Goal: Task Accomplishment & Management: Use online tool/utility

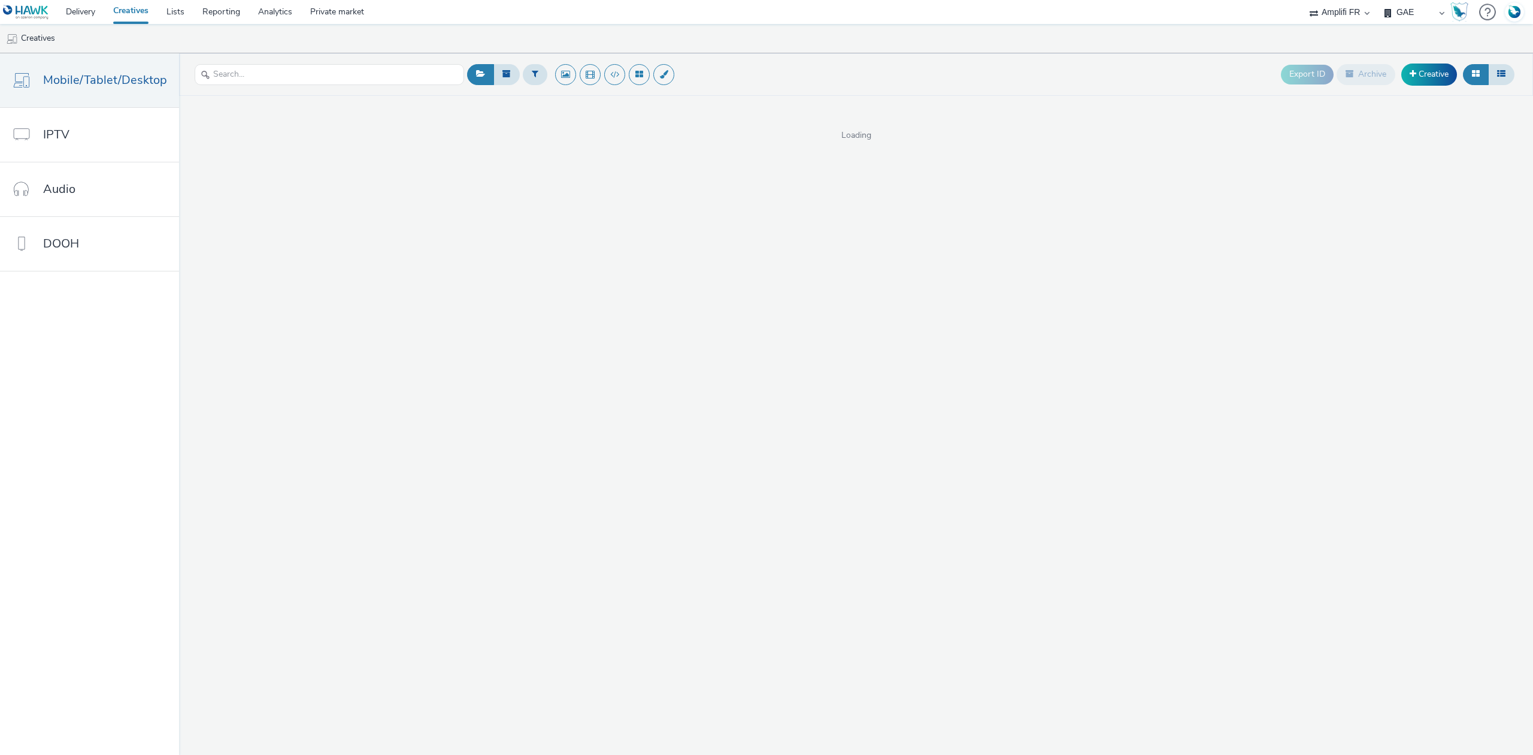
select select "a481bd8c-4acc-4c4f-8598-4e6659adaf07"
select select "f4db3760-27fe-4d14-9c44-df0c95b595a4"
select select "8a3f6d77-30ca-4ef5-b621-f995745b8c1c"
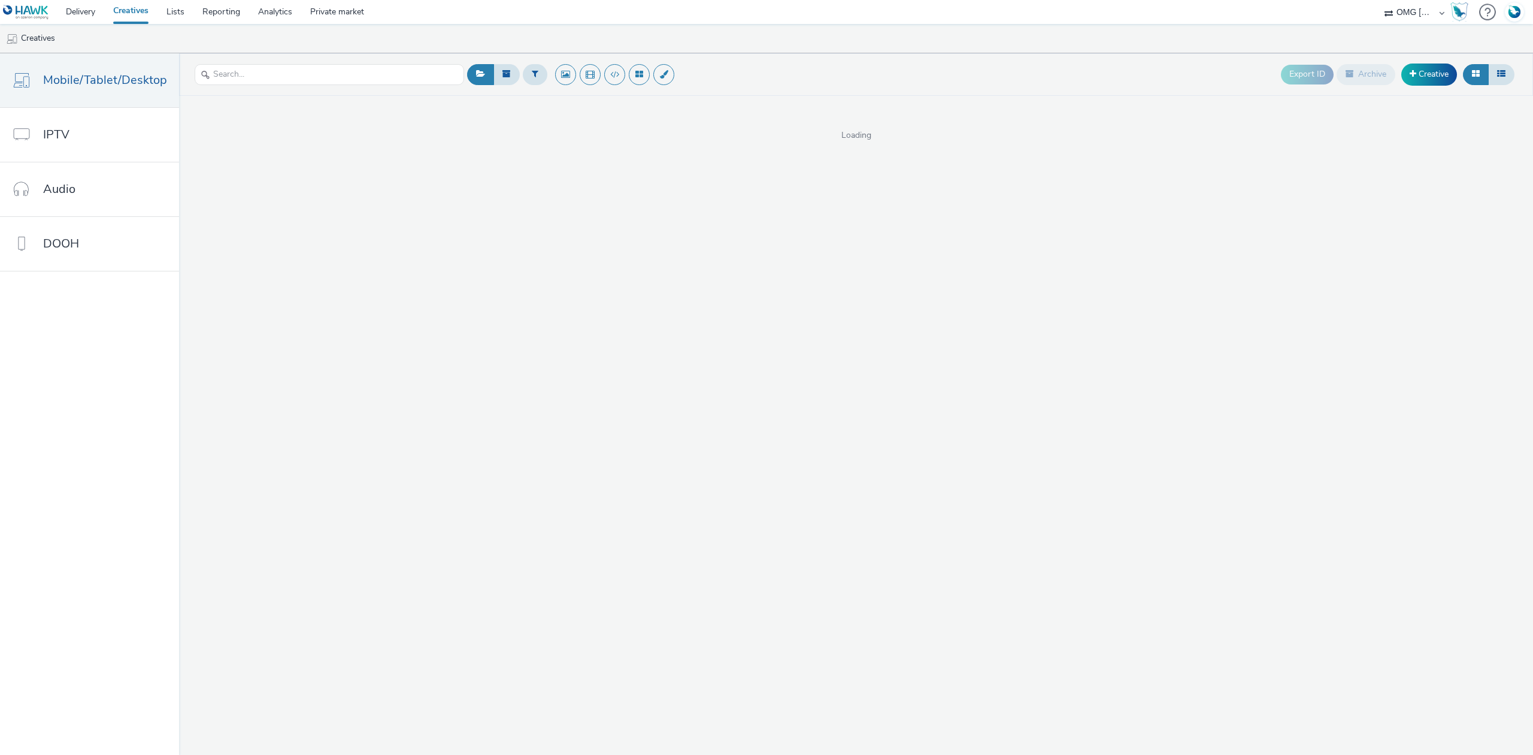
select select "97b78be7-b7c1-427d-93eb-a13be4d88a0a"
select select "8a3f6d77-30ca-4ef5-b621-f995745b8c1c"
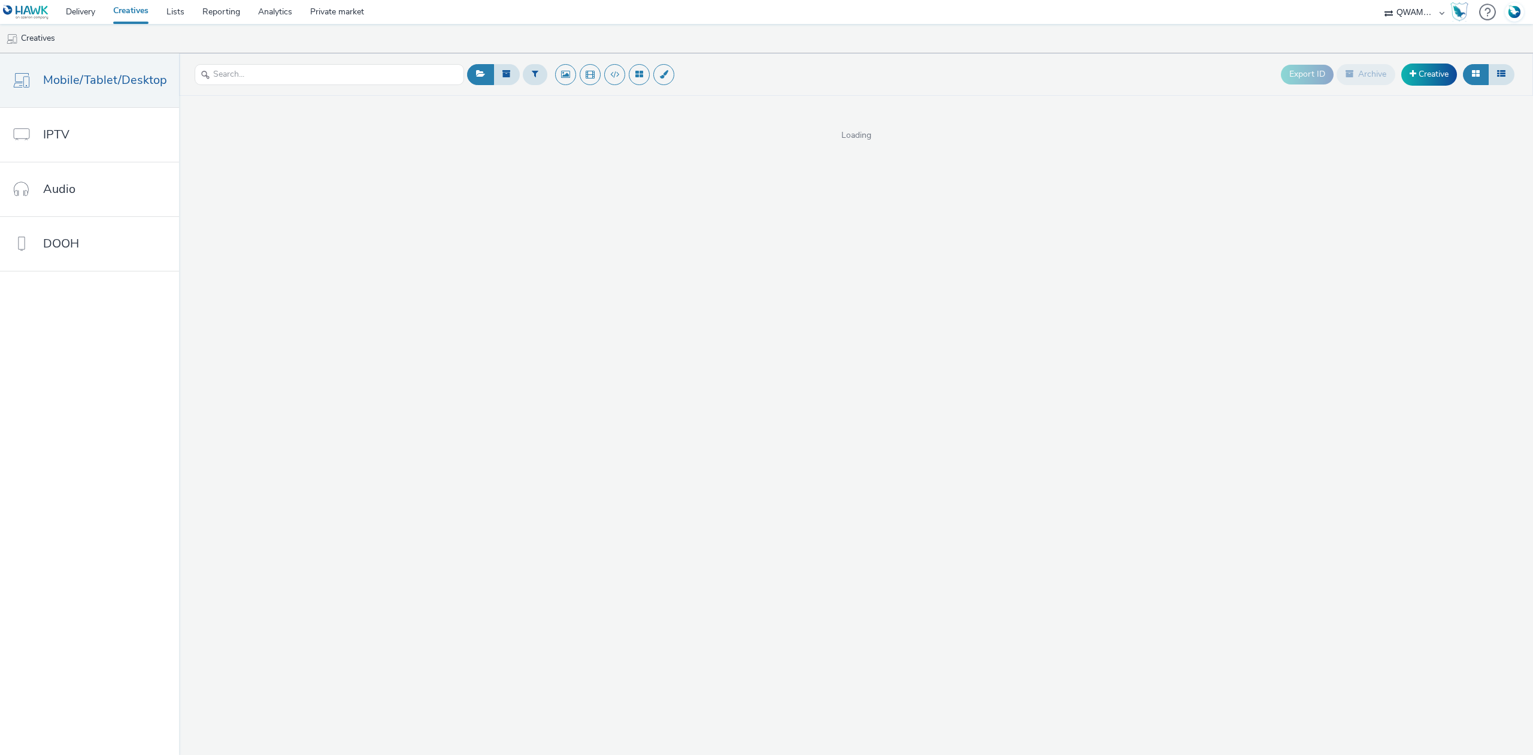
select select "8a3f6d77-30ca-4ef5-b621-f995745b8c1c"
select select "a4655d9c-cd96-449f-b9a3-d2b0c2744250"
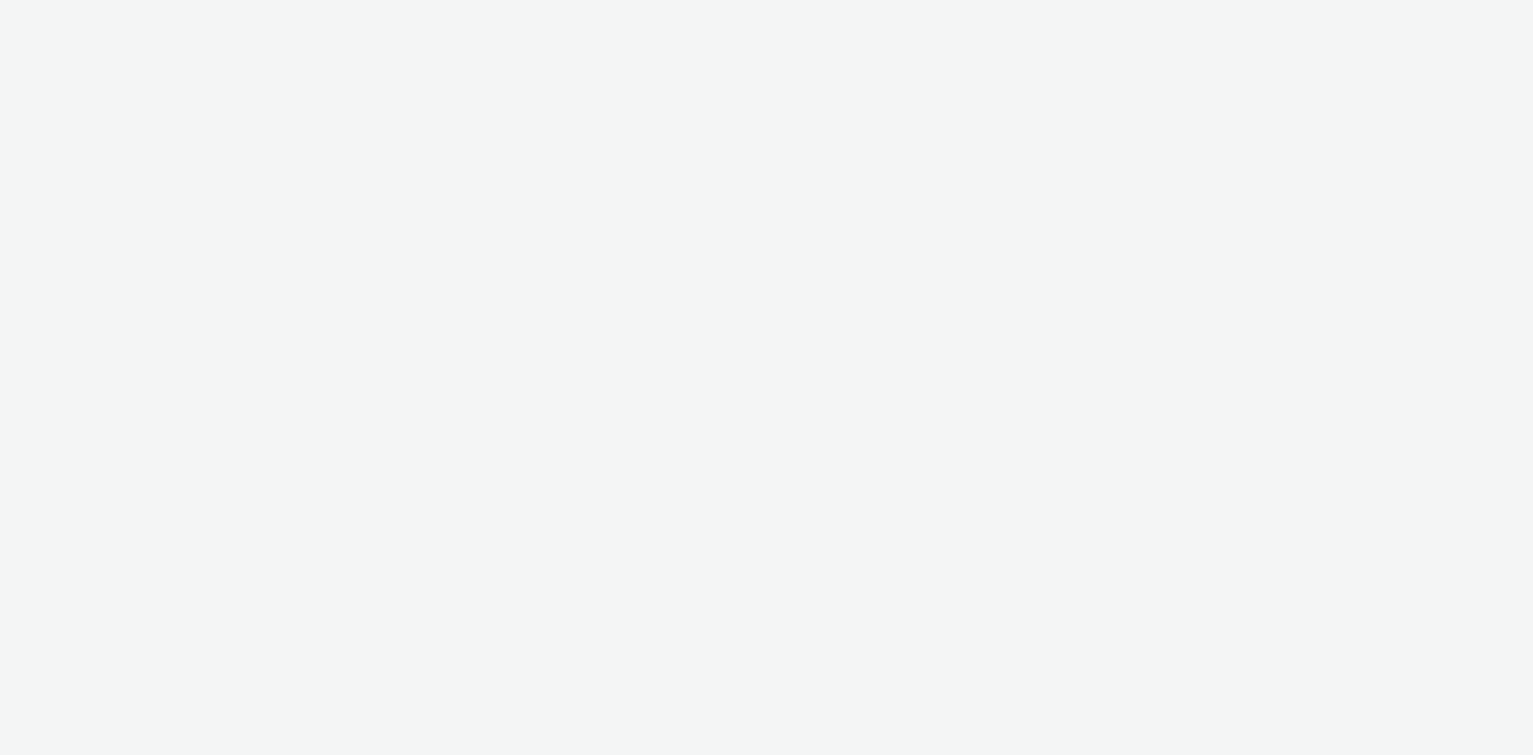
select select "74ee30ea-faea-4dd3-a1ad-716b3210ee10"
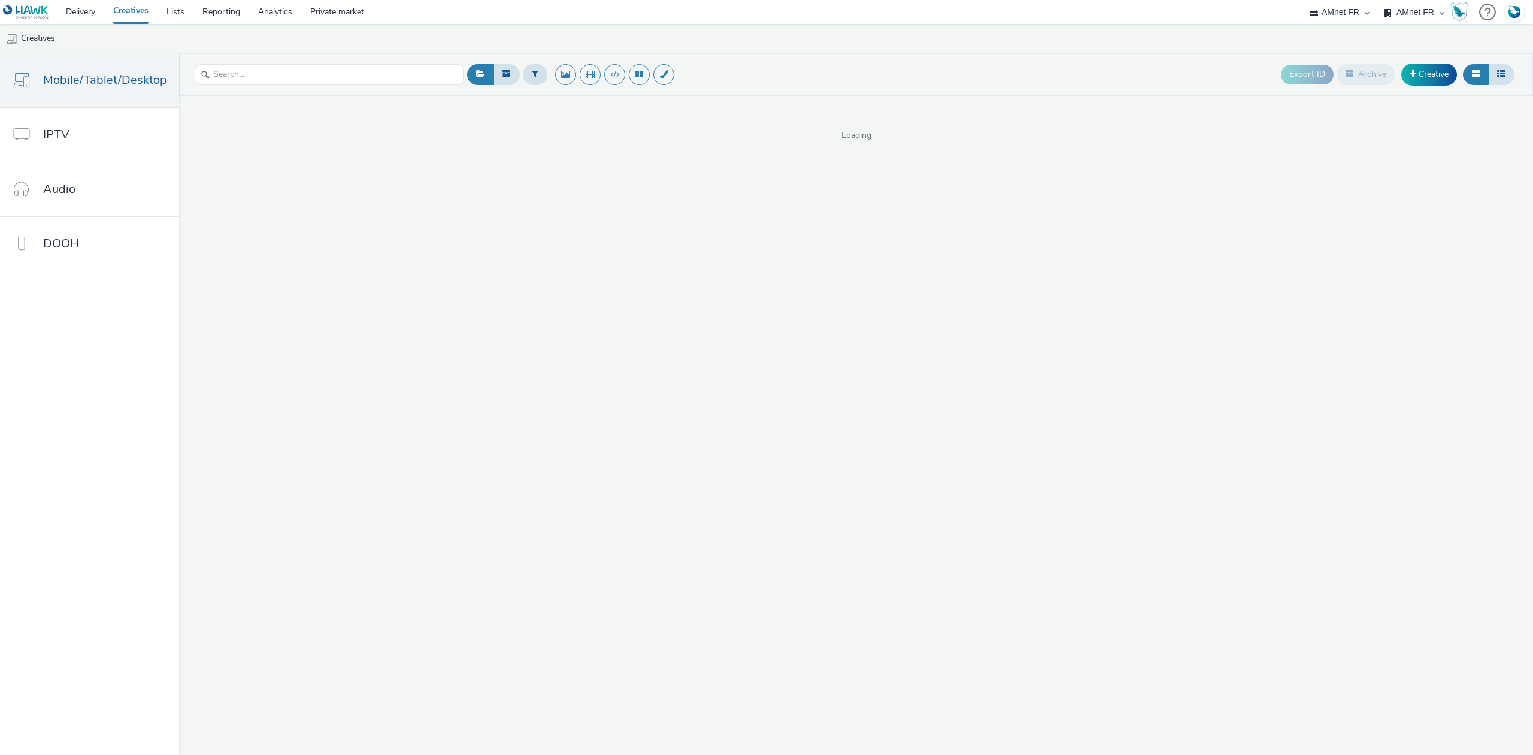
select select "74ee30ea-faea-4dd3-a1ad-716b3210ee10"
select select "75b174c6-9315-47a7-a76b-2e04f3523f79"
select select "71f7b904-49bc-4e07-b224-b761e3206531"
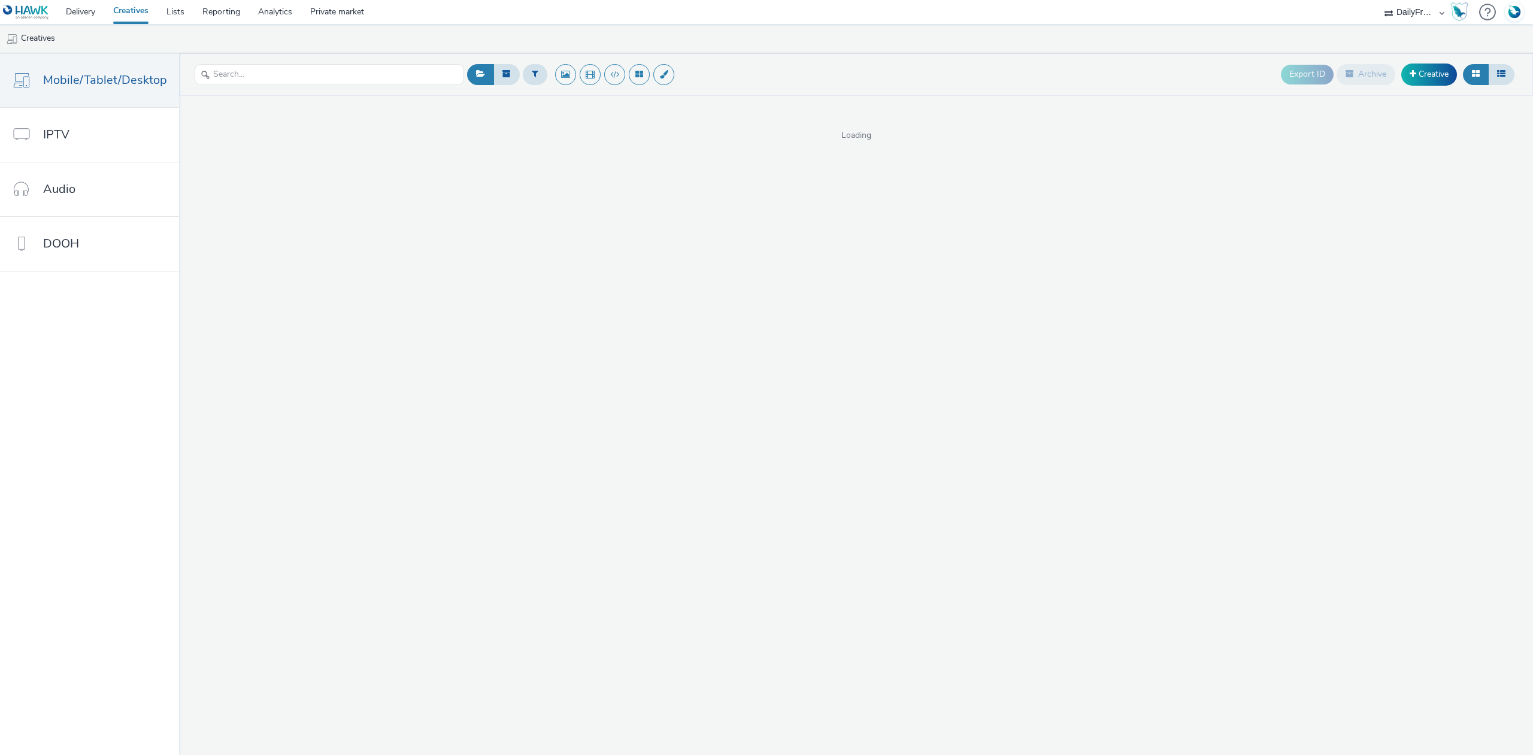
select select "71f7b904-49bc-4e07-b224-b761e3206531"
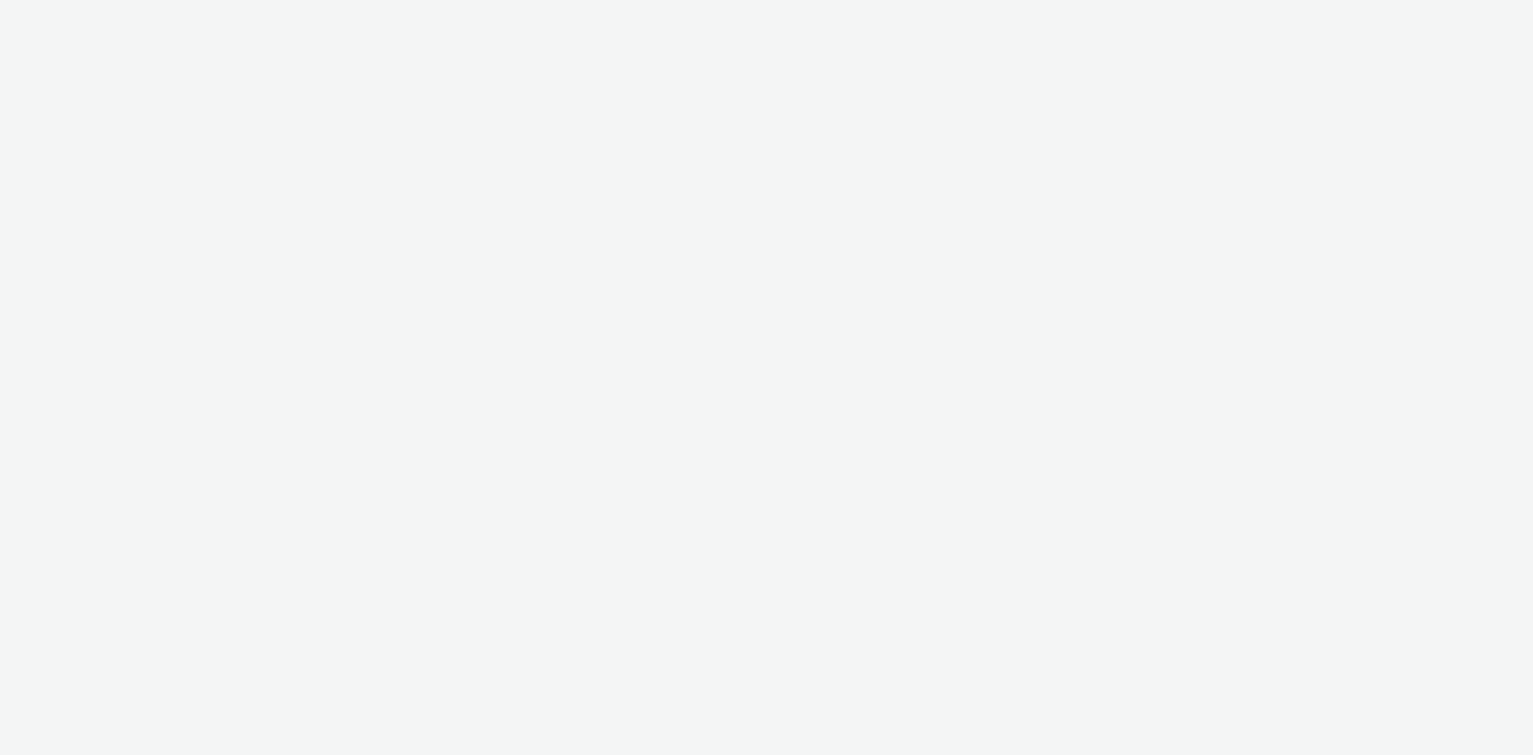
select select "938d907e-da4f-4e73-9c0a-820daf0b6ab1"
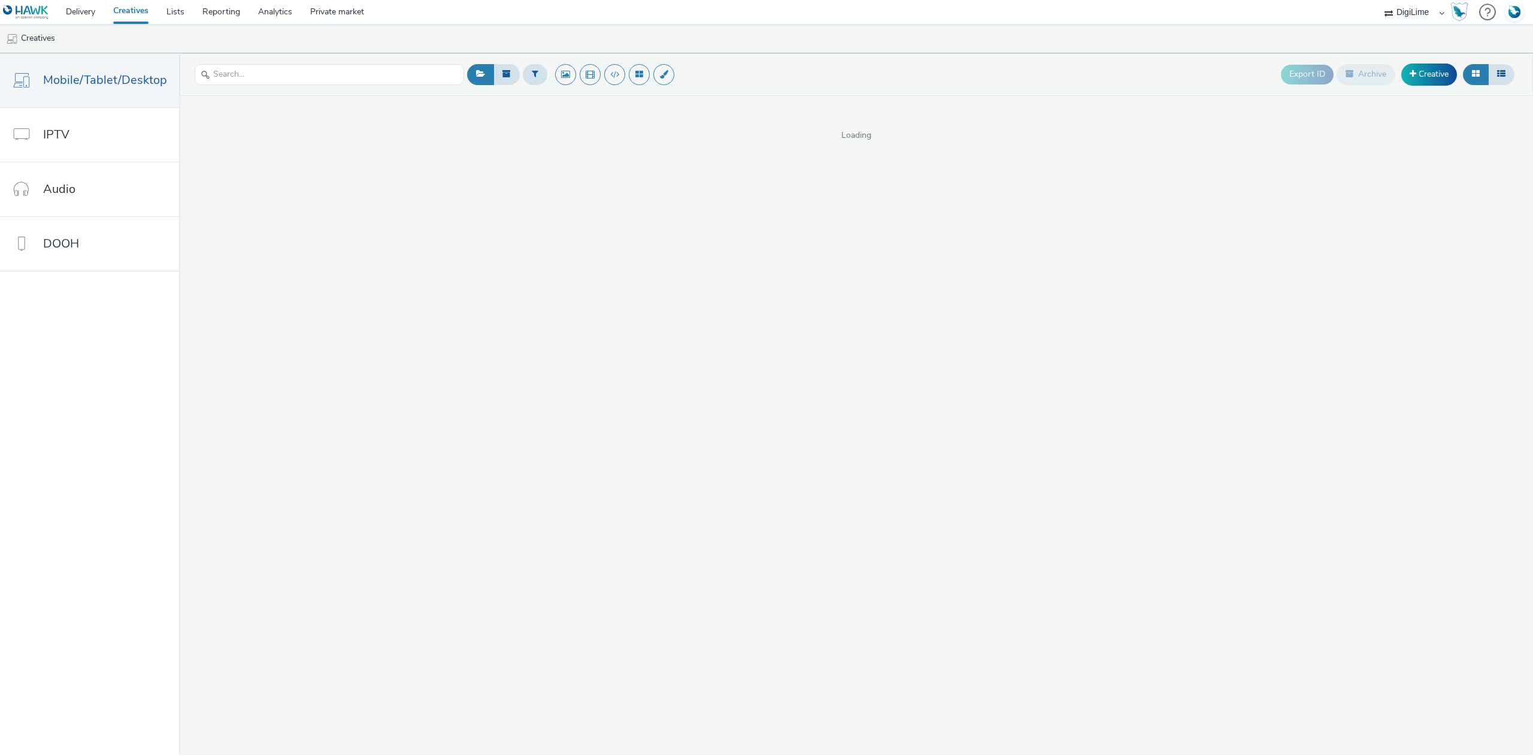
select select "938d907e-da4f-4e73-9c0a-820daf0b6ab1"
select select "f1ea096e-a0f1-4bb4-91b2-88bc28adcbb2"
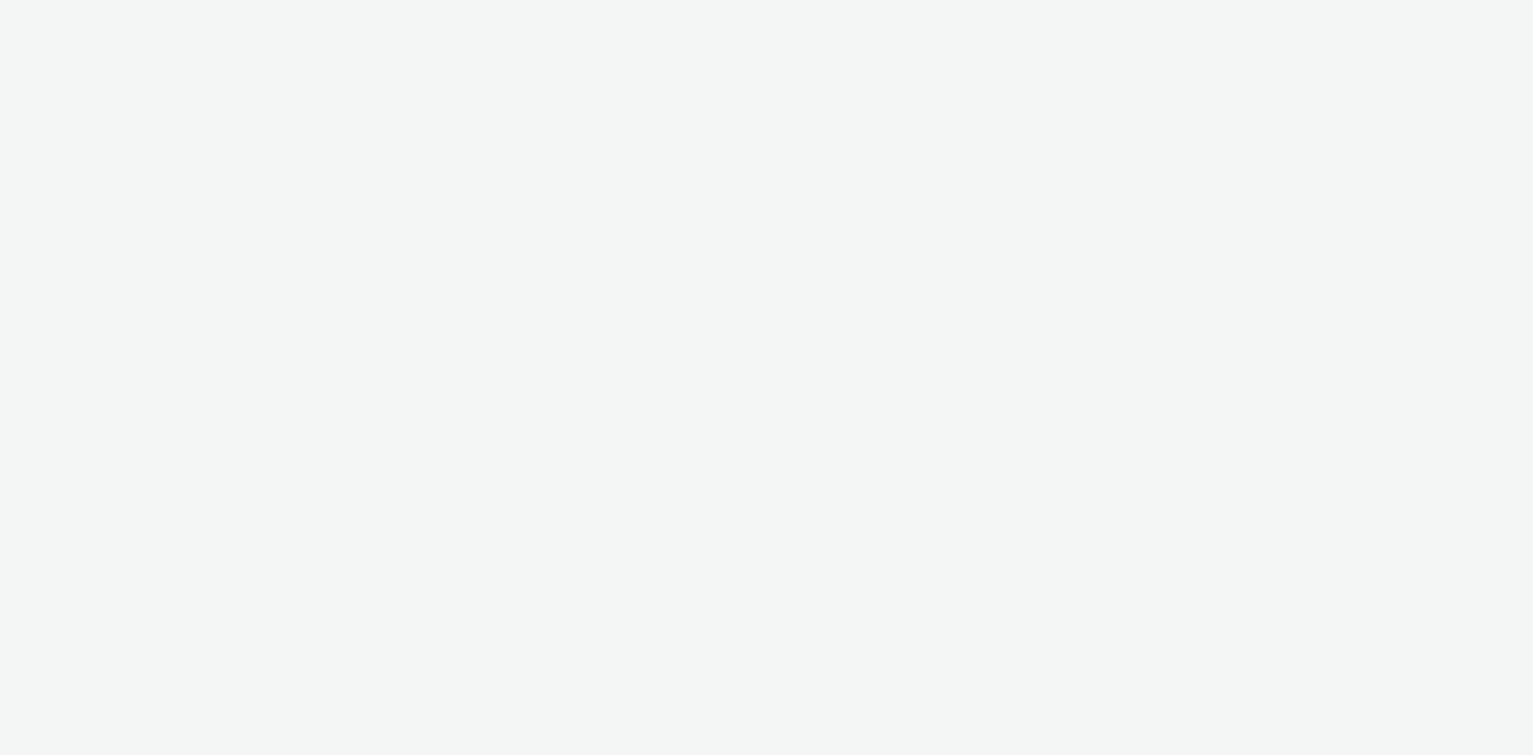
select select "339a9c0c-38a9-42ce-a64d-aa3829dbdd76"
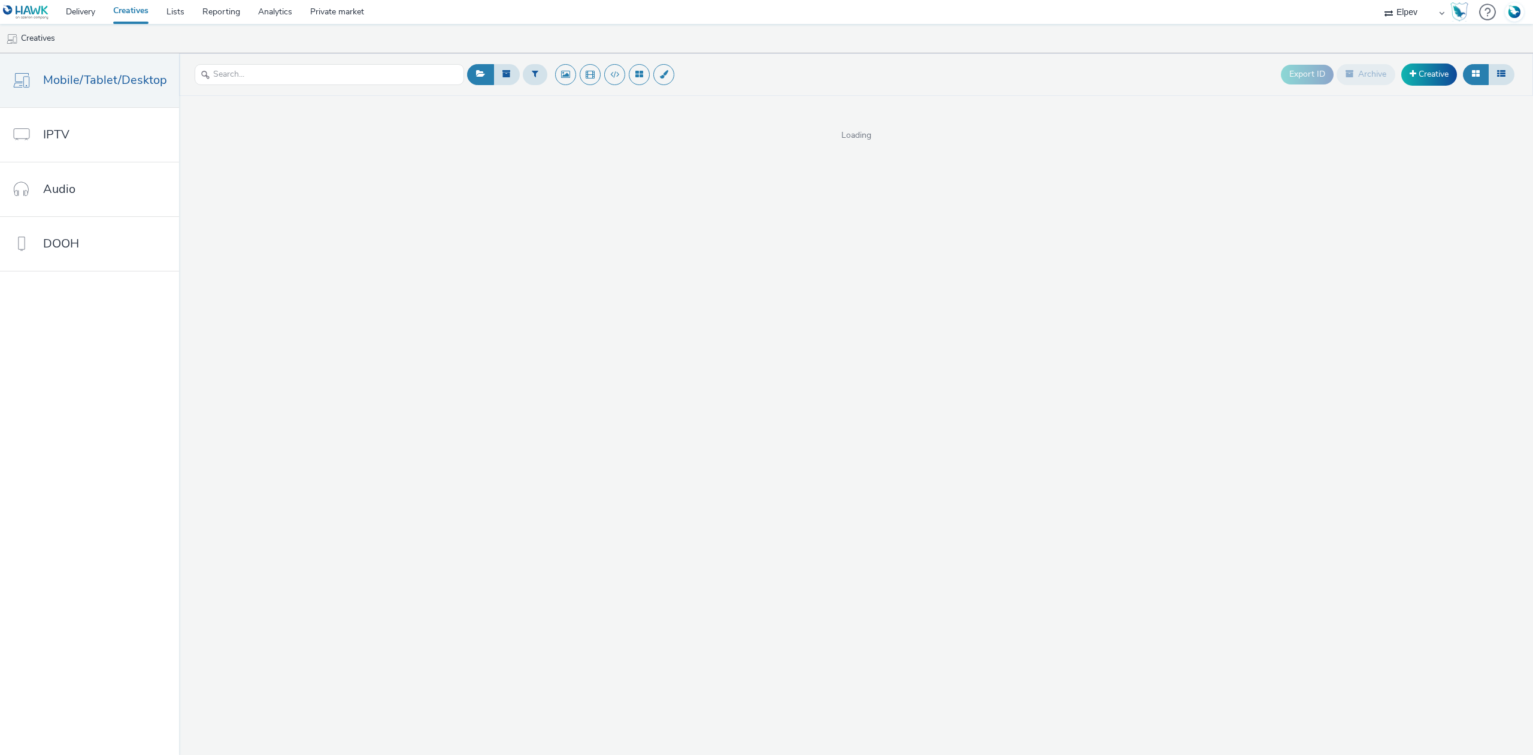
select select "339a9c0c-38a9-42ce-a64d-aa3829dbdd76"
select select "43747a01-9d8e-4dea-a0e4-a98d33cfba61"
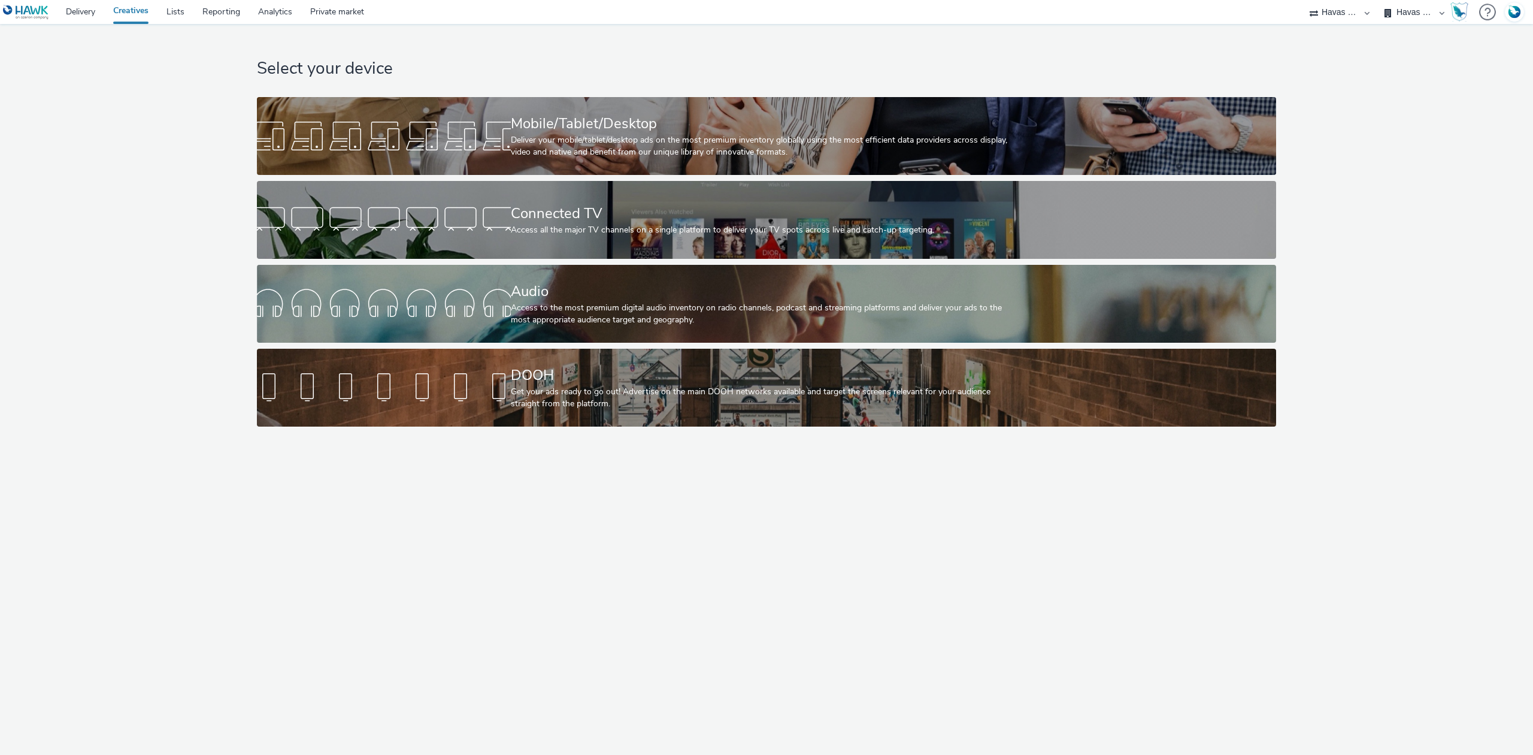
select select "43747a01-9d8e-4dea-a0e4-a98d33cfba61"
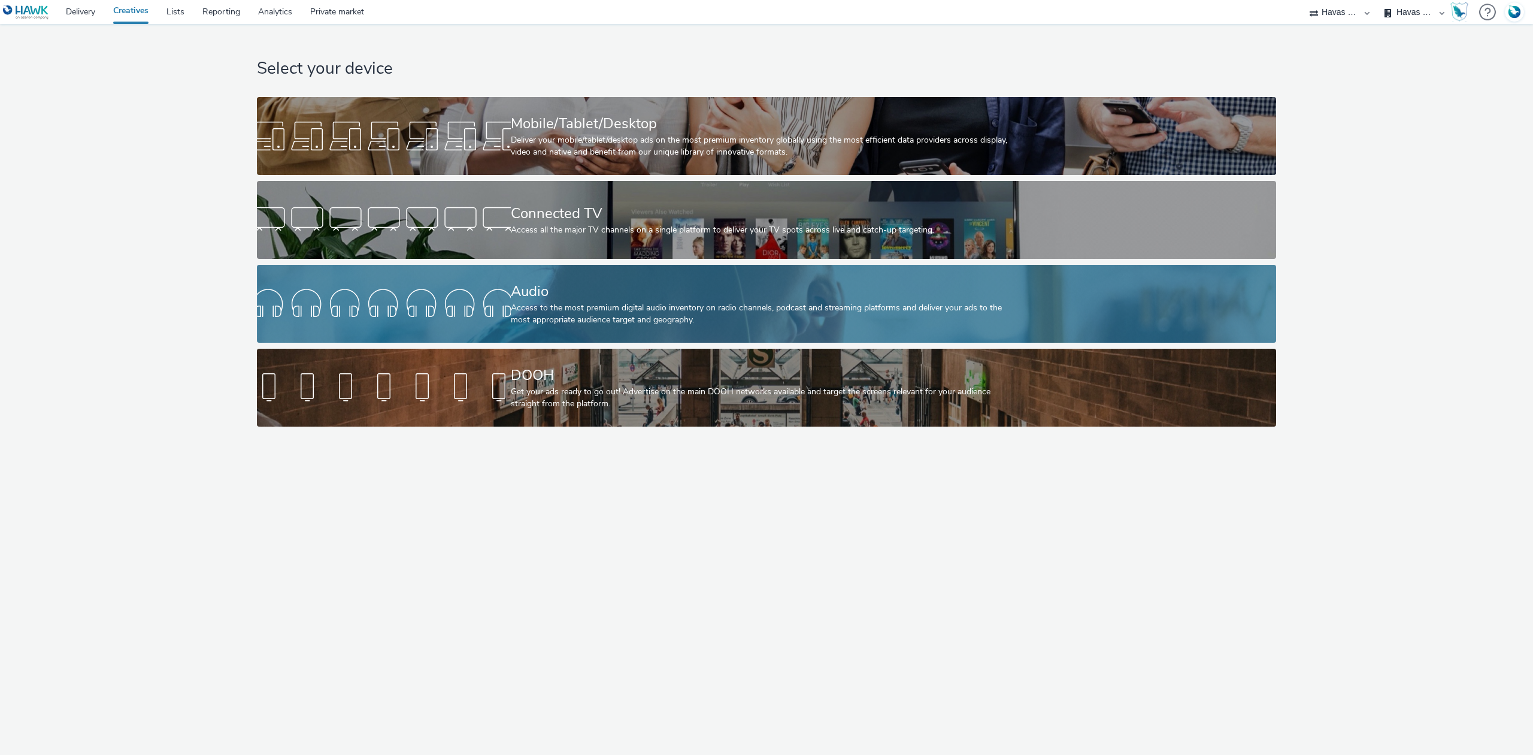
click at [778, 302] on div "Access to the most premium digital audio inventory on radio channels, podcast a…" at bounding box center [764, 314] width 507 height 25
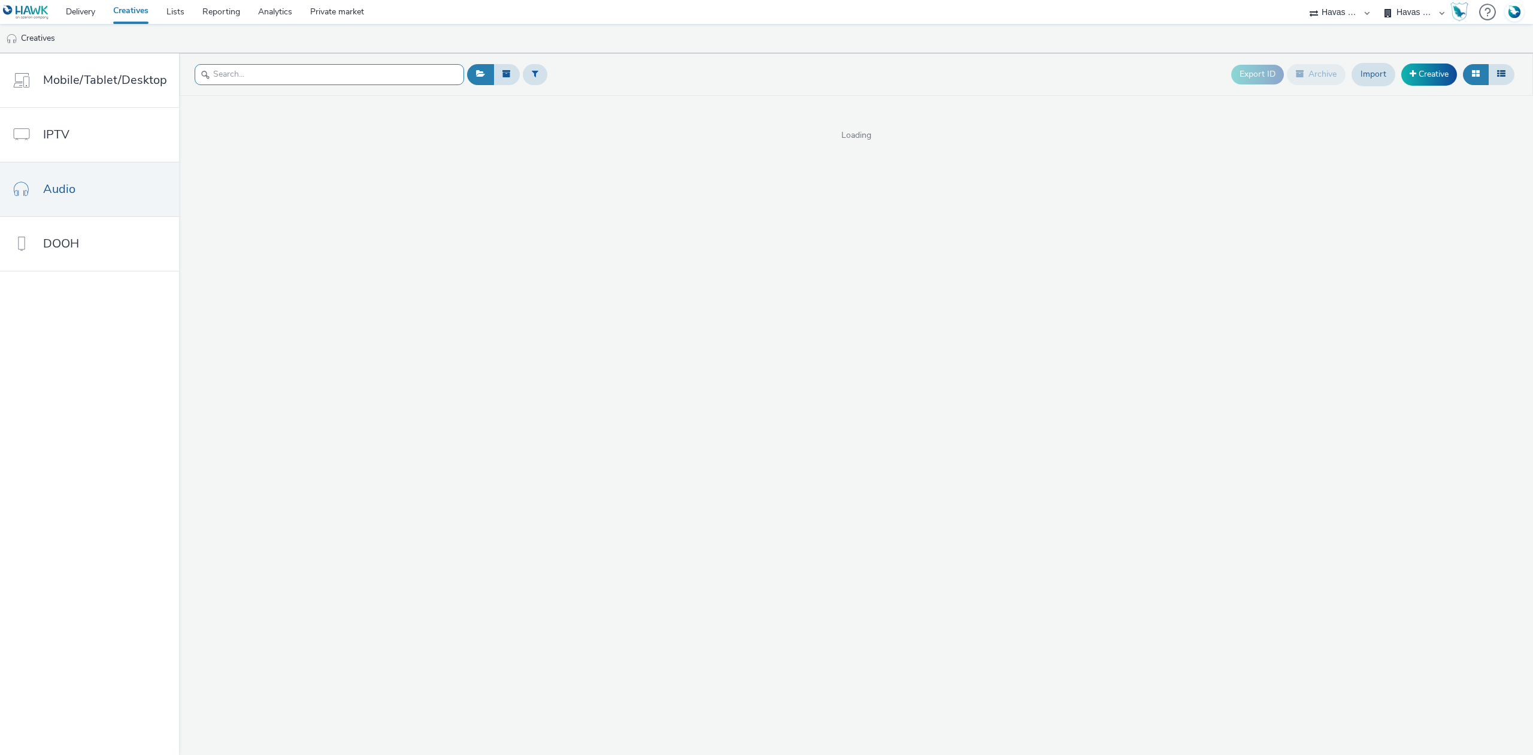
click at [247, 74] on input "text" at bounding box center [330, 74] width 270 height 21
paste input "EDF | BONUS AUTOMNE | OCT 2025"
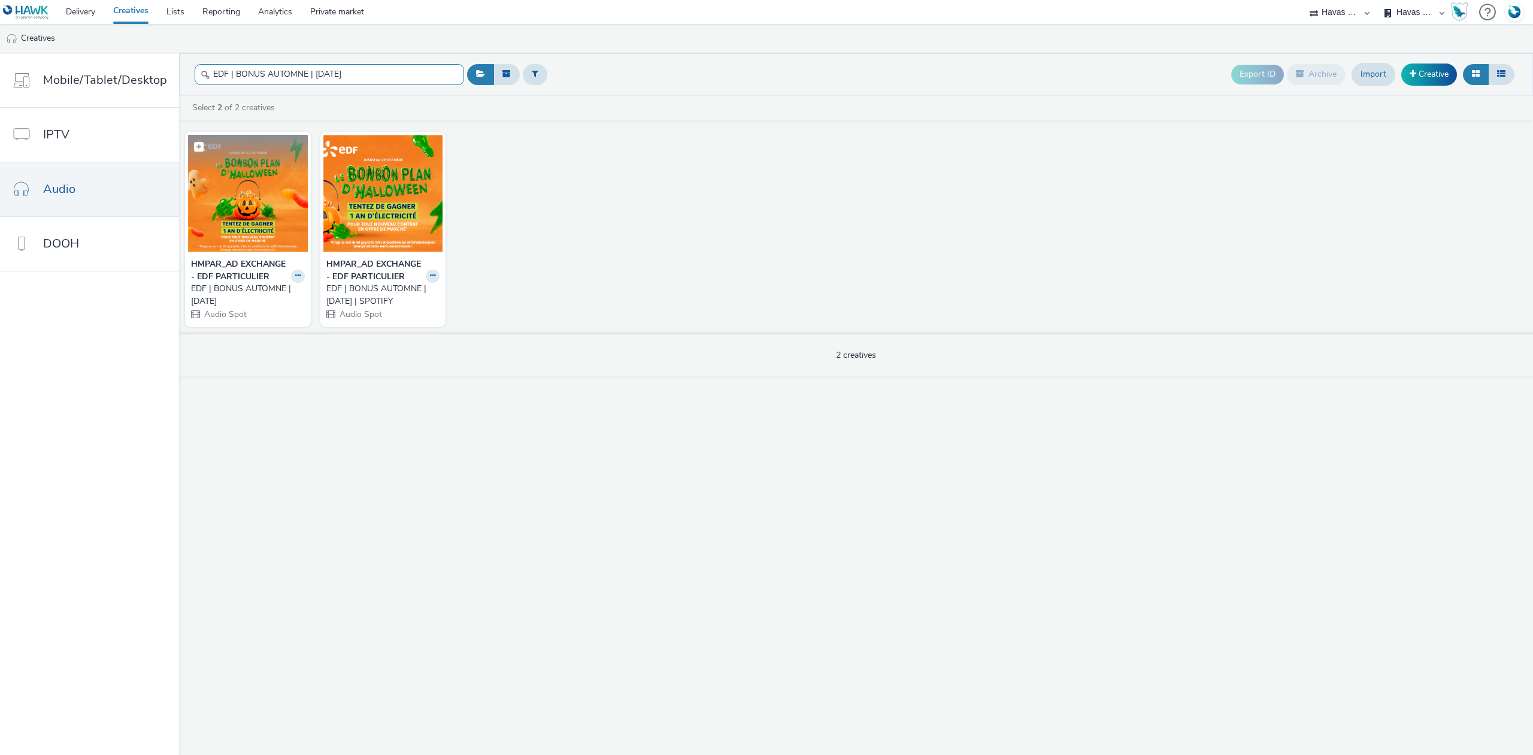
type input "EDF | BONUS AUTOMNE | OCT 2025"
click at [259, 196] on img at bounding box center [248, 193] width 120 height 117
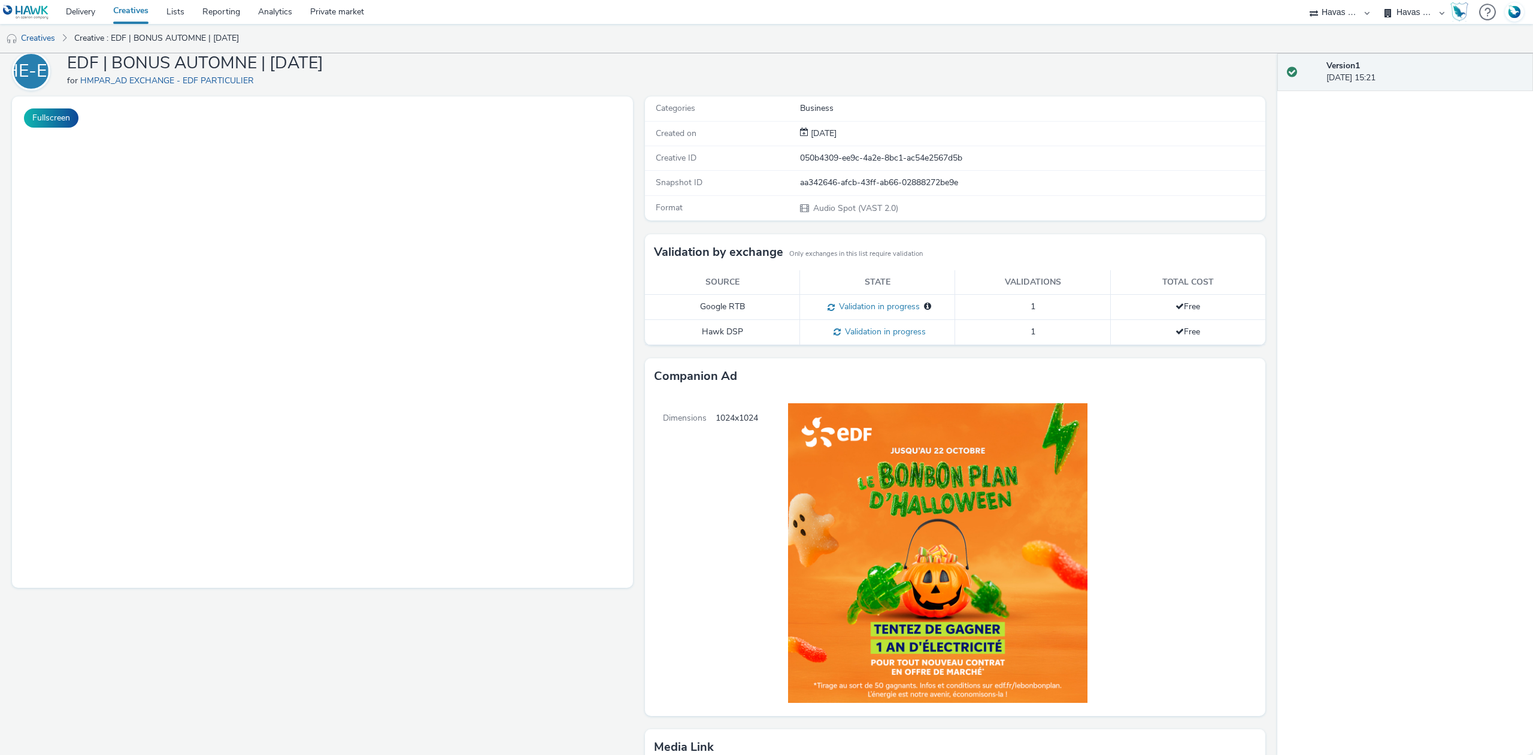
scroll to position [213, 0]
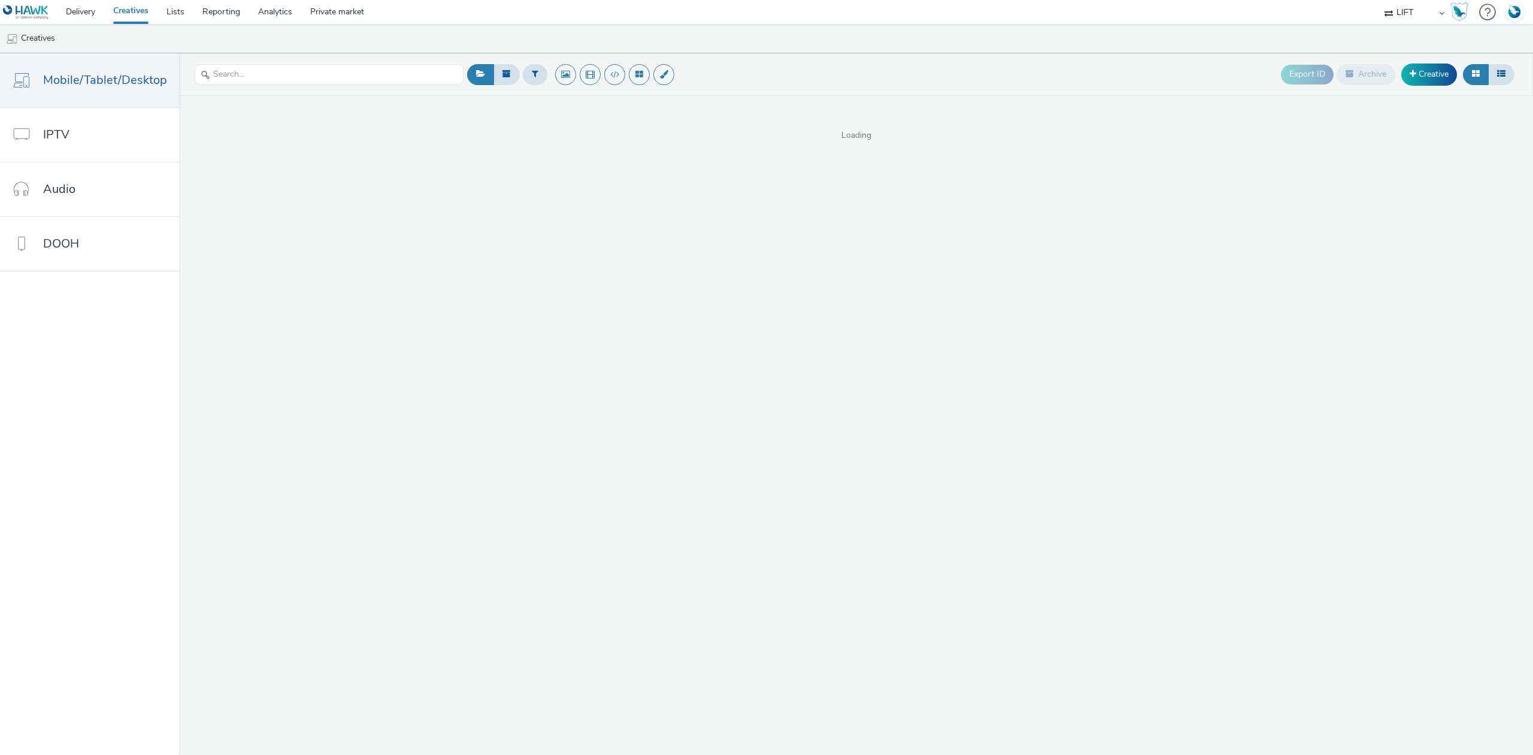
select select "2b8dd31a-8117-4e68-a346-a4c56cee5b05"
select select "b45cc4c1-724a-49f4-91a1-90695c19738e"
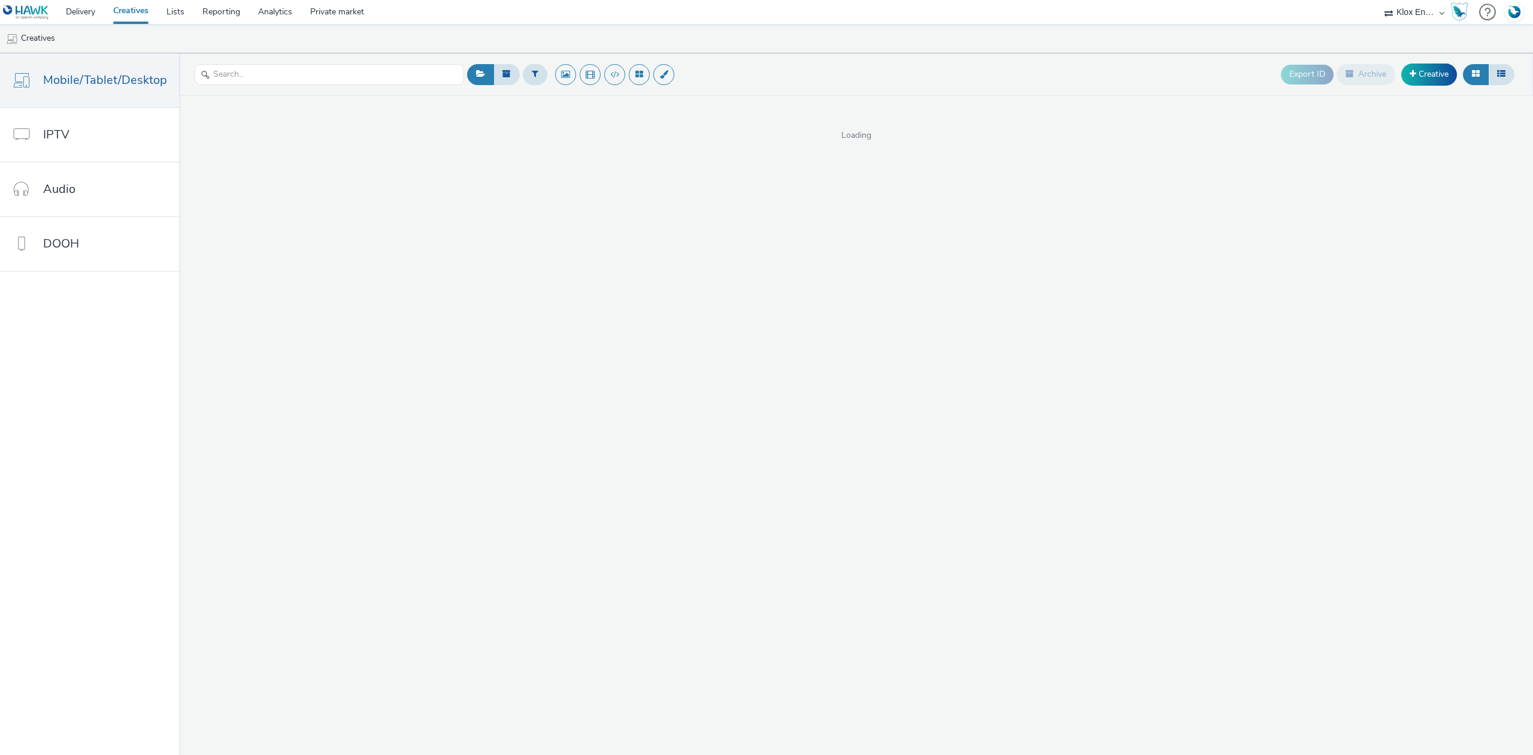
select select "b45cc4c1-724a-49f4-91a1-90695c19738e"
select select "d027da95-0097-4d0b-8b09-57dedb2e3a8d"
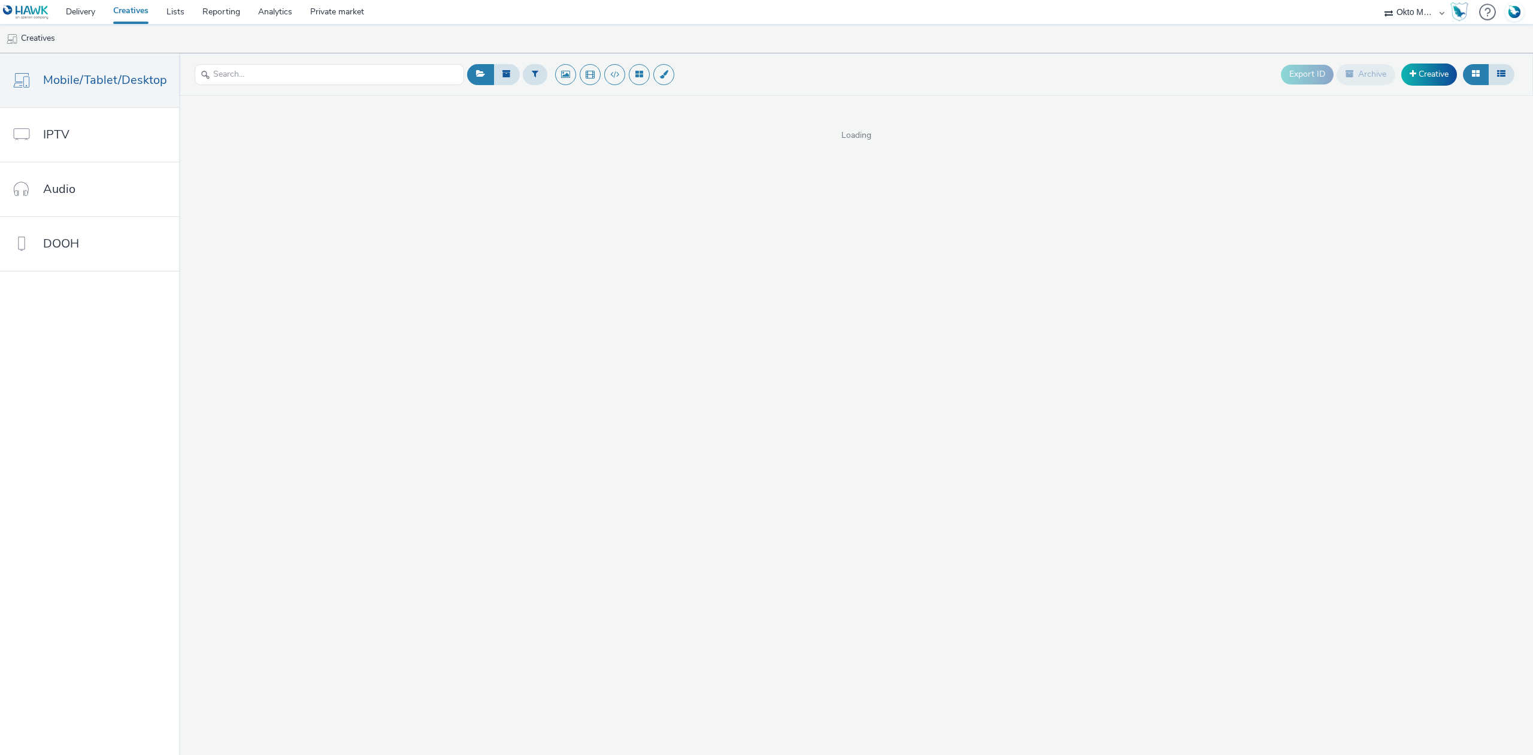
select select "d027da95-0097-4d0b-8b09-57dedb2e3a8d"
select select "43747a01-9d8e-4dea-a0e4-a98d33cfba61"
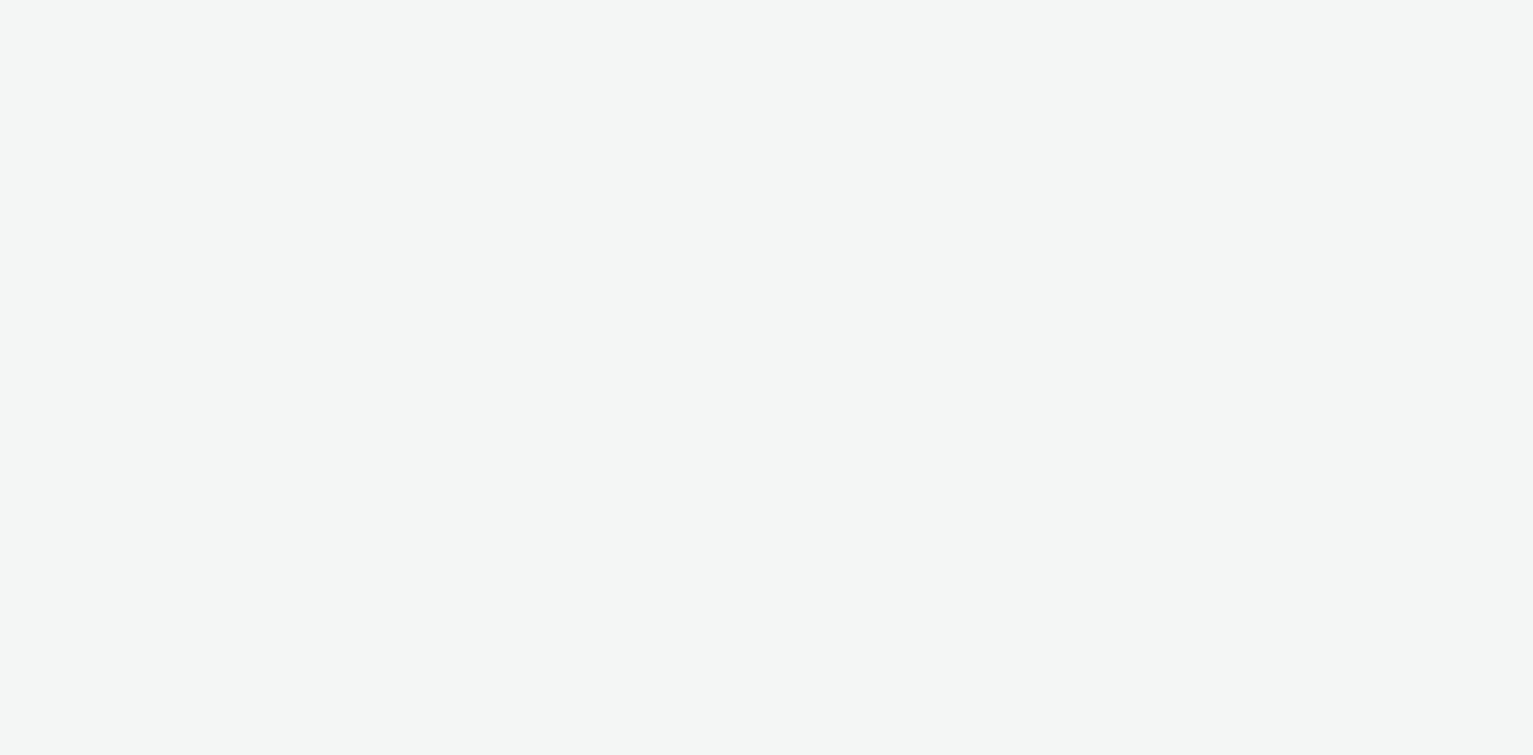
select select "43747a01-9d8e-4dea-a0e4-a98d33cfba61"
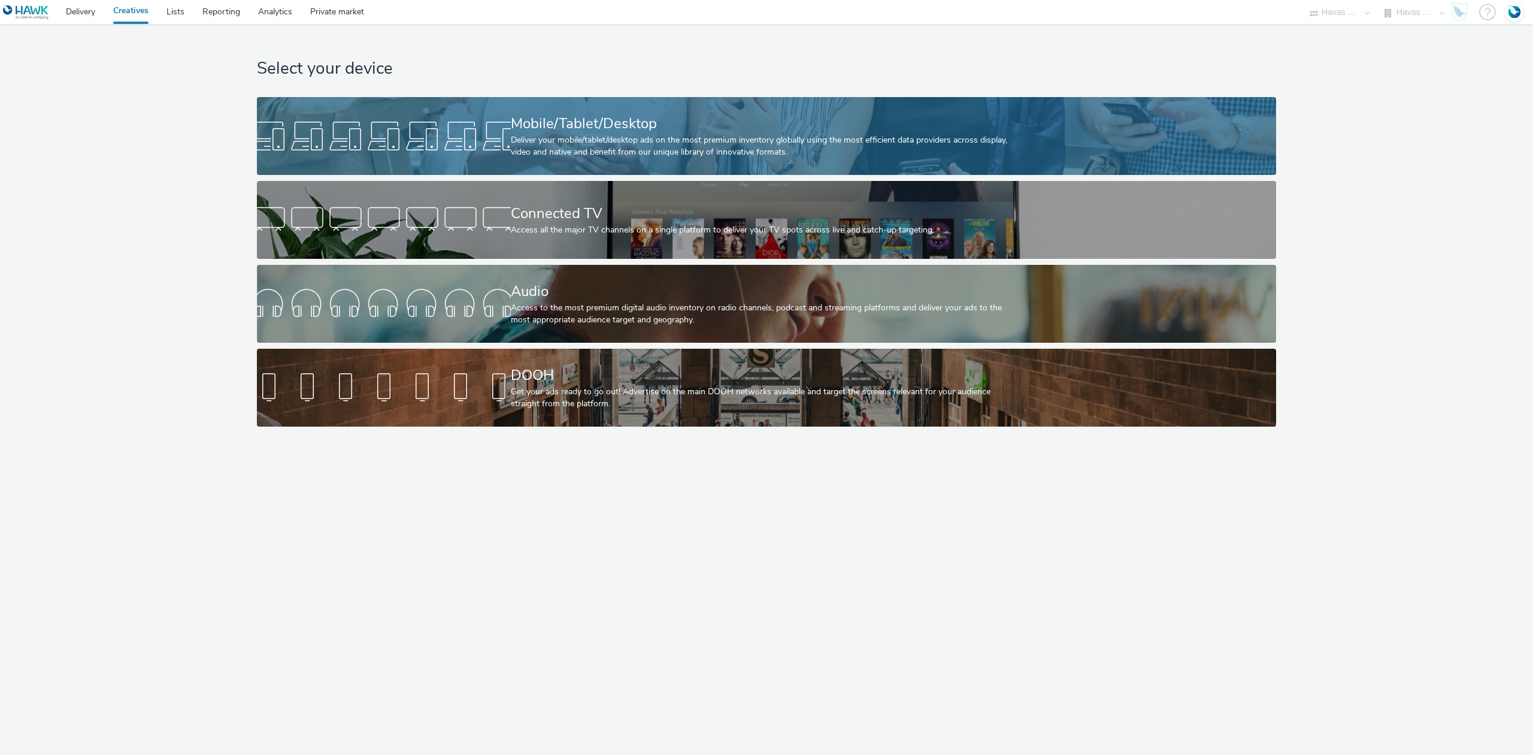
click at [631, 139] on div "Deliver your mobile/tablet/desktop ads on the most premium inventory globally u…" at bounding box center [764, 146] width 507 height 25
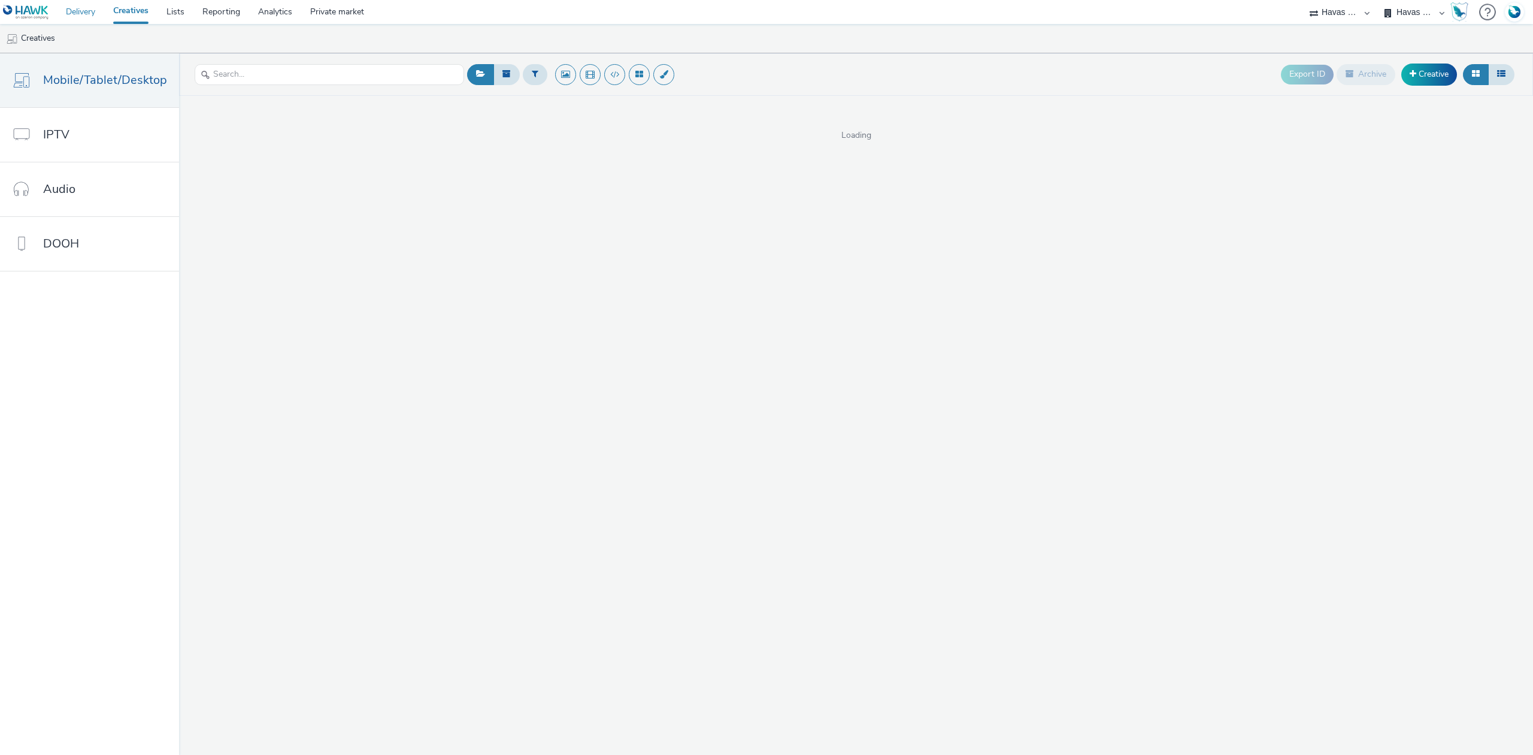
click at [87, 17] on link "Delivery" at bounding box center [80, 12] width 47 height 24
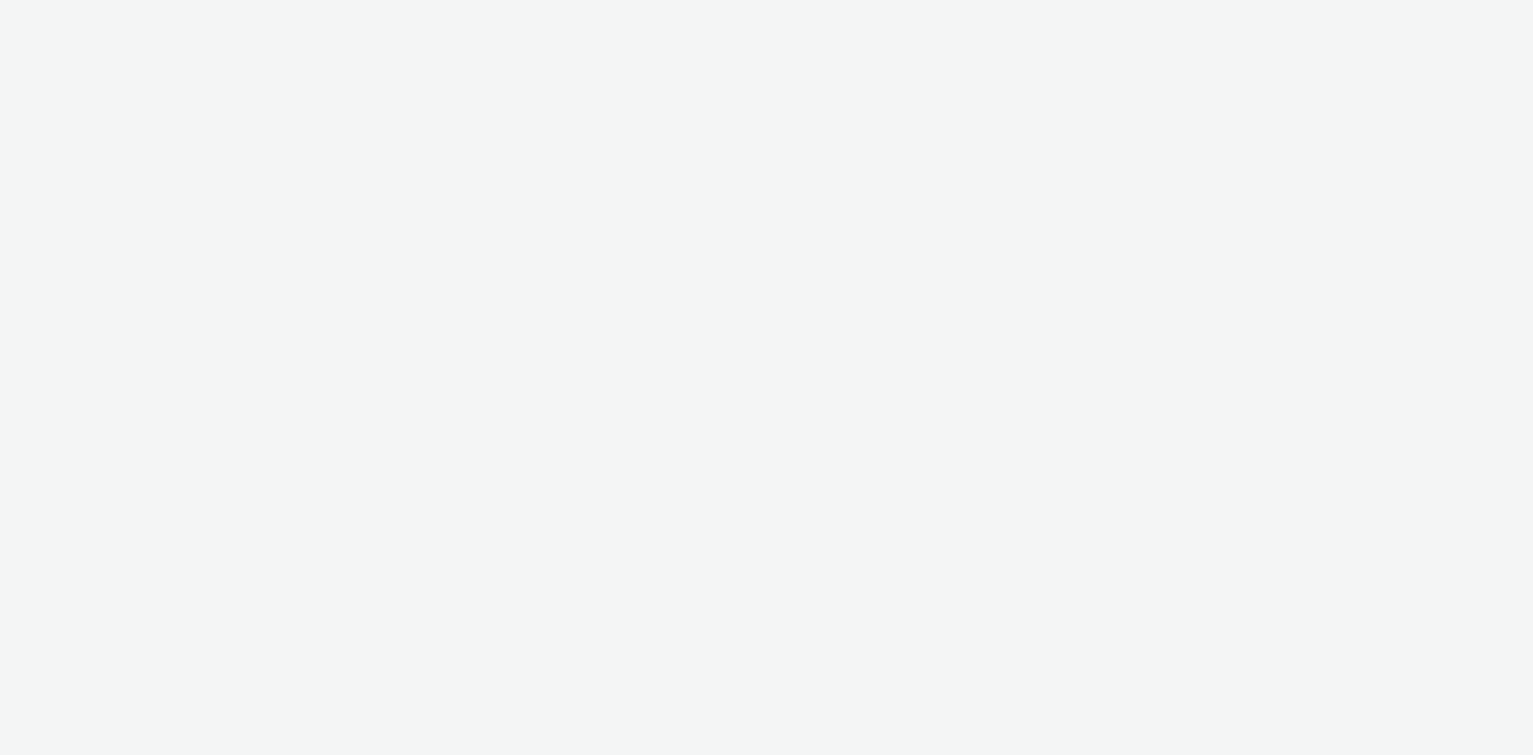
select select "43747a01-9d8e-4dea-a0e4-a98d33cfba61"
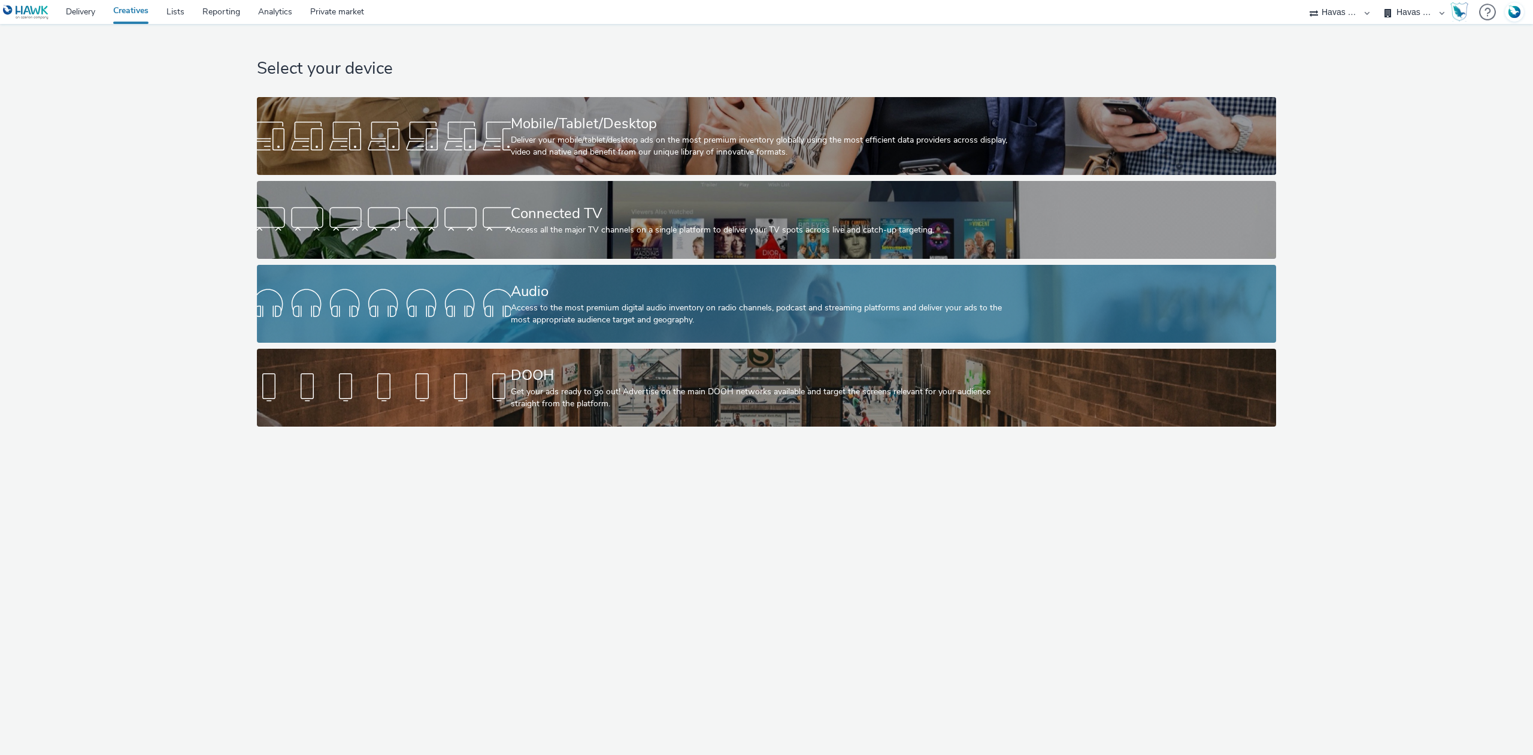
click at [589, 302] on div "Access to the most premium digital audio inventory on radio channels, podcast a…" at bounding box center [764, 314] width 507 height 25
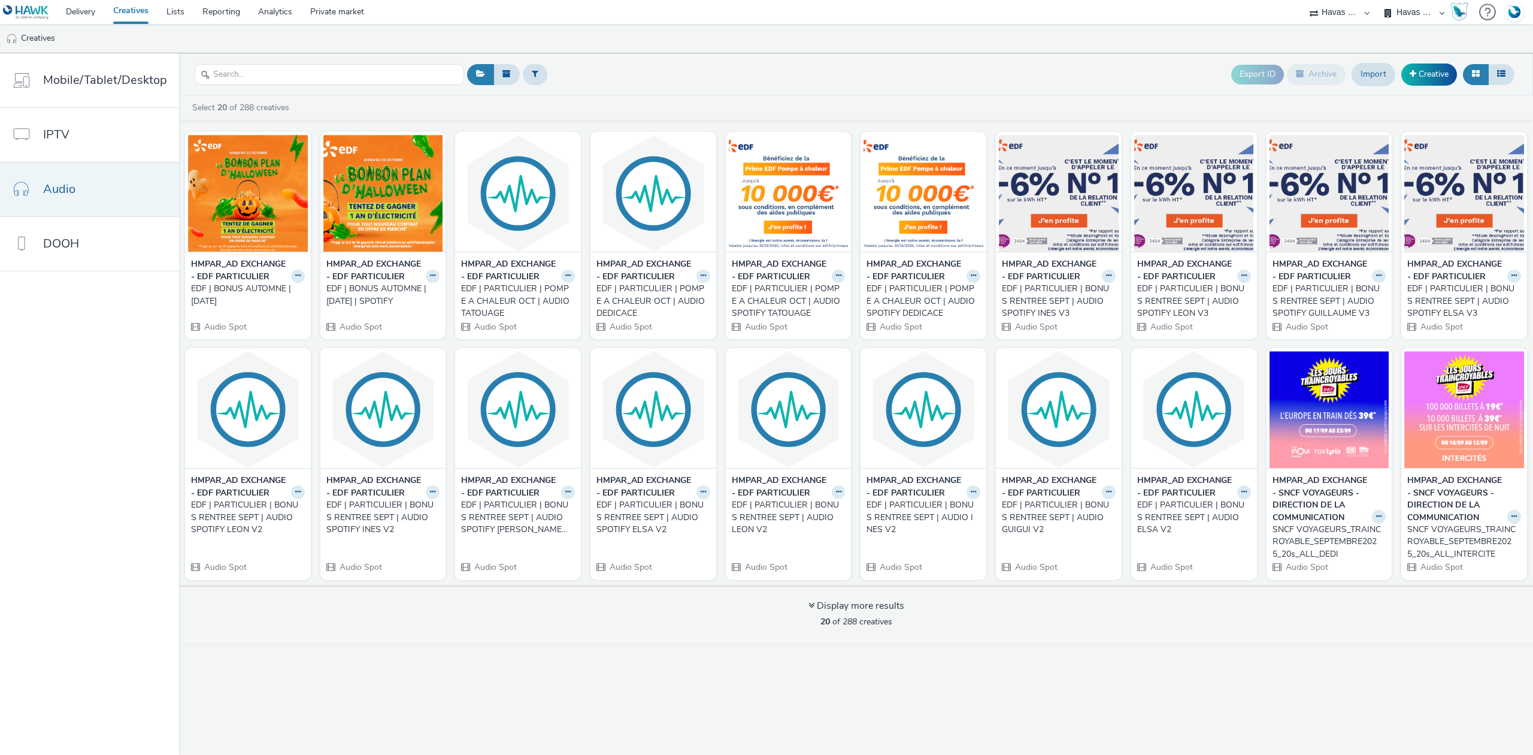
click at [82, 182] on link "Audio" at bounding box center [89, 189] width 179 height 54
click at [116, 90] on link "Mobile/Tablet/Desktop" at bounding box center [89, 80] width 179 height 54
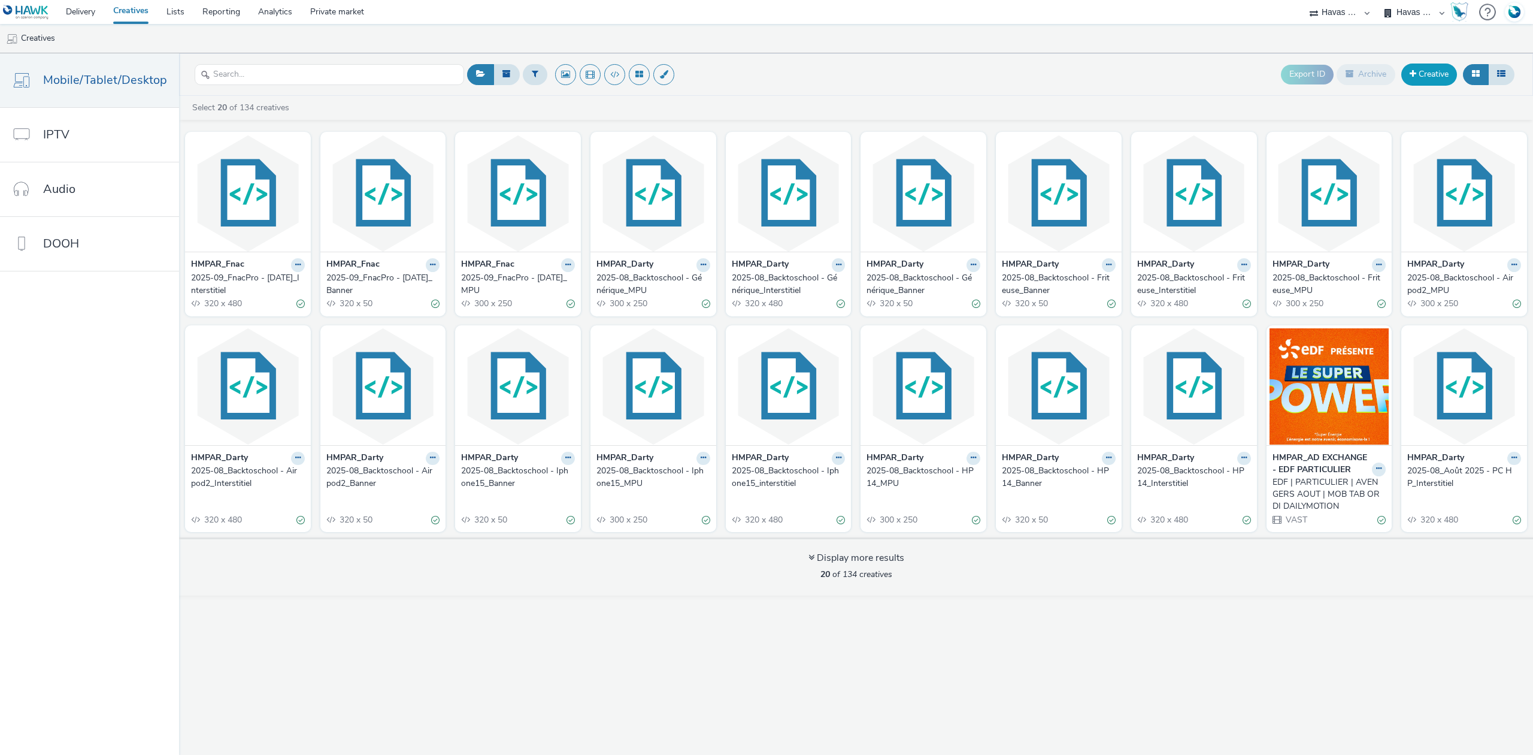
click at [1420, 79] on link "Creative" at bounding box center [1430, 74] width 56 height 22
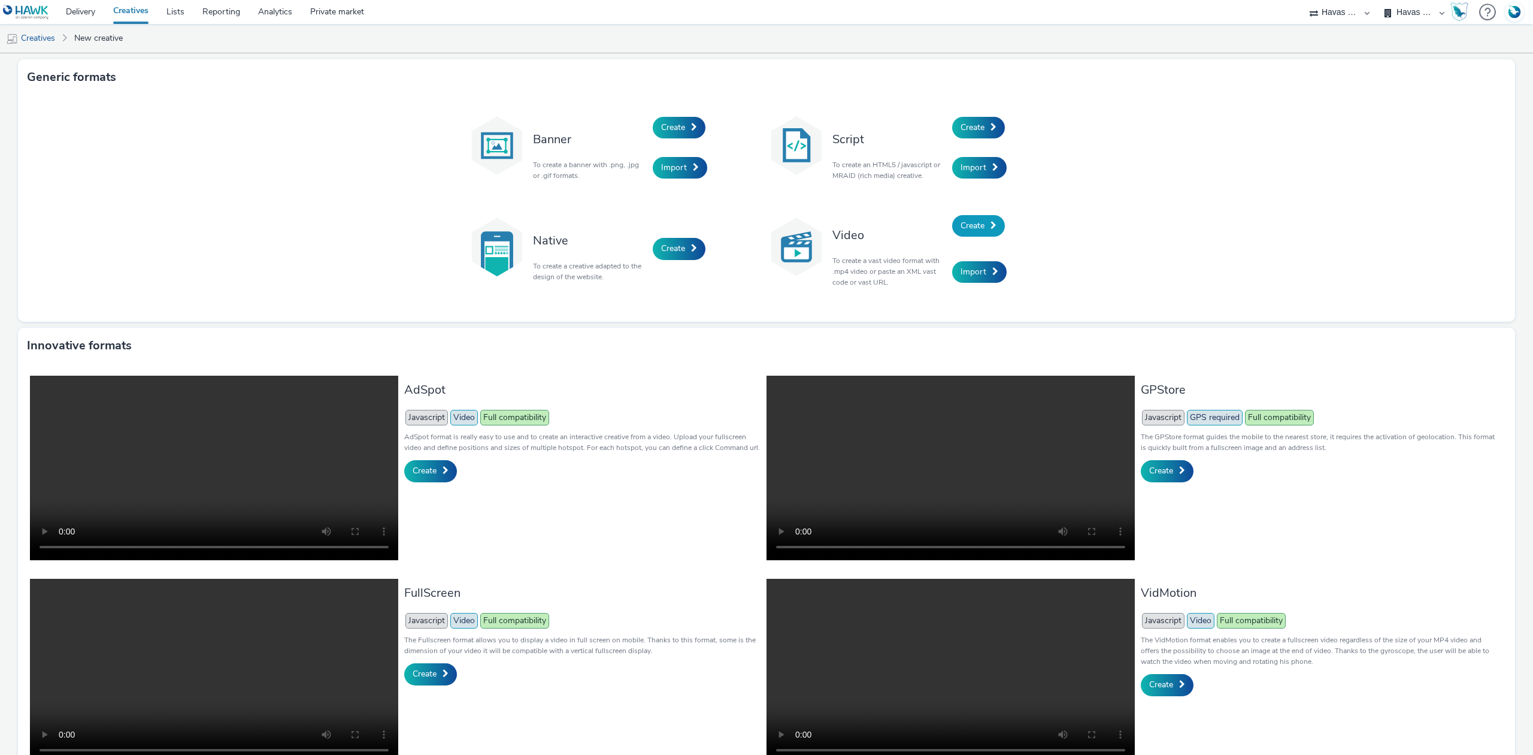
click at [976, 228] on span "Create" at bounding box center [973, 225] width 24 height 11
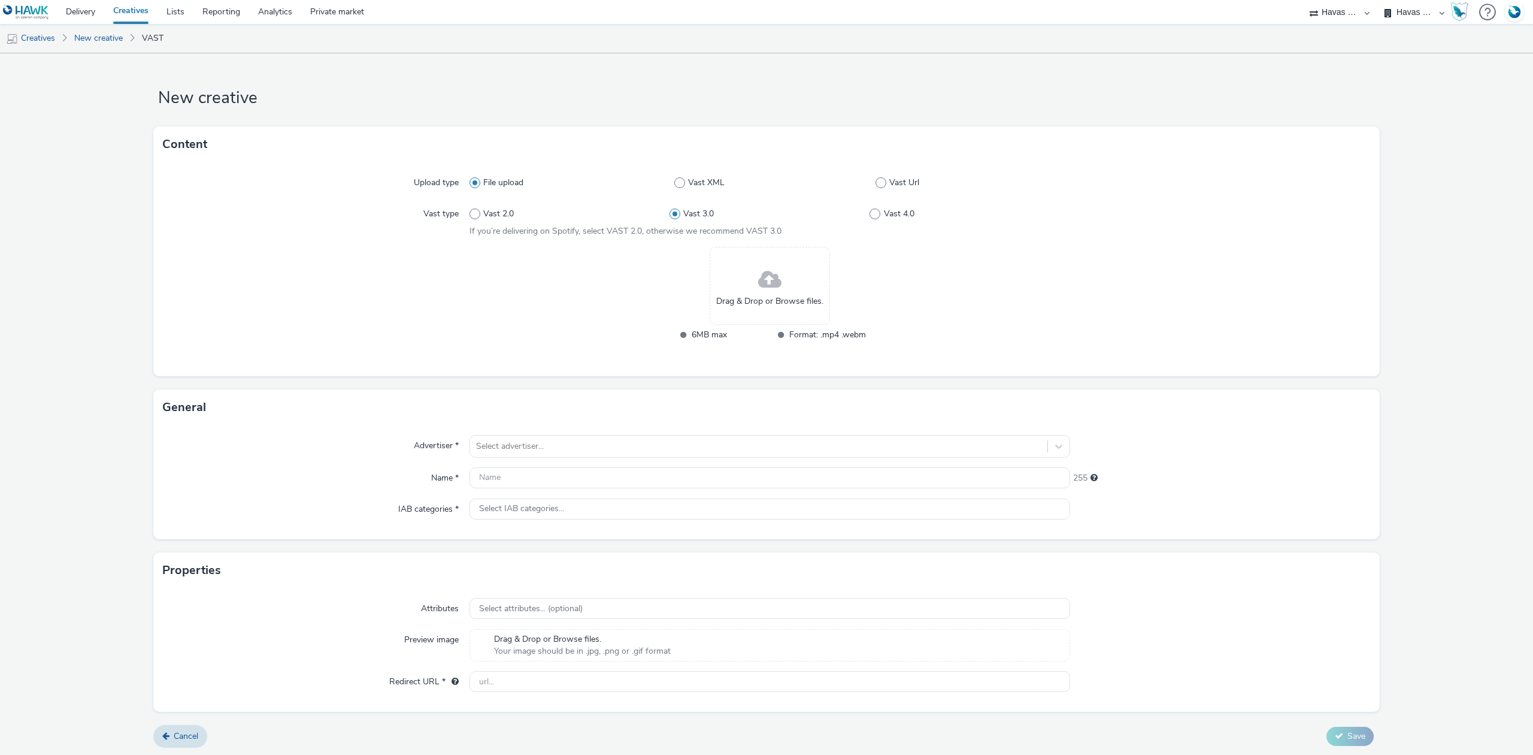
scroll to position [2, 0]
click at [592, 285] on div "Drag & Drop or Browse files. 6MB max Format: .mp4 .webm" at bounding box center [770, 300] width 601 height 110
click at [774, 288] on span at bounding box center [769, 278] width 23 height 32
click at [506, 453] on div "Select advertiser..." at bounding box center [758, 444] width 577 height 19
click at [420, 395] on div "General" at bounding box center [766, 406] width 1227 height 36
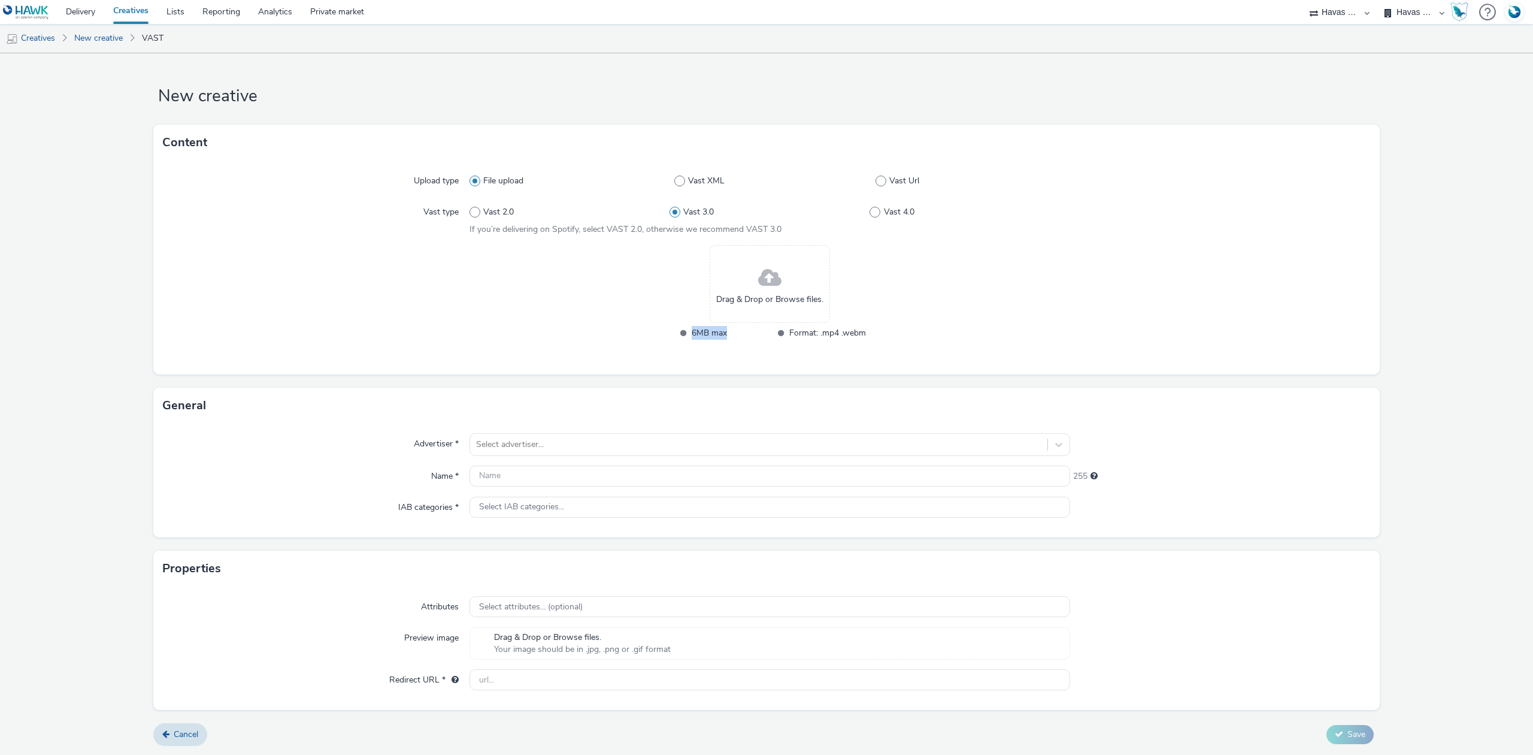
drag, startPoint x: 719, startPoint y: 338, endPoint x: 677, endPoint y: 337, distance: 42.6
click at [677, 337] on li "6MB max" at bounding box center [721, 333] width 95 height 14
click at [707, 367] on div "Upload type File upload Vast XML Vast Url Vast type Vast 2.0 Vast 3.0 Vast 4.0 …" at bounding box center [766, 268] width 1227 height 214
drag, startPoint x: 727, startPoint y: 333, endPoint x: 670, endPoint y: 332, distance: 57.5
click at [674, 332] on li "6MB max" at bounding box center [721, 333] width 95 height 14
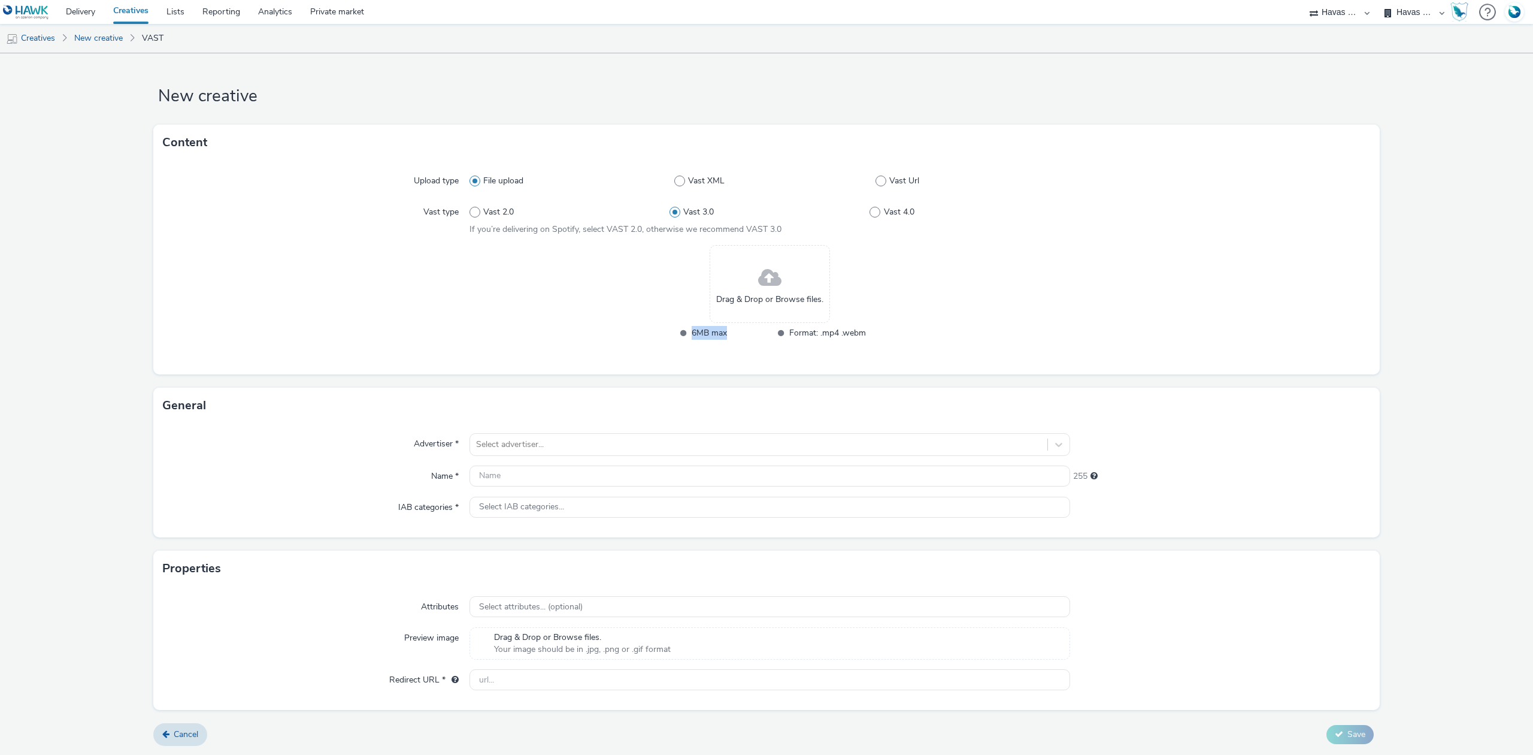
click at [674, 332] on li "6MB max" at bounding box center [721, 333] width 95 height 14
drag, startPoint x: 728, startPoint y: 337, endPoint x: 678, endPoint y: 337, distance: 50.3
click at [678, 337] on li "6MB max" at bounding box center [721, 333] width 95 height 14
click at [731, 334] on span "6MB max" at bounding box center [730, 333] width 77 height 14
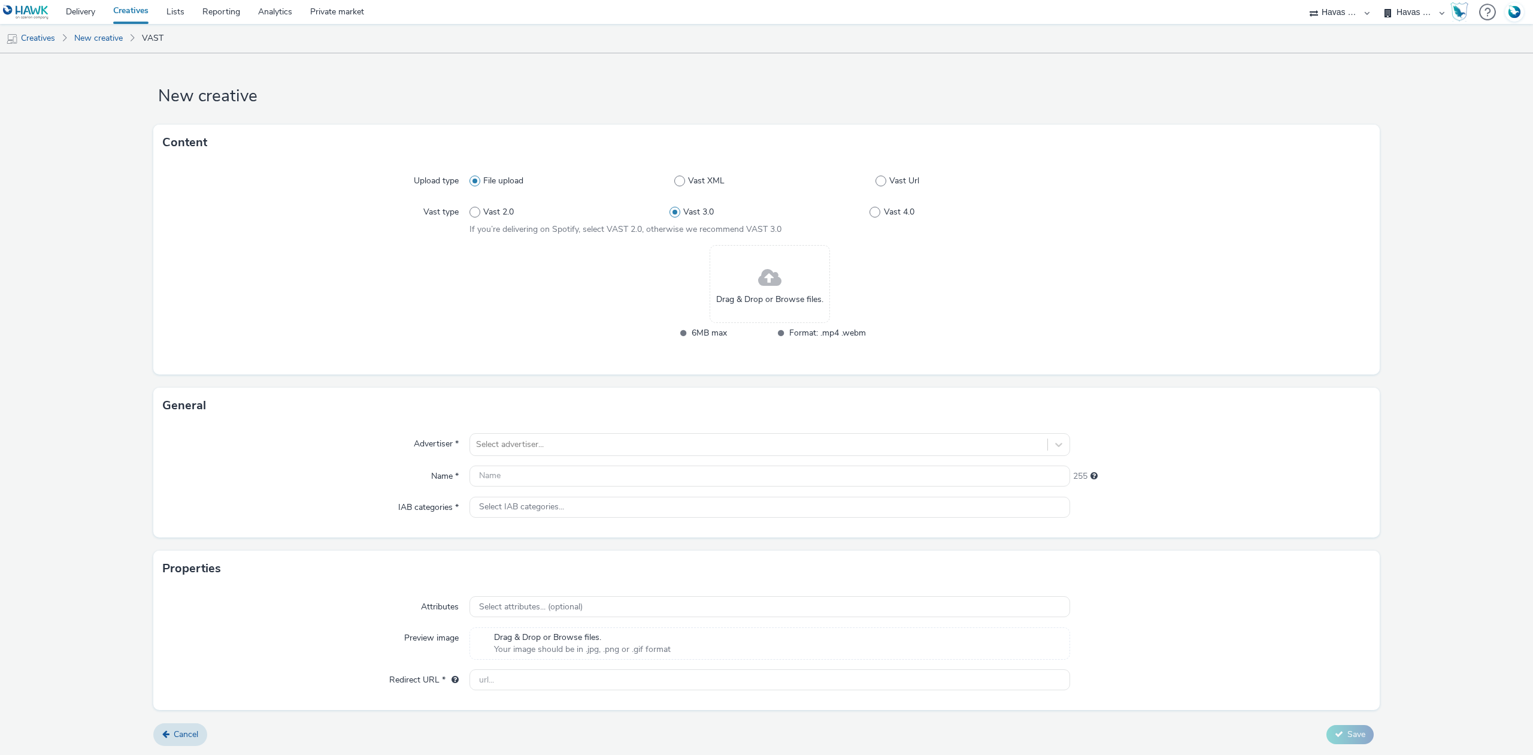
click at [135, 11] on link "Creatives" at bounding box center [130, 12] width 53 height 24
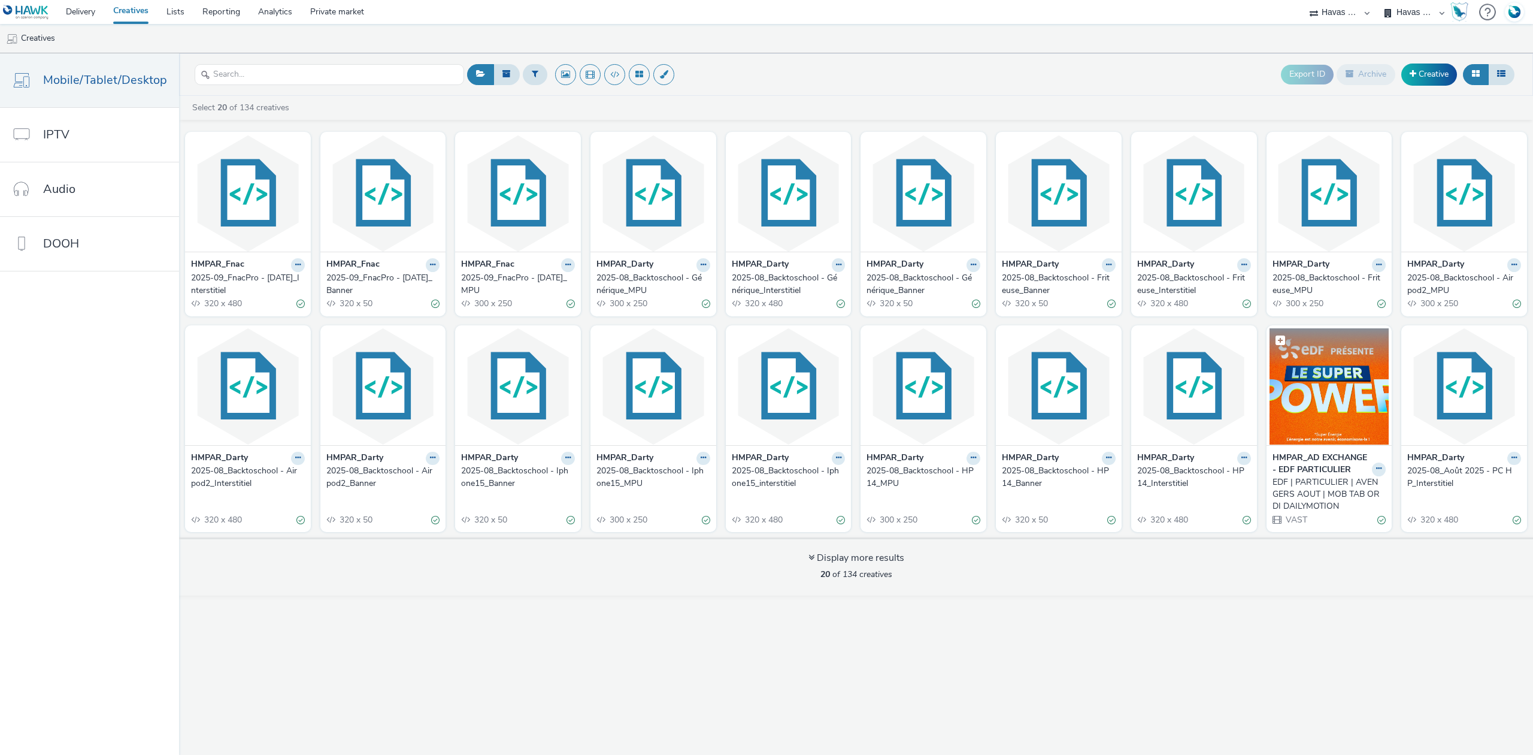
click at [1312, 400] on img at bounding box center [1330, 386] width 120 height 117
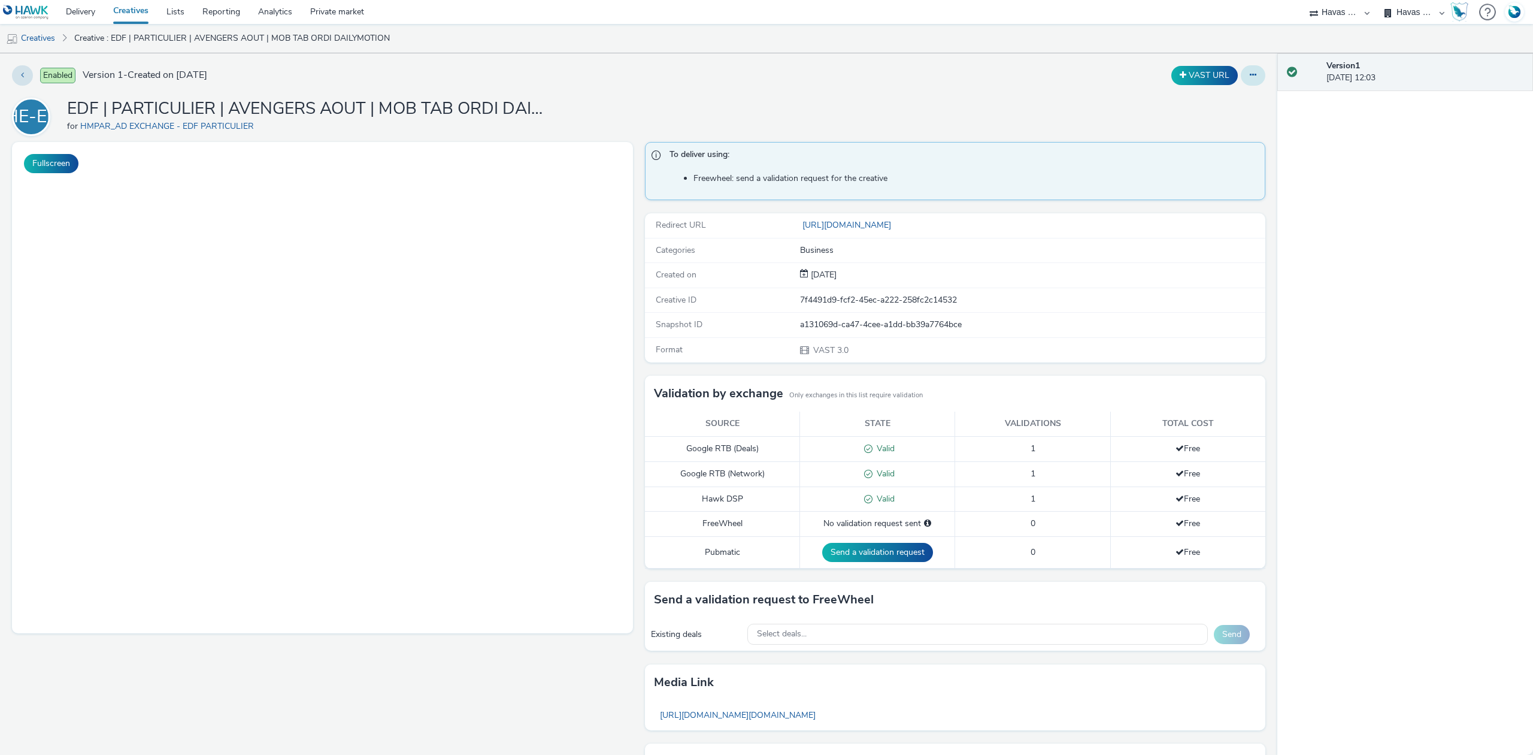
click at [1241, 77] on button at bounding box center [1253, 75] width 25 height 20
click at [1250, 75] on icon at bounding box center [1253, 75] width 7 height 8
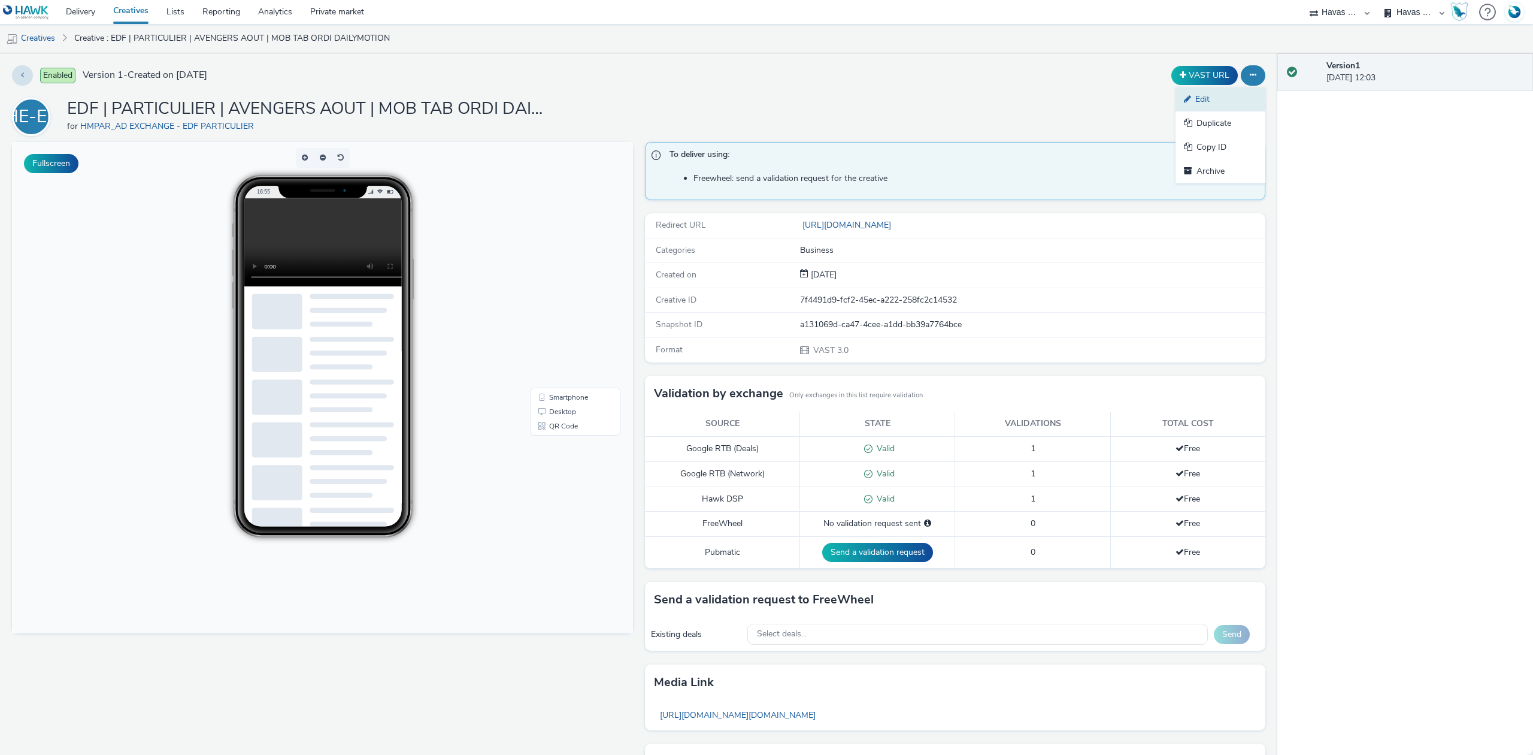
click at [1184, 101] on icon at bounding box center [1189, 99] width 11 height 8
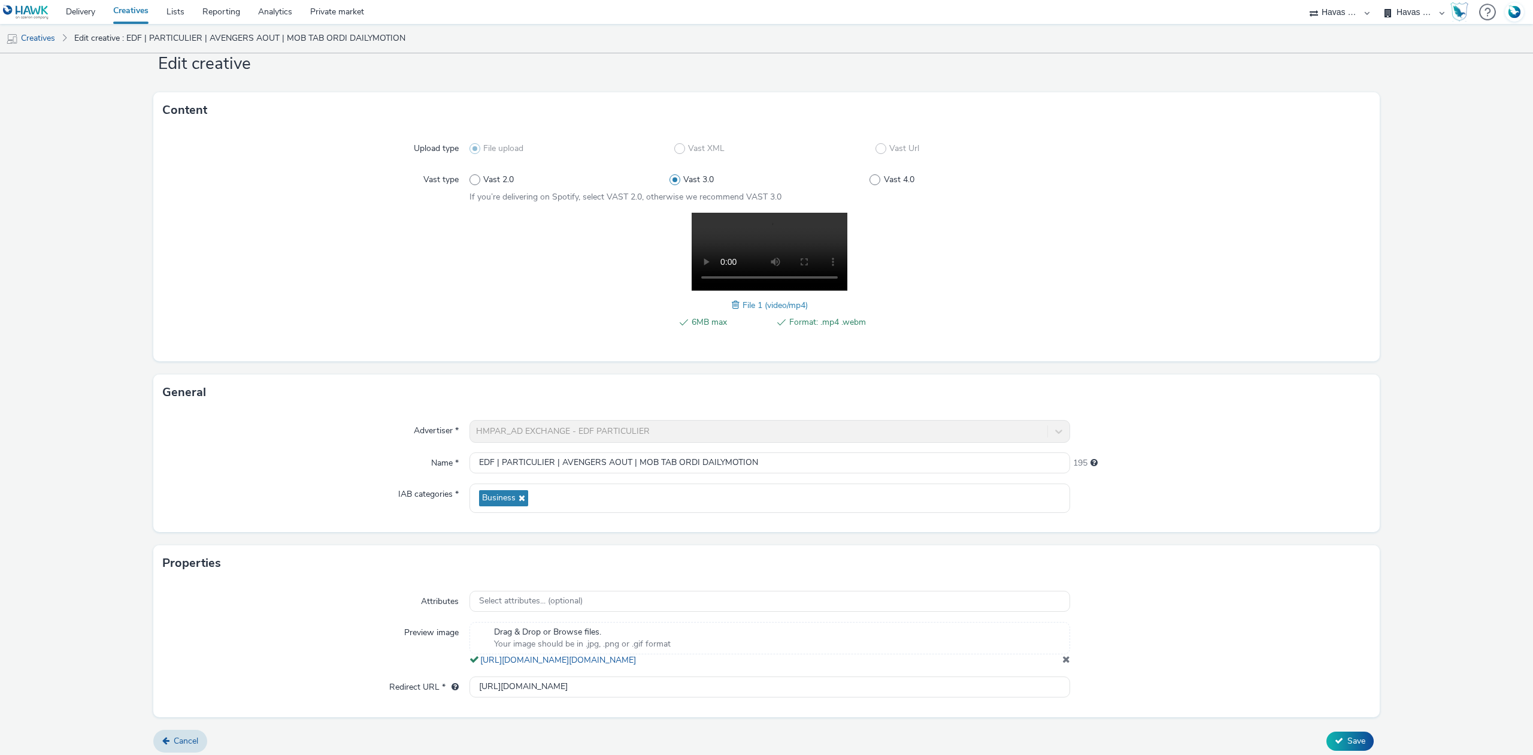
scroll to position [53, 0]
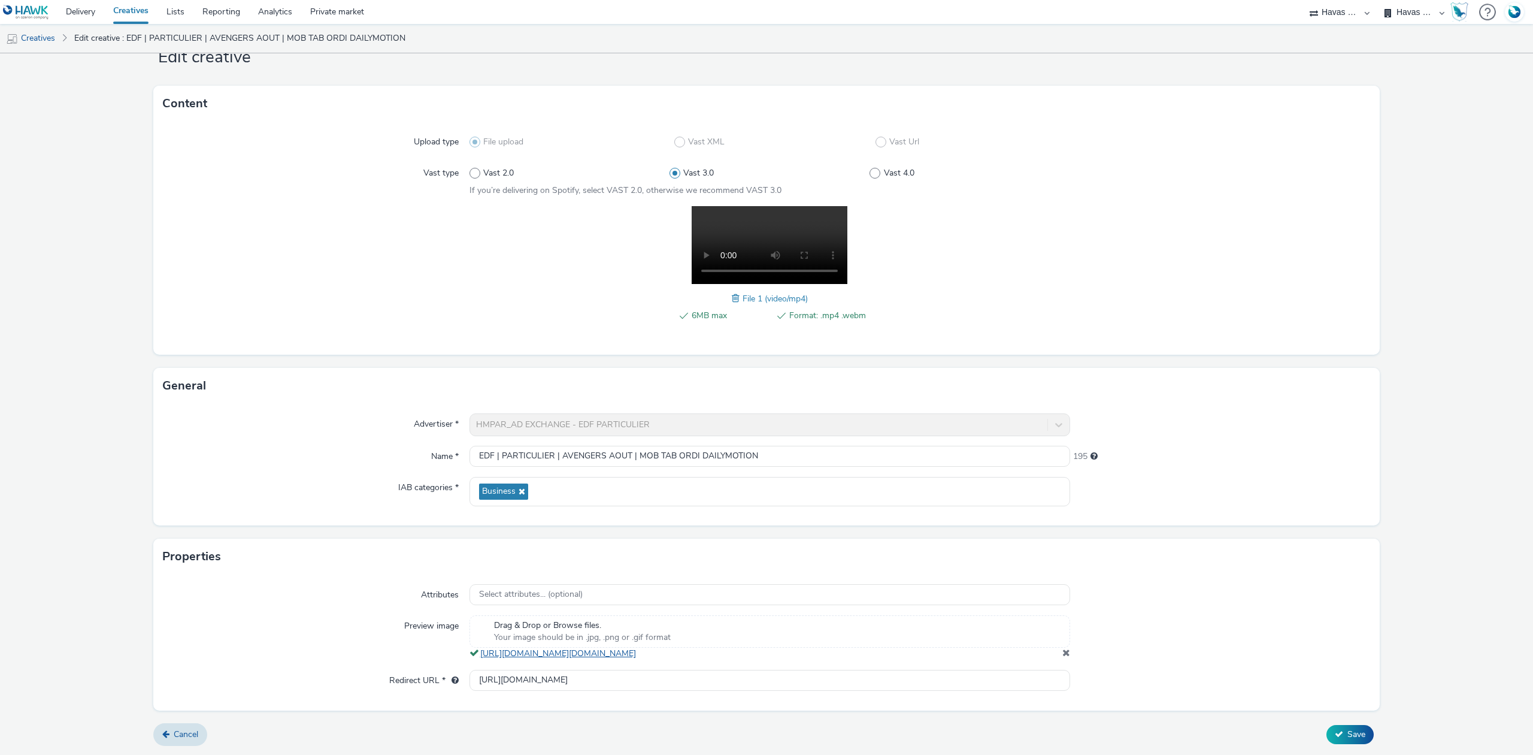
click at [641, 648] on link "https://tabmo-cdn.s3.eu-west-1.amazonaws.com/hawk.tabmo.io/organizations/53ec7e…" at bounding box center [560, 653] width 161 height 11
click at [54, 44] on link "Creatives" at bounding box center [30, 38] width 61 height 29
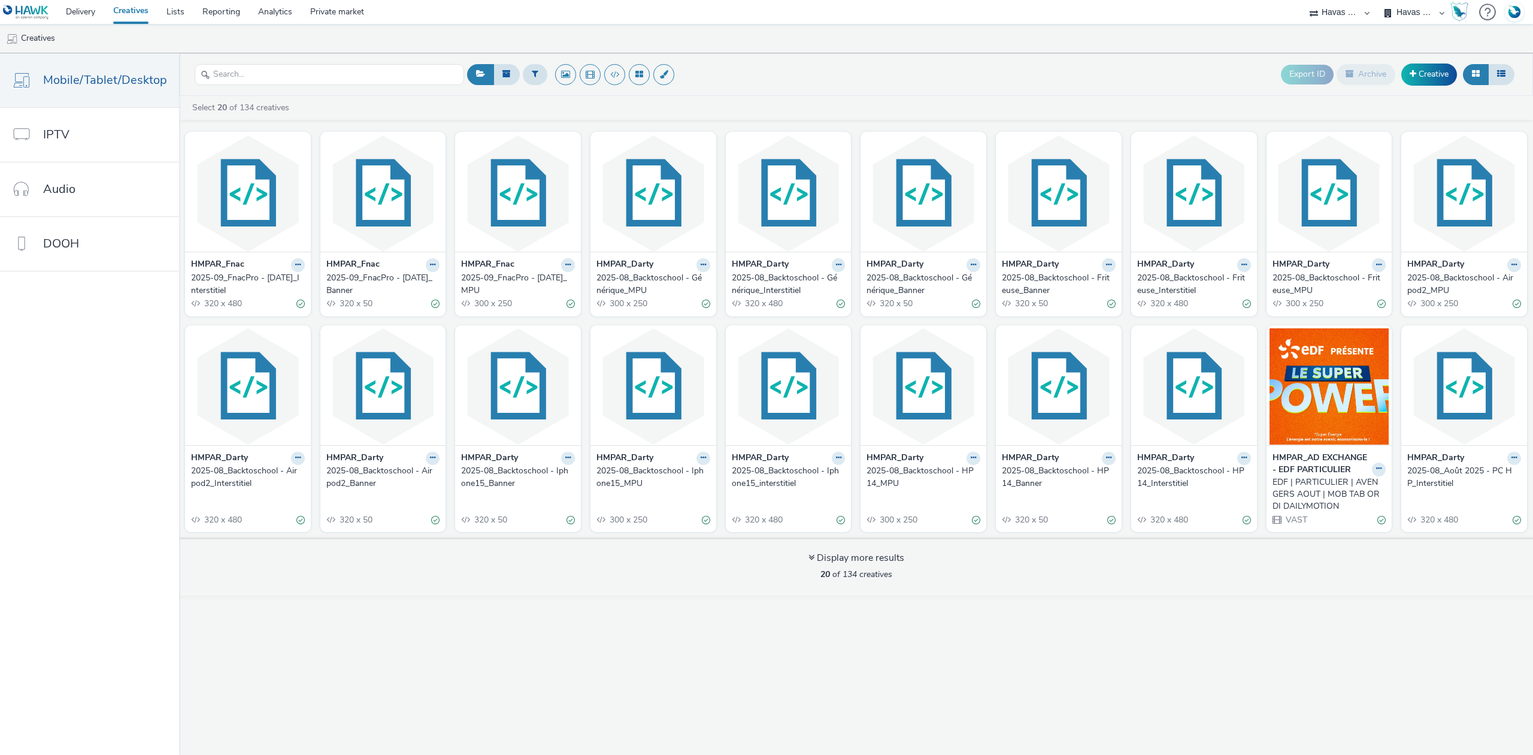
click at [958, 84] on div "Export ID Archive Creative" at bounding box center [991, 74] width 1054 height 29
click at [86, 5] on link "Delivery" at bounding box center [80, 12] width 47 height 24
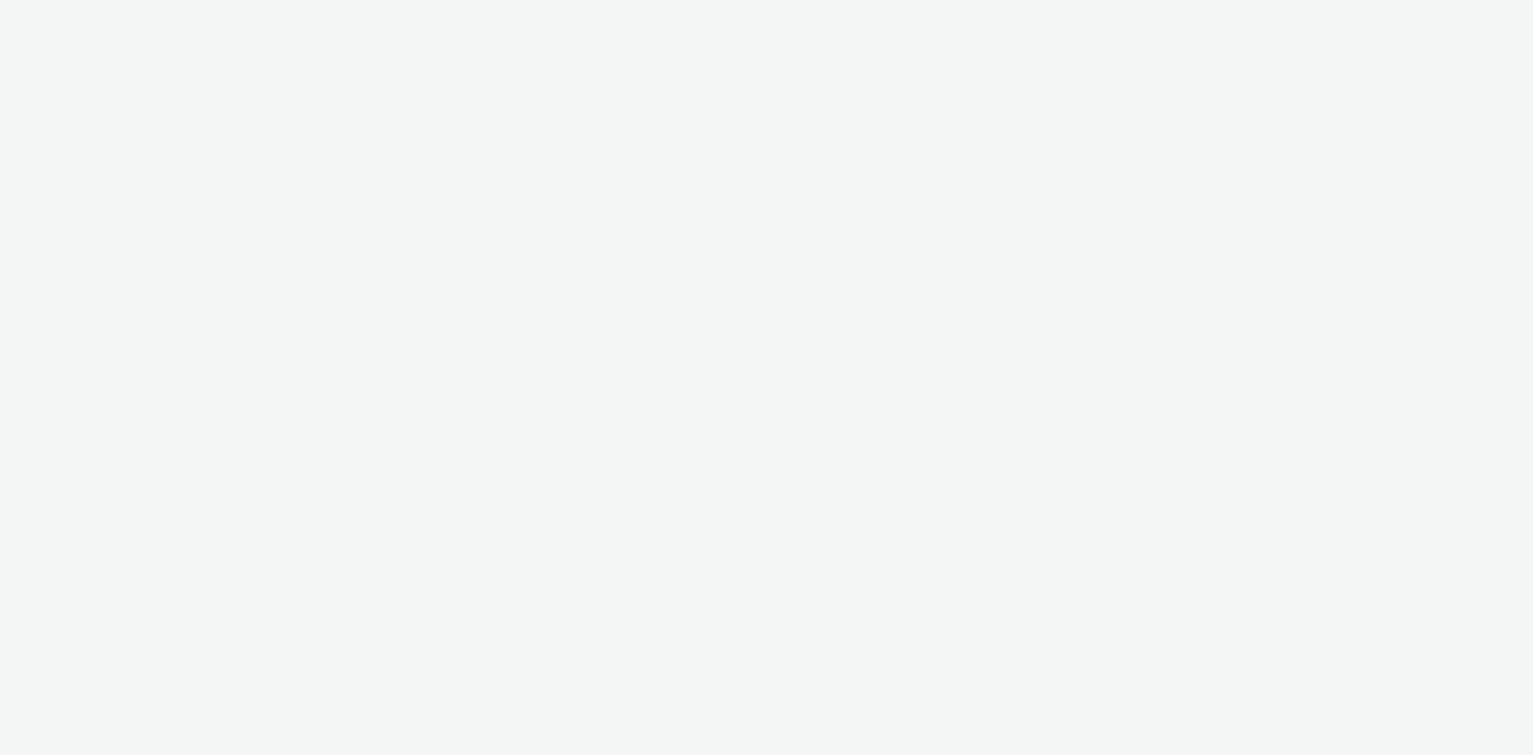
select select "8a3f6d77-30ca-4ef5-b621-f995745b8c1c"
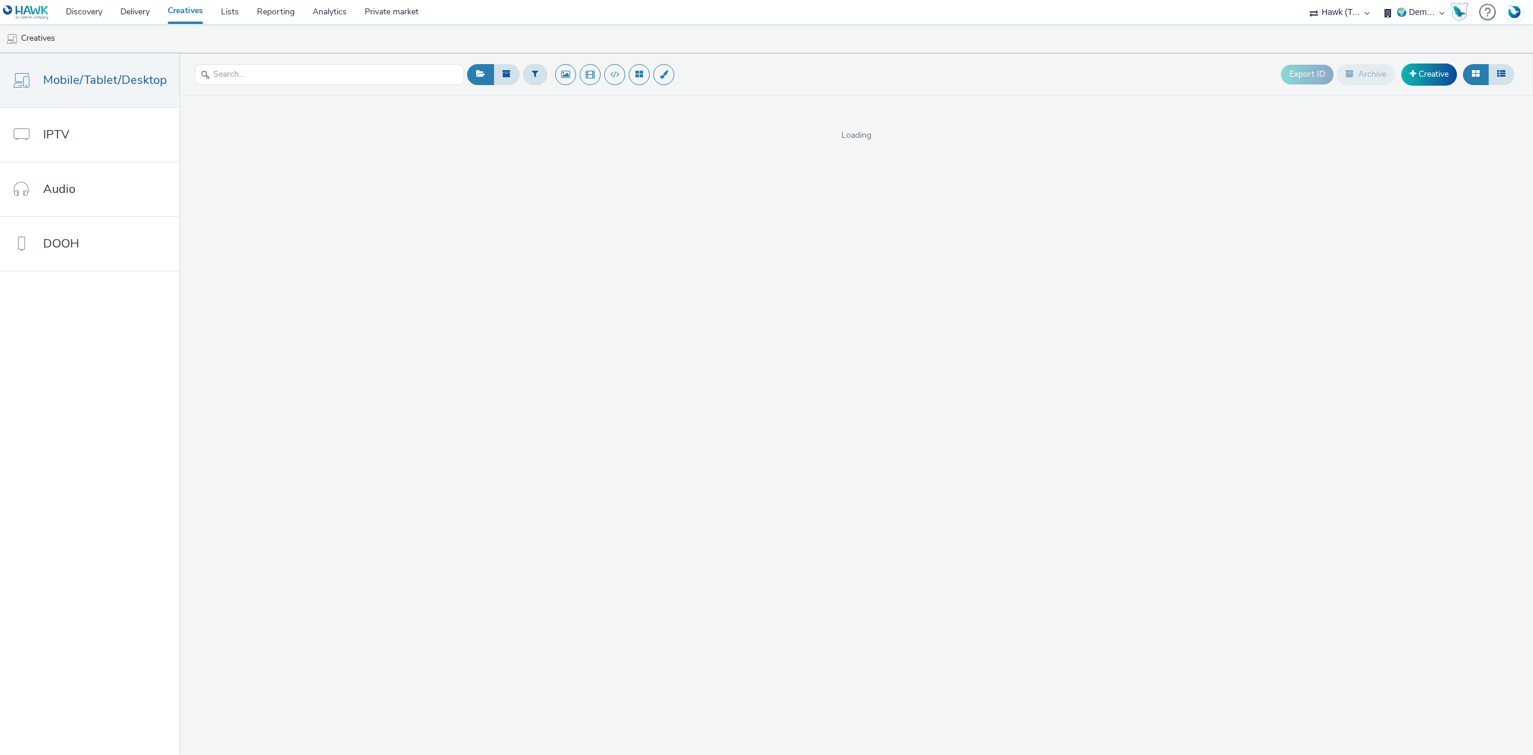
select select "2fc77e36-bb93-4aa3-9dff-dcb08e02eac6"
select select "633458d8-165b-4764-9f55-7760eda36fe8"
select select "2fc77e36-bb93-4aa3-9dff-dcb08e02eac6"
select select "633458d8-165b-4764-9f55-7760eda36fe8"
select select "2fc77e36-bb93-4aa3-9dff-dcb08e02eac6"
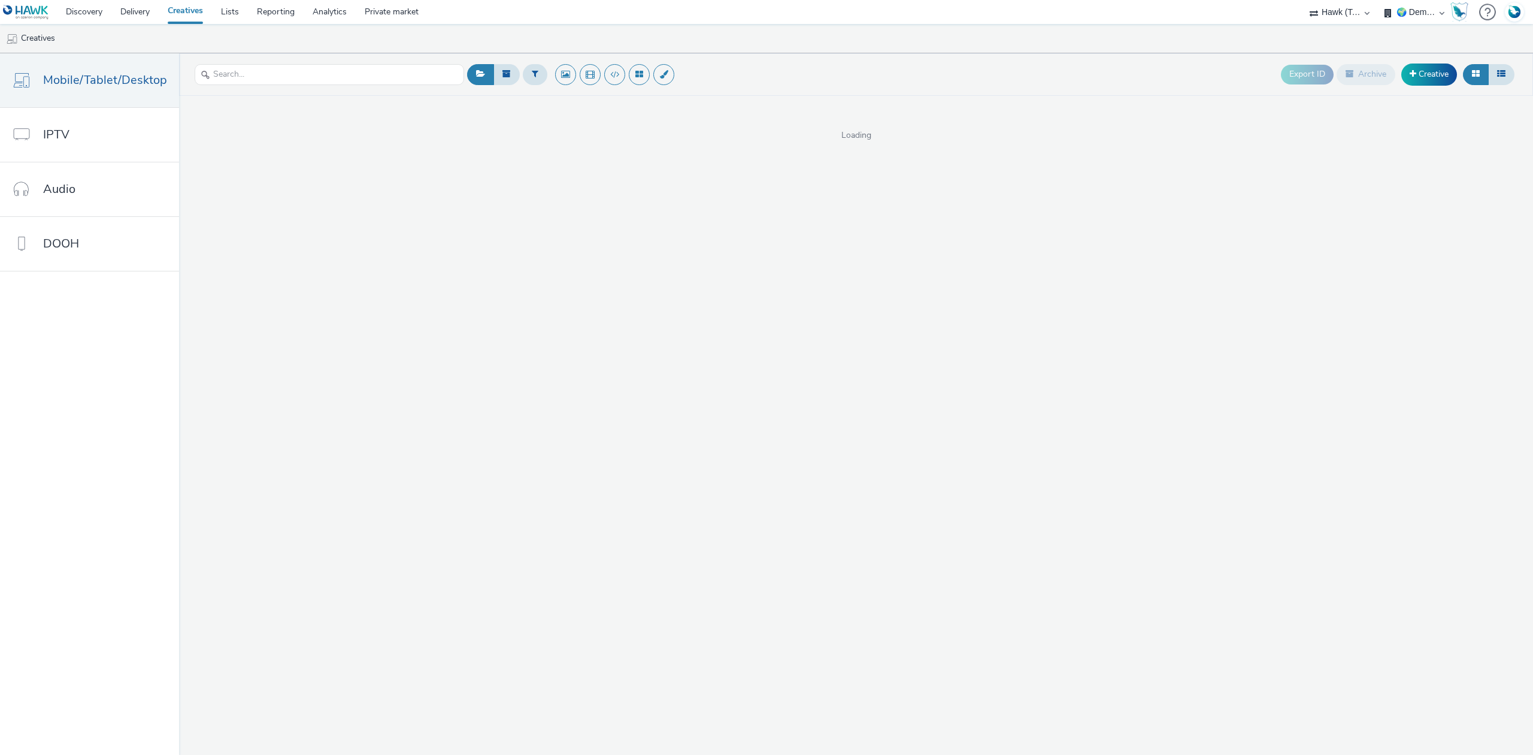
select select "633458d8-165b-4764-9f55-7760eda36fe8"
select select "2fc77e36-bb93-4aa3-9dff-dcb08e02eac6"
select select "633458d8-165b-4764-9f55-7760eda36fe8"
select select "8a3f6d77-30ca-4ef5-b621-f995745b8c1c"
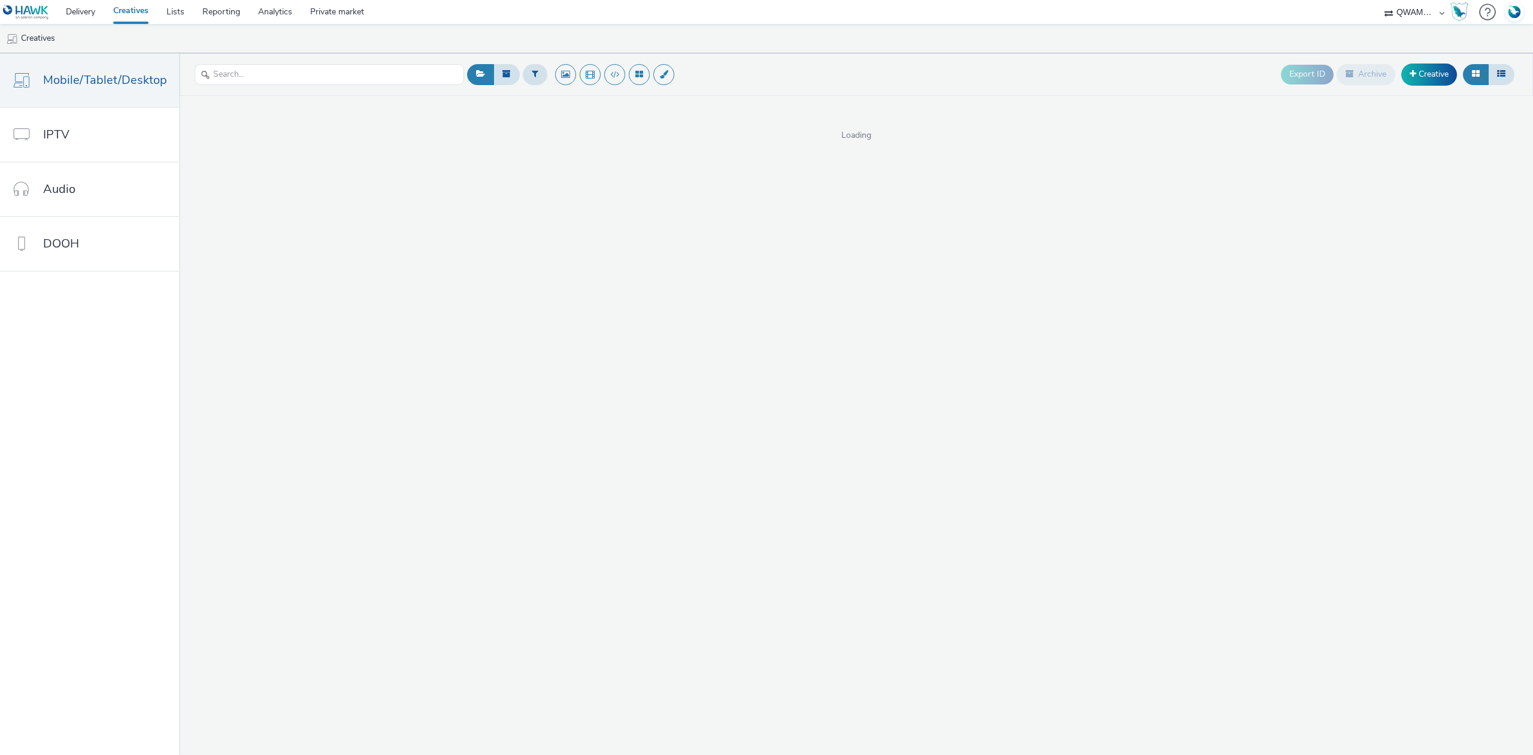
select select "8a3f6d77-30ca-4ef5-b621-f995745b8c1c"
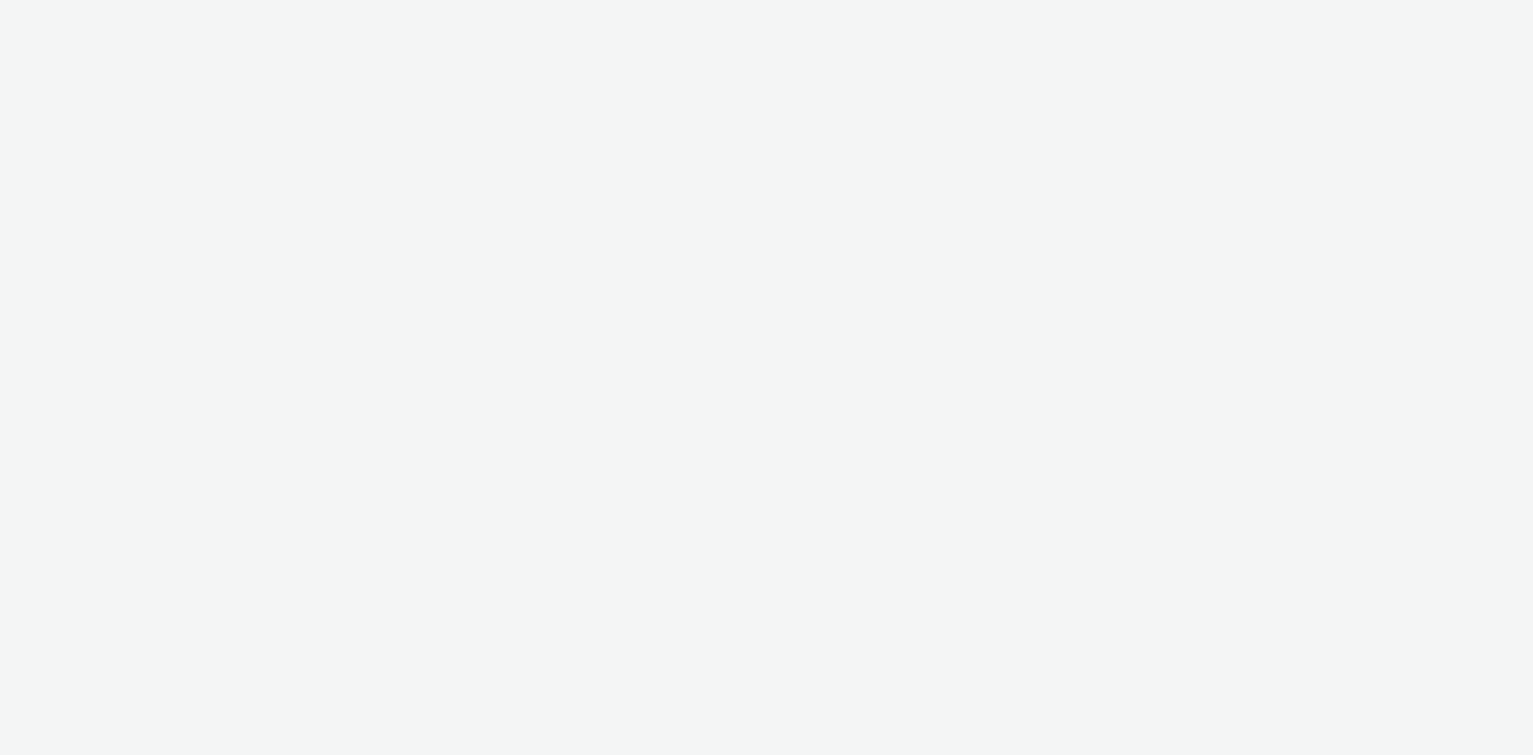
select select "2fc77e36-bb93-4aa3-9dff-dcb08e02eac6"
select select "633458d8-165b-4764-9f55-7760eda36fe8"
select select "2fc77e36-bb93-4aa3-9dff-dcb08e02eac6"
select select "633458d8-165b-4764-9f55-7760eda36fe8"
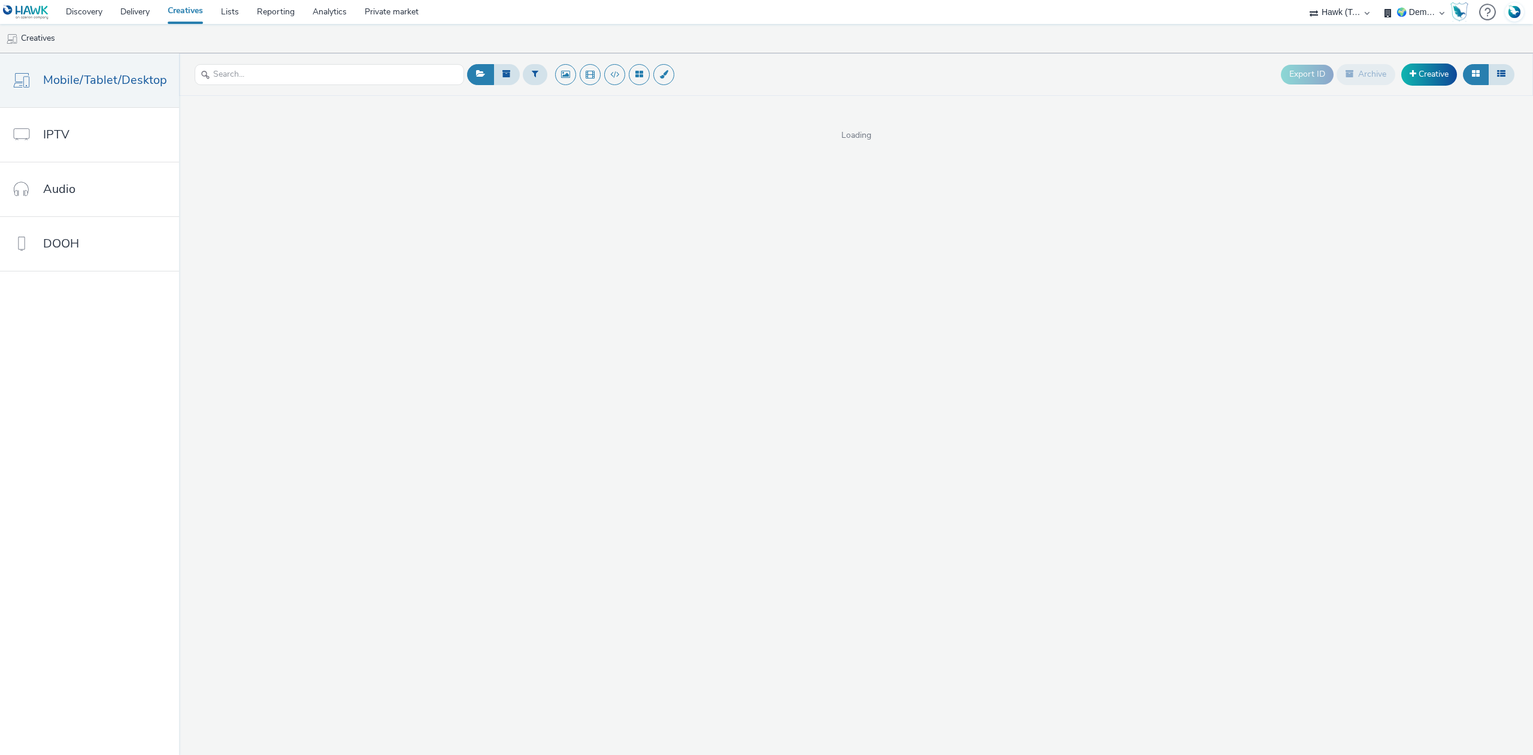
select select "2fc77e36-bb93-4aa3-9dff-dcb08e02eac6"
select select "633458d8-165b-4764-9f55-7760eda36fe8"
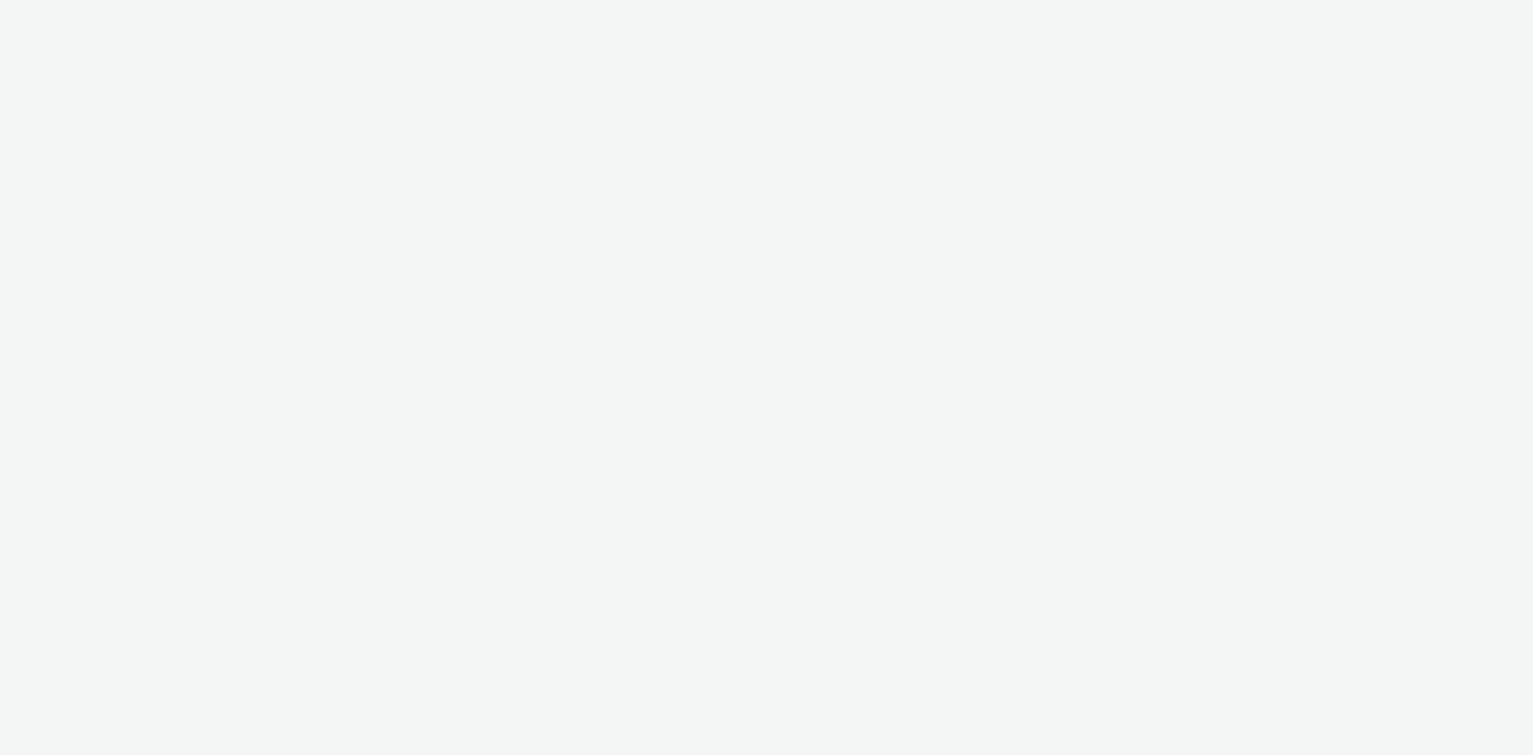
select select "2fc77e36-bb93-4aa3-9dff-dcb08e02eac6"
select select "633458d8-165b-4764-9f55-7760eda36fe8"
select select "2fc77e36-bb93-4aa3-9dff-dcb08e02eac6"
select select "633458d8-165b-4764-9f55-7760eda36fe8"
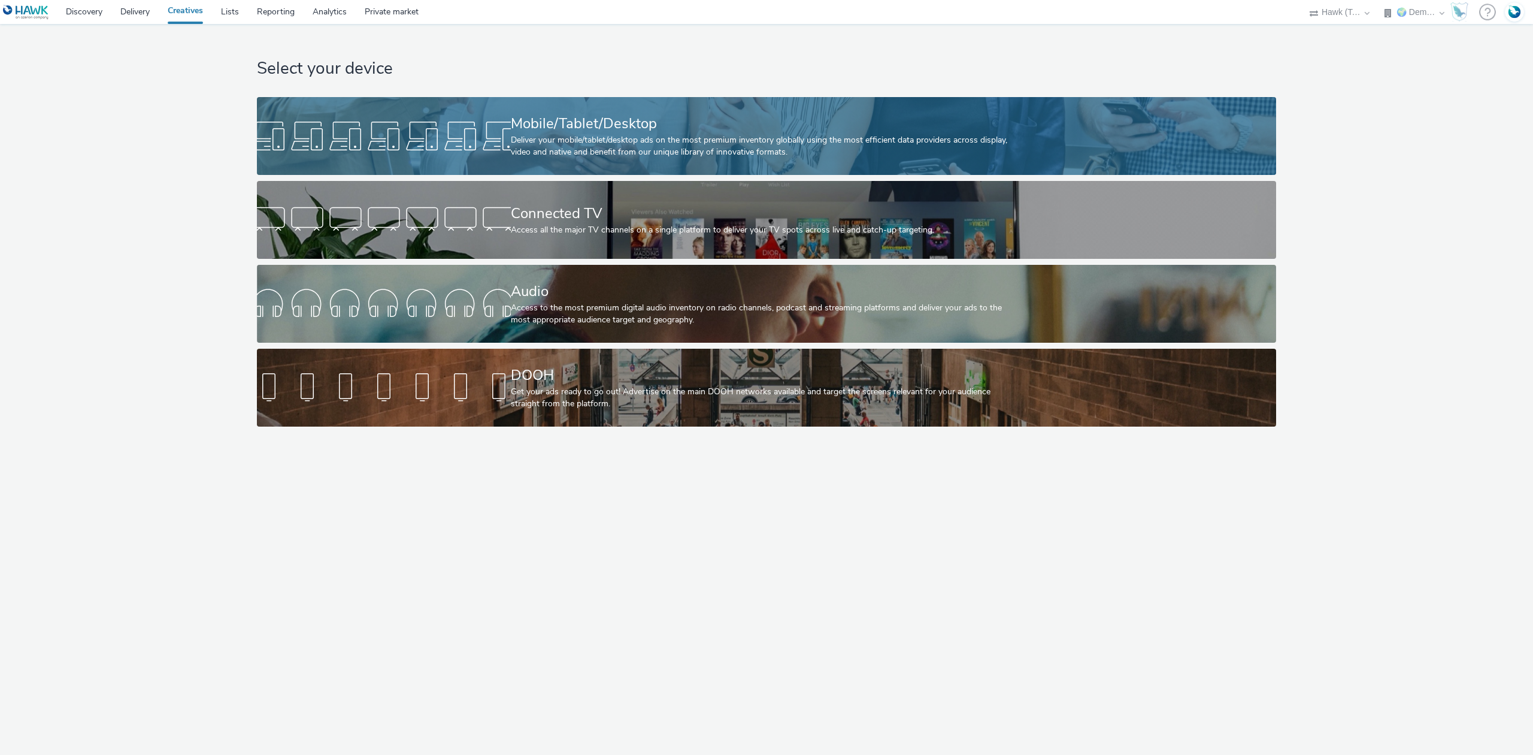
click at [590, 149] on div "Deliver your mobile/tablet/desktop ads on the most premium inventory globally u…" at bounding box center [764, 146] width 507 height 25
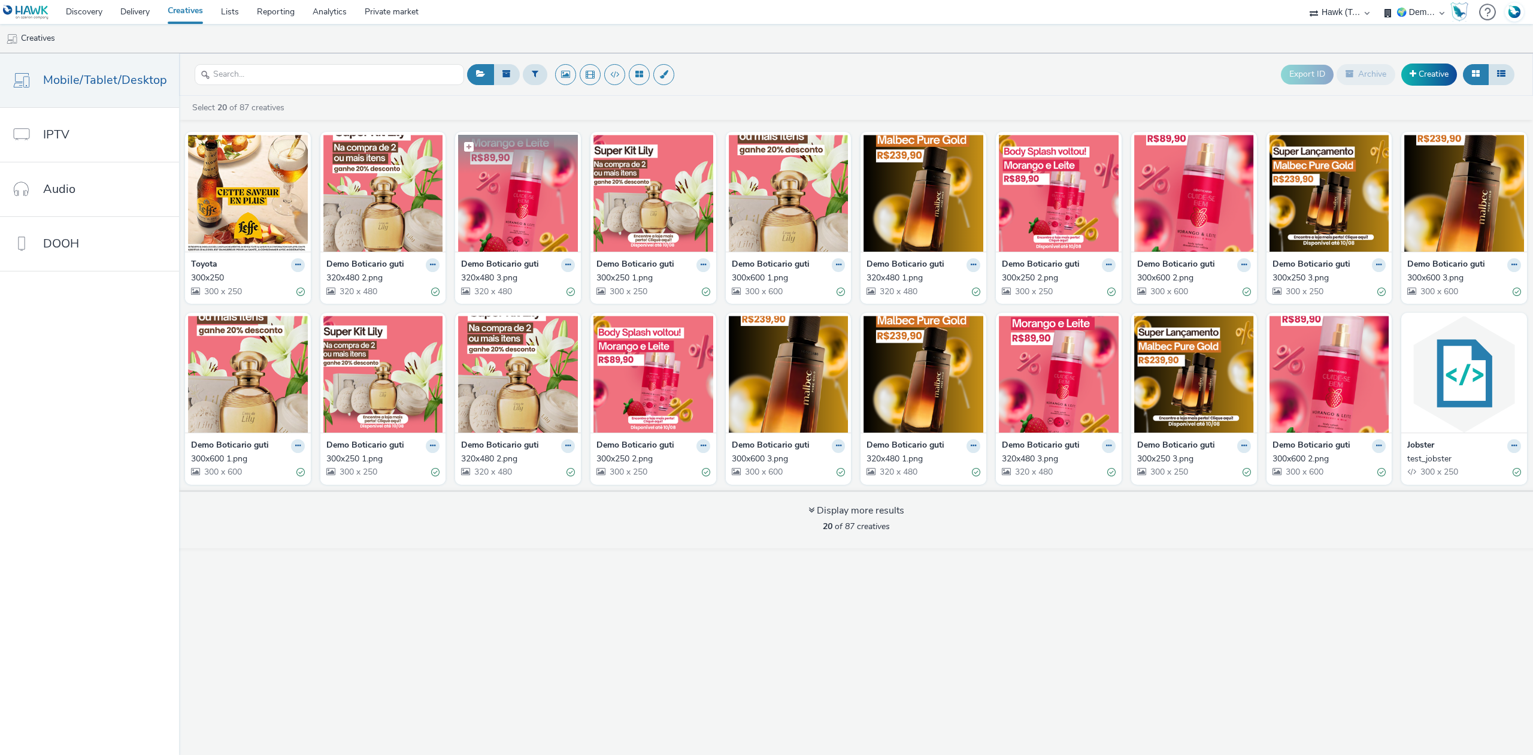
click at [533, 196] on img at bounding box center [518, 193] width 120 height 117
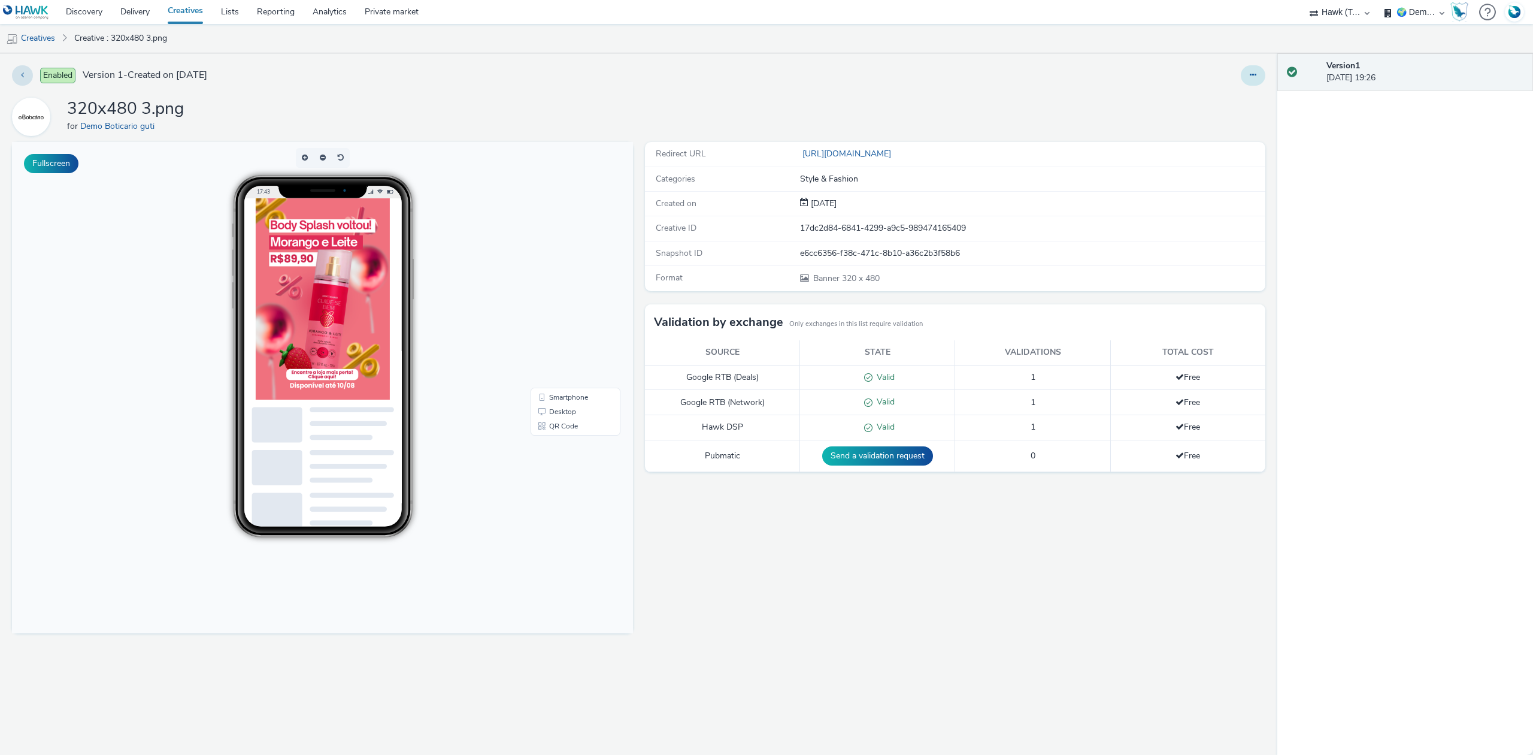
click at [1261, 68] on button at bounding box center [1253, 75] width 25 height 20
click at [1221, 96] on link "Edit" at bounding box center [1221, 99] width 90 height 24
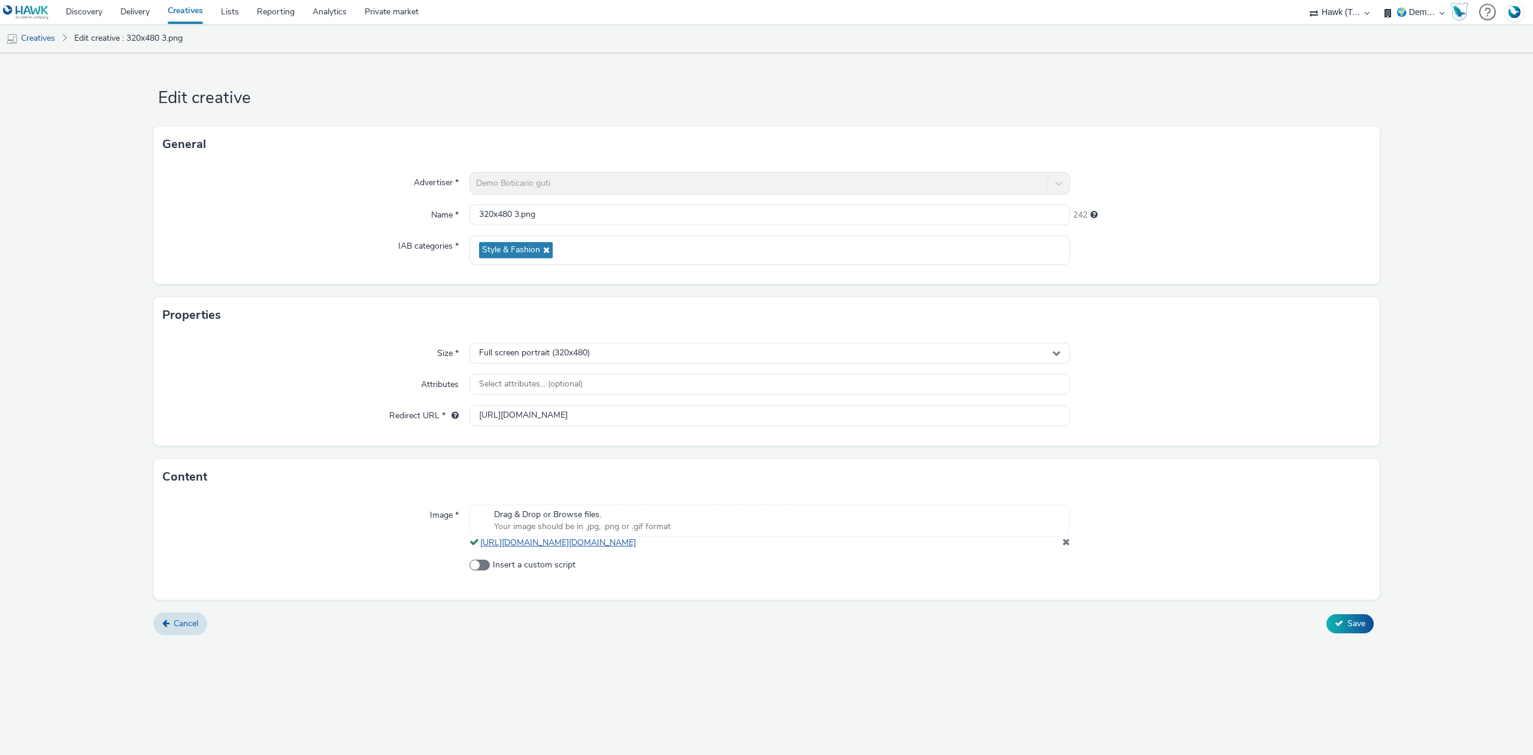
click at [640, 544] on link "[URL][DOMAIN_NAME][DOMAIN_NAME]" at bounding box center [560, 542] width 161 height 11
click at [50, 38] on link "Creatives" at bounding box center [30, 38] width 61 height 29
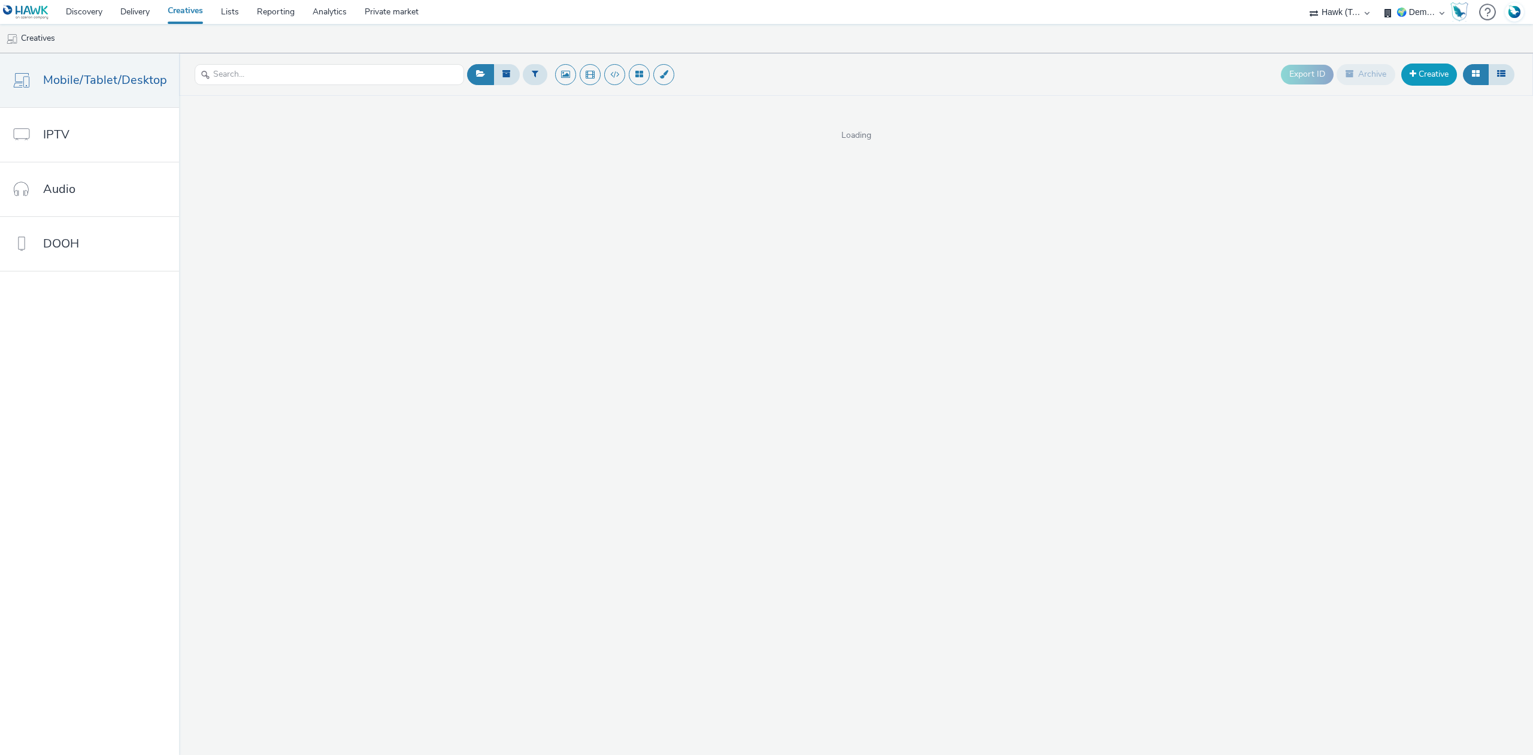
click at [1434, 77] on link "Creative" at bounding box center [1430, 74] width 56 height 22
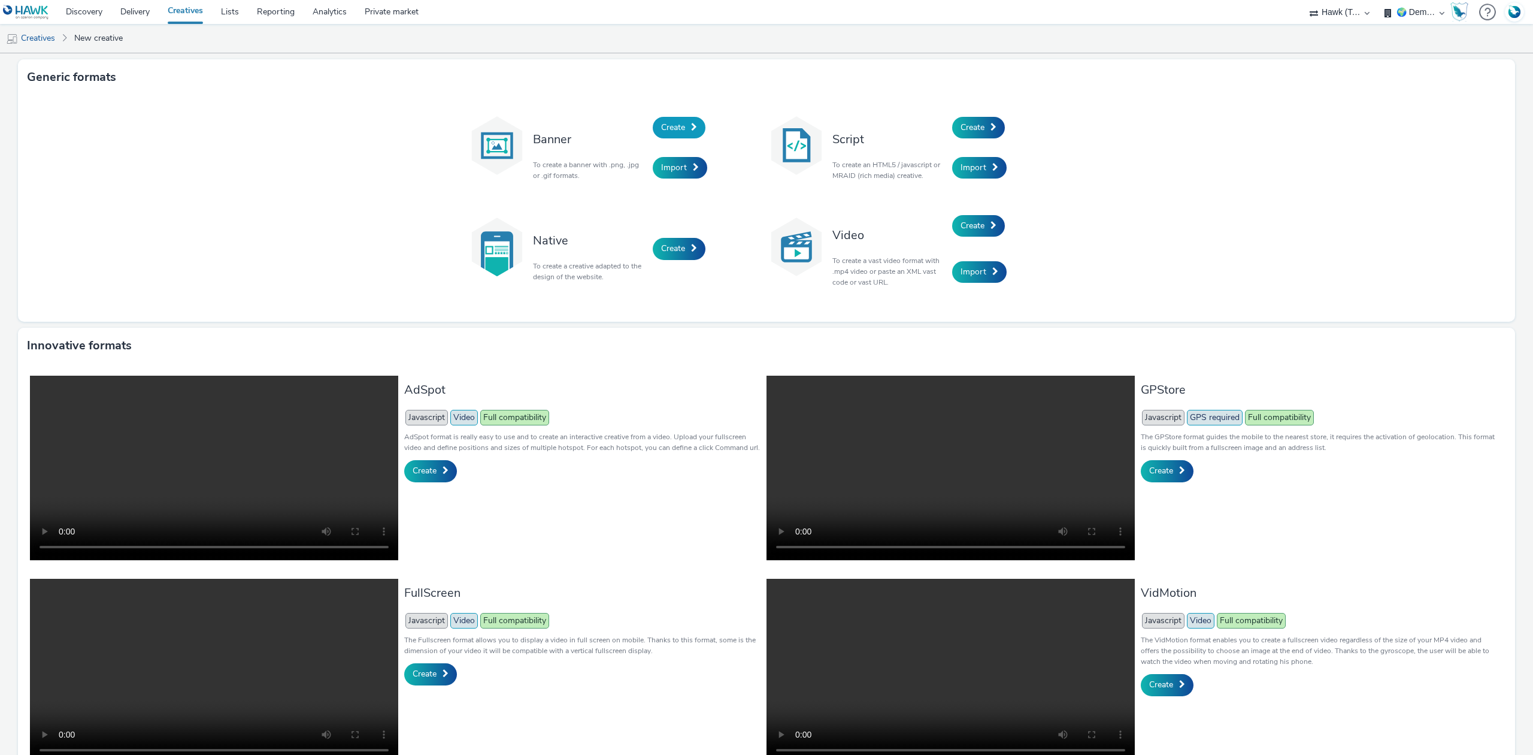
click at [691, 129] on span at bounding box center [694, 127] width 6 height 8
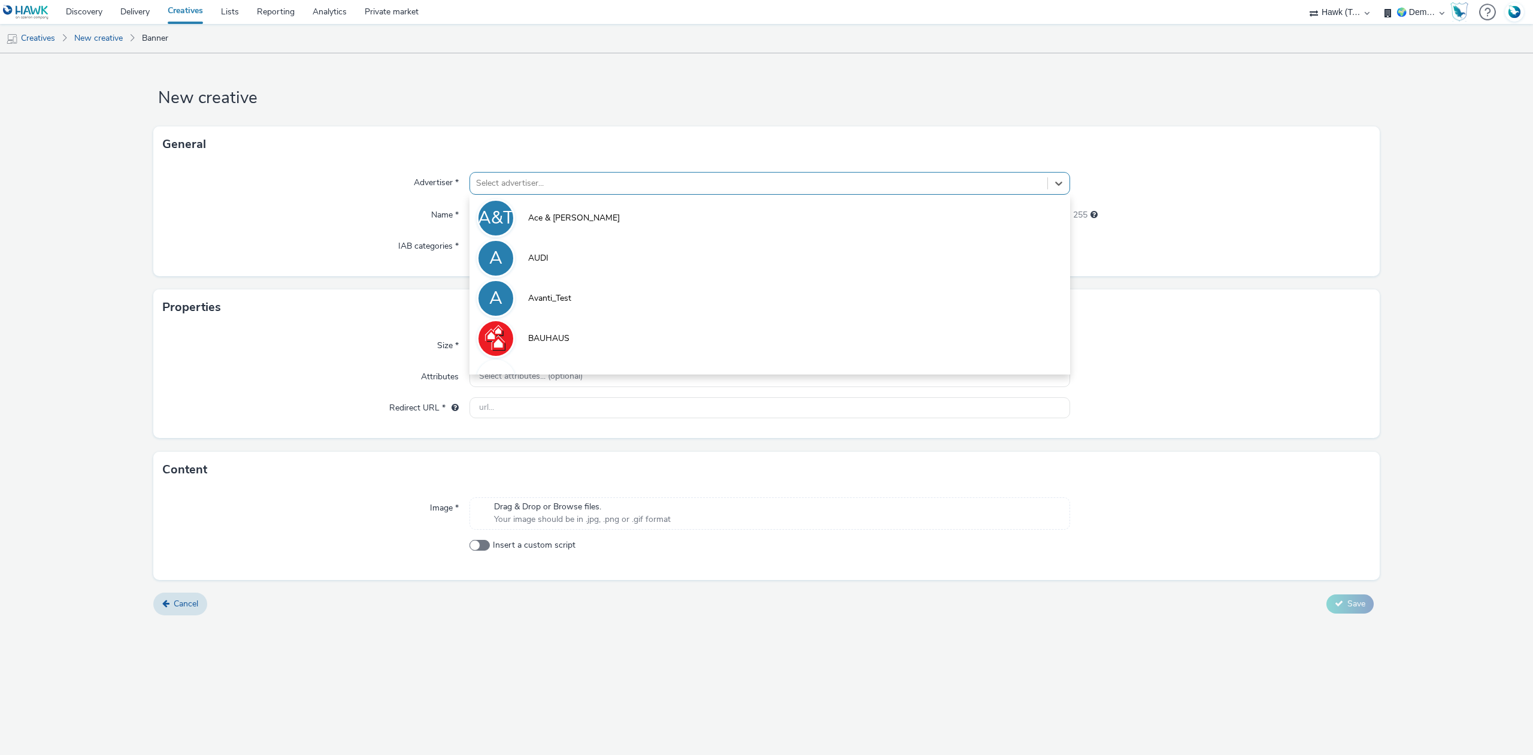
click at [538, 185] on div at bounding box center [758, 183] width 565 height 14
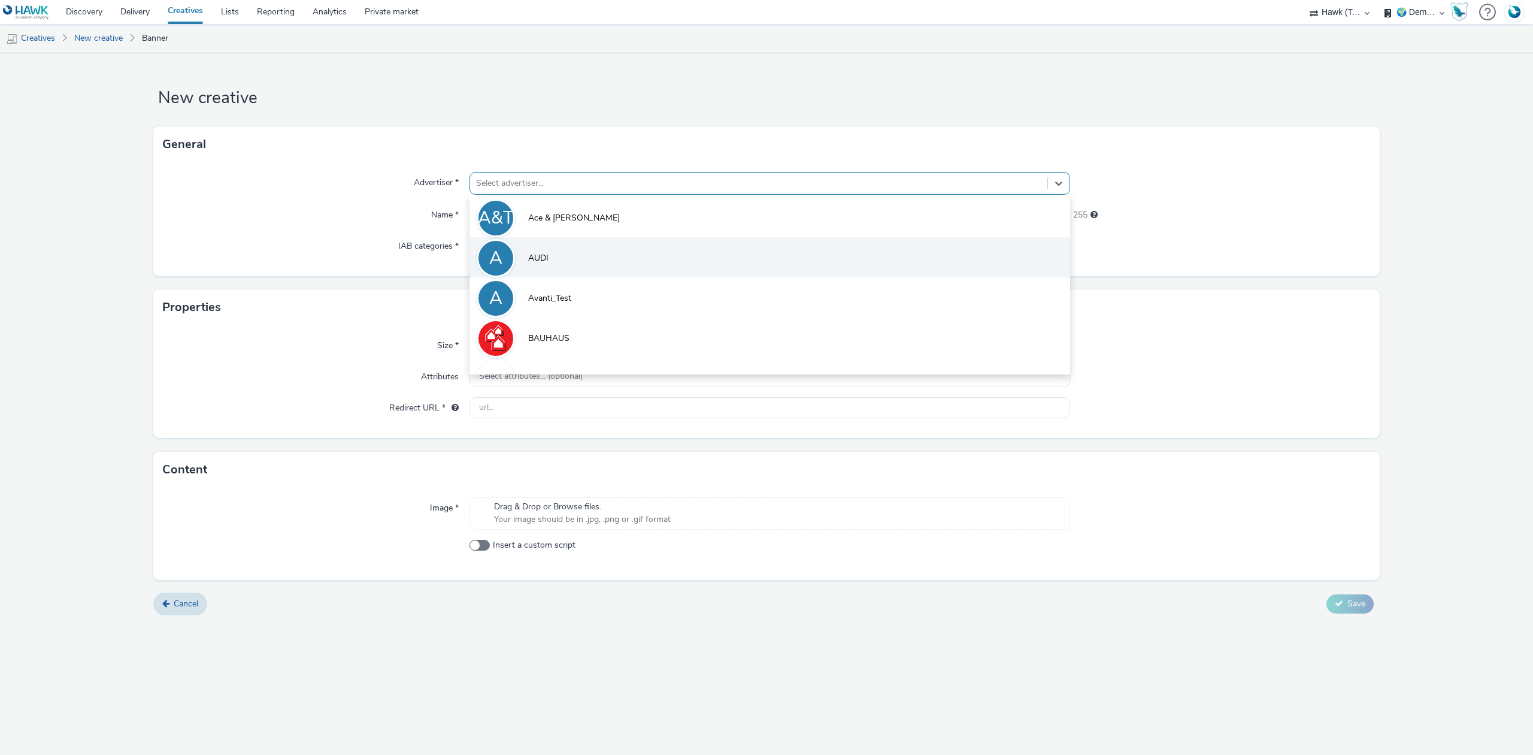
click at [573, 247] on li "A AUDI" at bounding box center [770, 257] width 601 height 40
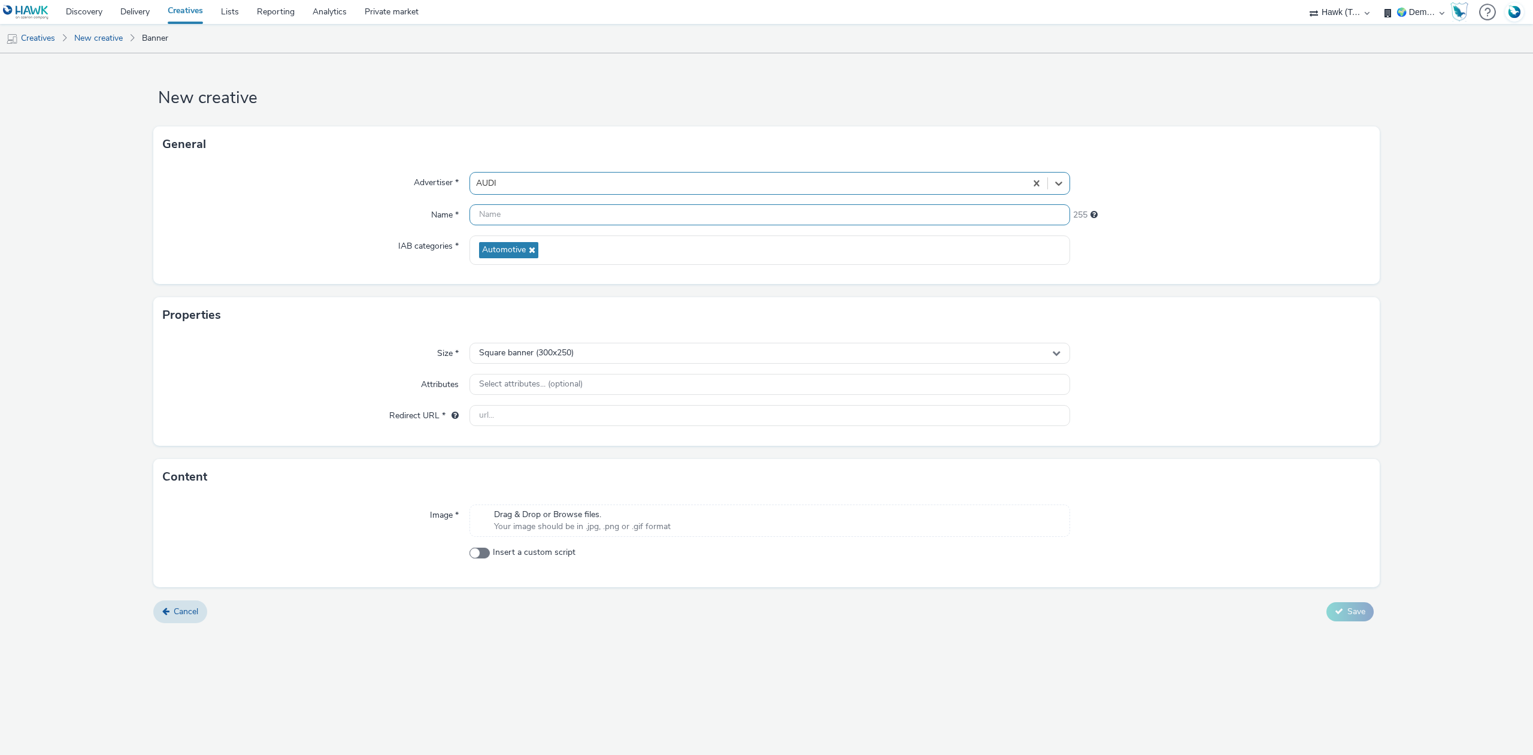
click at [525, 211] on input "text" at bounding box center [770, 214] width 601 height 21
type input "test"
click at [322, 322] on div "Properties" at bounding box center [766, 315] width 1227 height 36
click at [530, 410] on input "text" at bounding box center [770, 415] width 601 height 21
type input "[URL][DOMAIN_NAME][PERSON_NAME]"
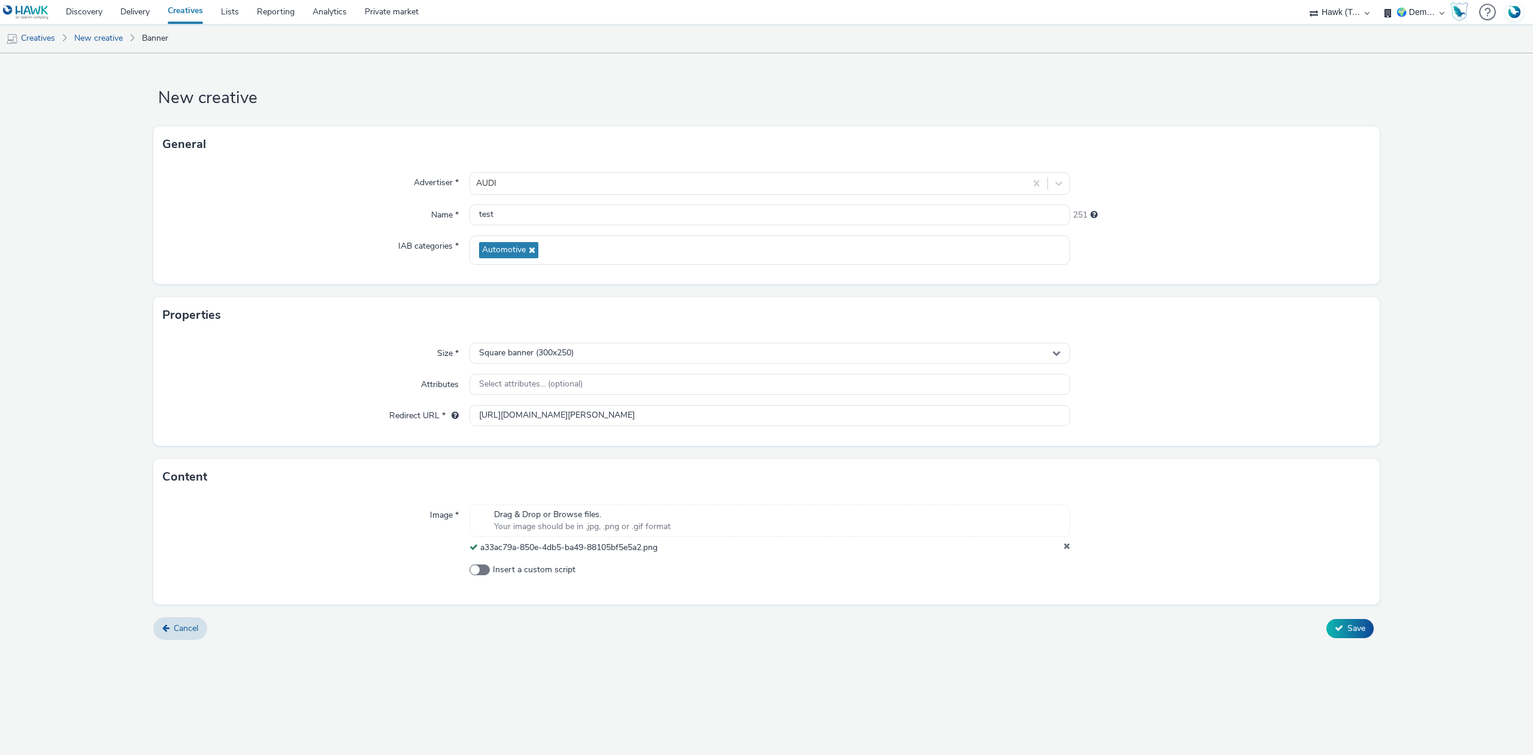
click at [731, 624] on div "Cancel Save" at bounding box center [766, 629] width 1227 height 22
click at [477, 571] on span at bounding box center [480, 569] width 20 height 11
click at [477, 571] on input "Insert a custom script" at bounding box center [474, 570] width 8 height 8
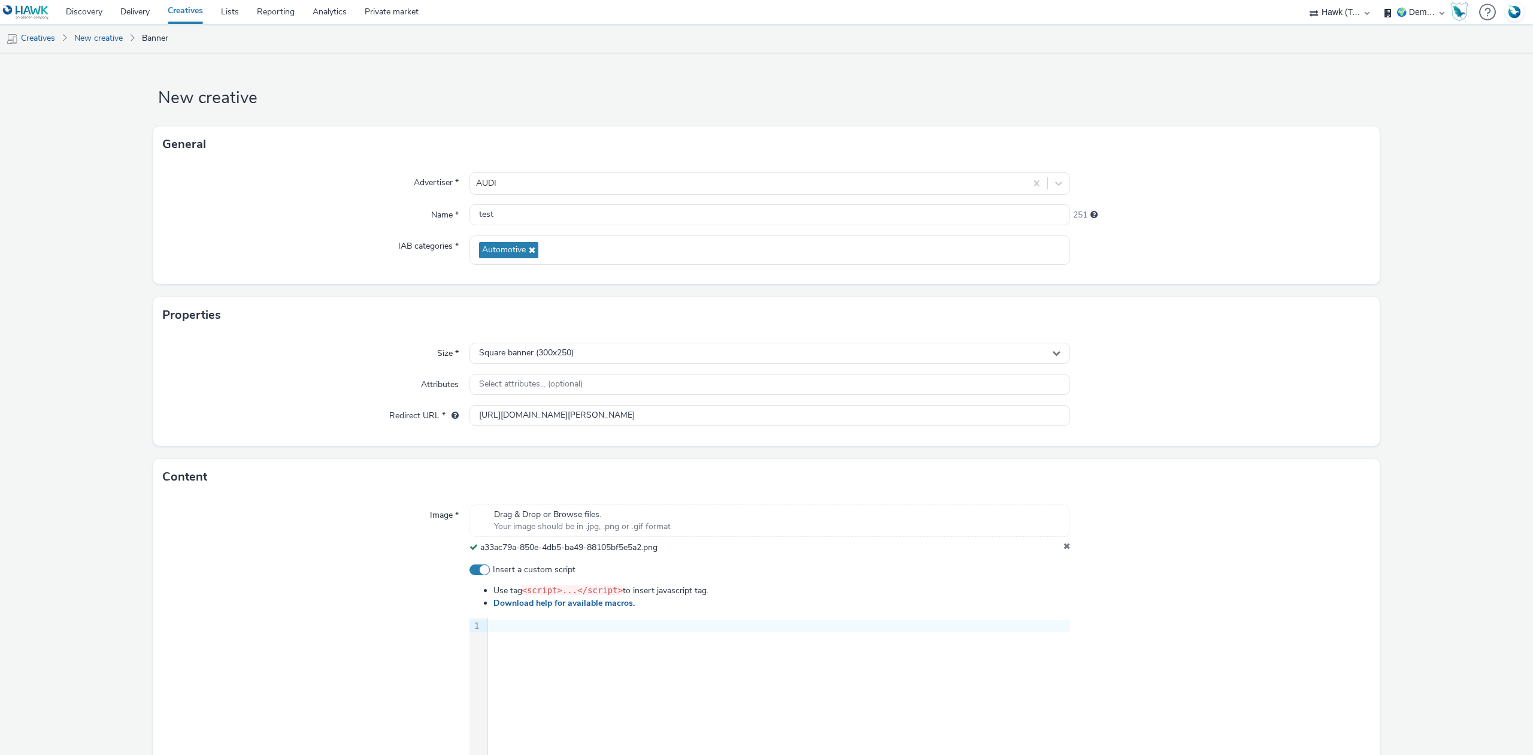
click at [477, 571] on span at bounding box center [480, 569] width 20 height 11
click at [477, 571] on input "Insert a custom script" at bounding box center [474, 570] width 8 height 8
checkbox input "false"
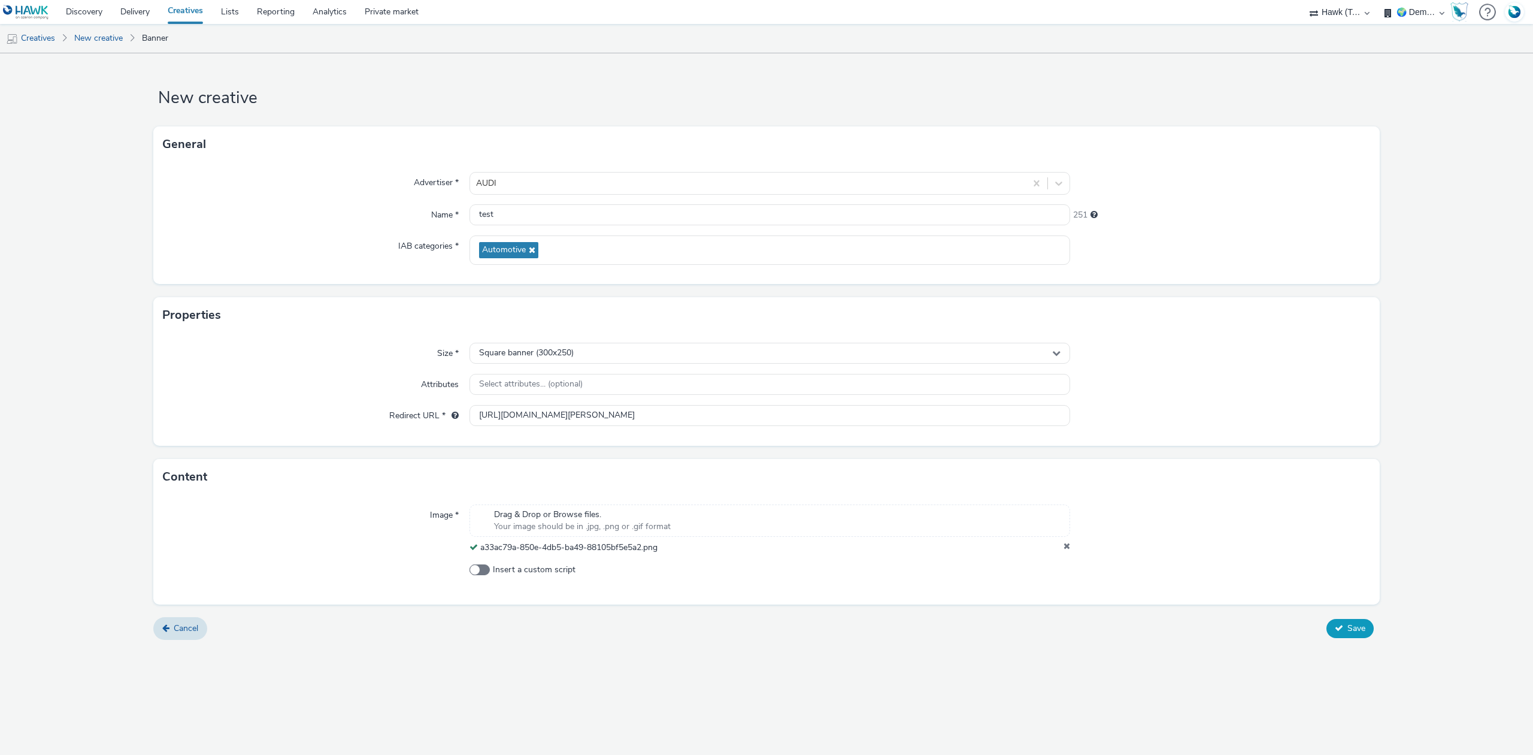
click at [1357, 631] on span "Save" at bounding box center [1357, 627] width 18 height 11
click at [566, 363] on div "Square banner (300x250)" at bounding box center [770, 353] width 601 height 21
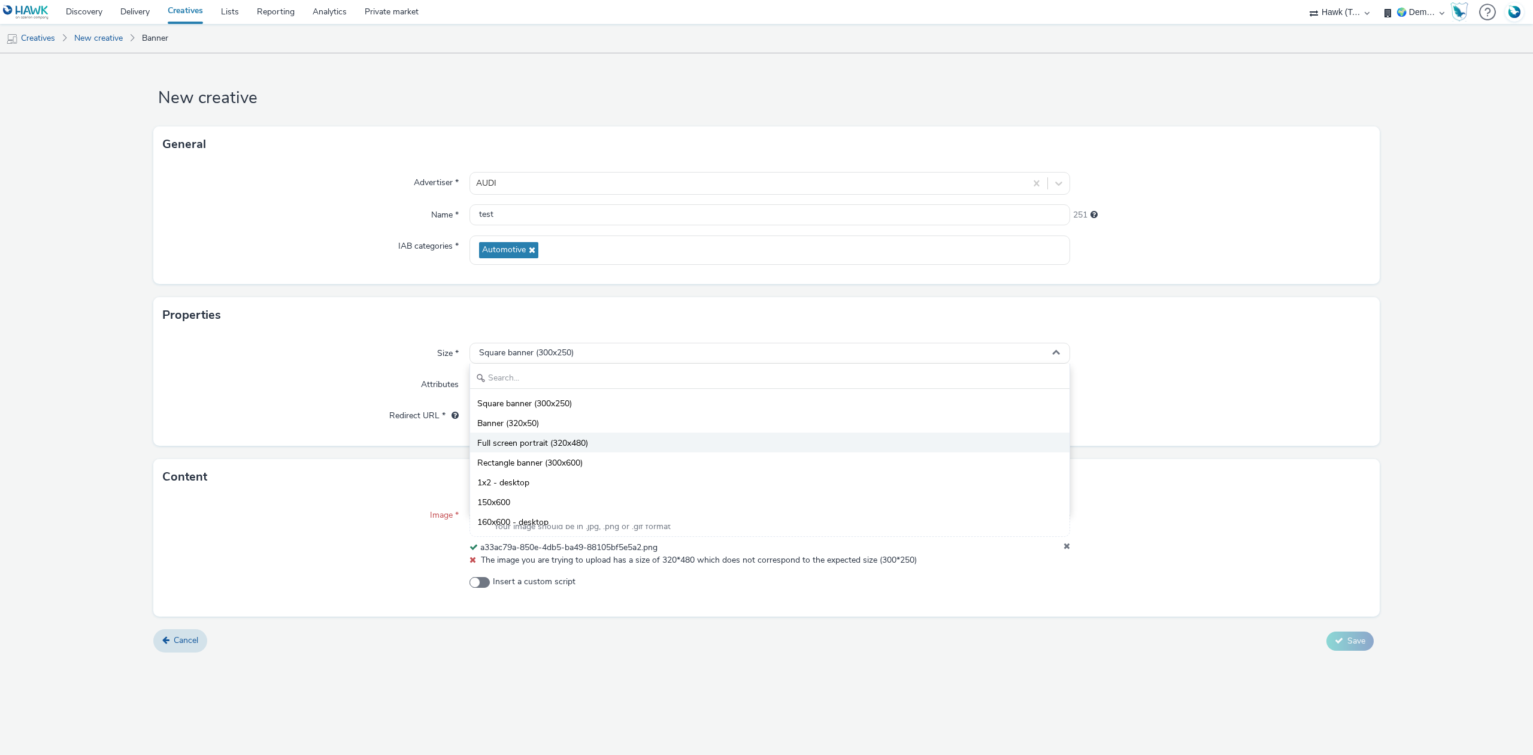
click at [591, 437] on li "Full screen portrait (320x480)" at bounding box center [770, 442] width 600 height 20
click at [428, 208] on label "Name *" at bounding box center [444, 212] width 37 height 17
click at [1069, 545] on icon at bounding box center [1067, 547] width 7 height 12
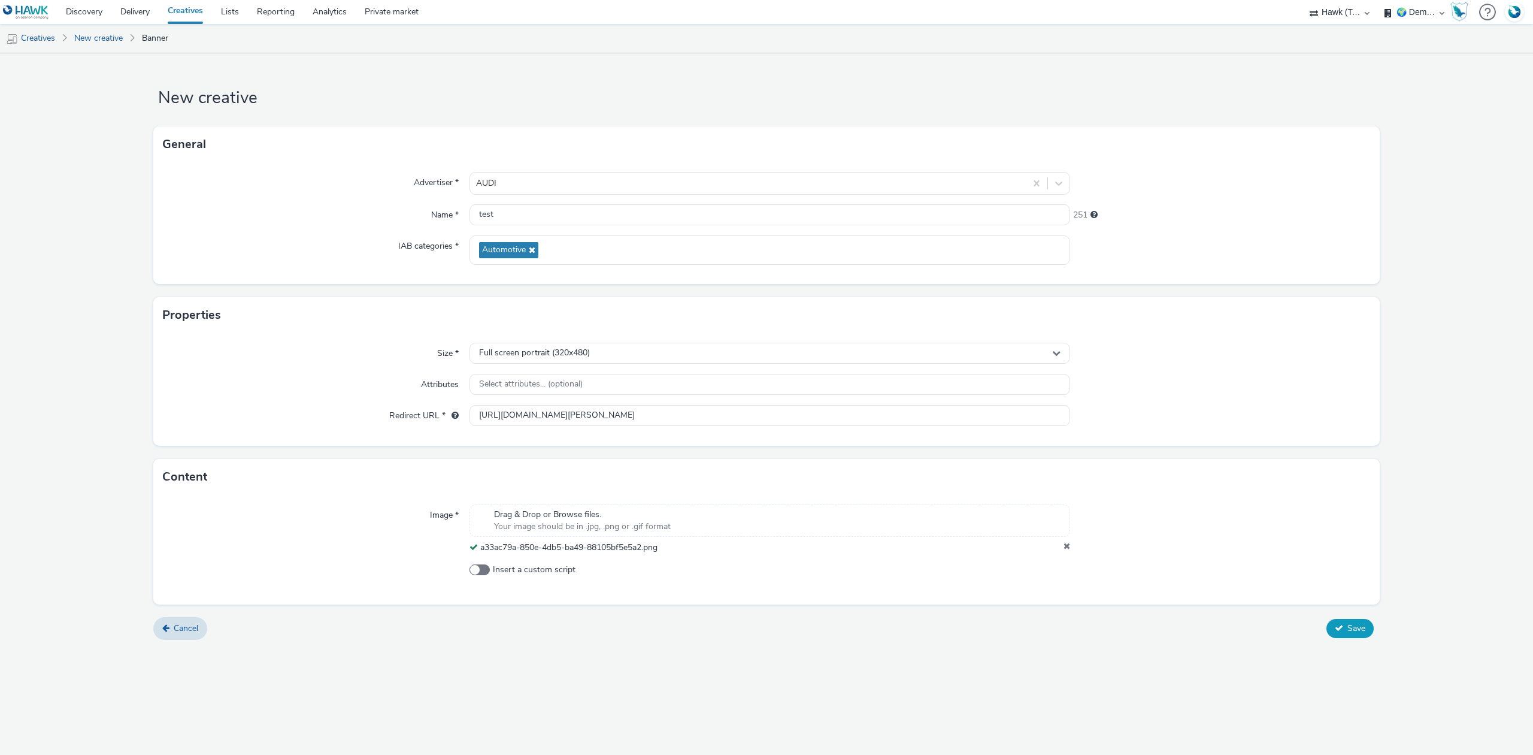
click at [1362, 631] on span "Save" at bounding box center [1357, 627] width 18 height 11
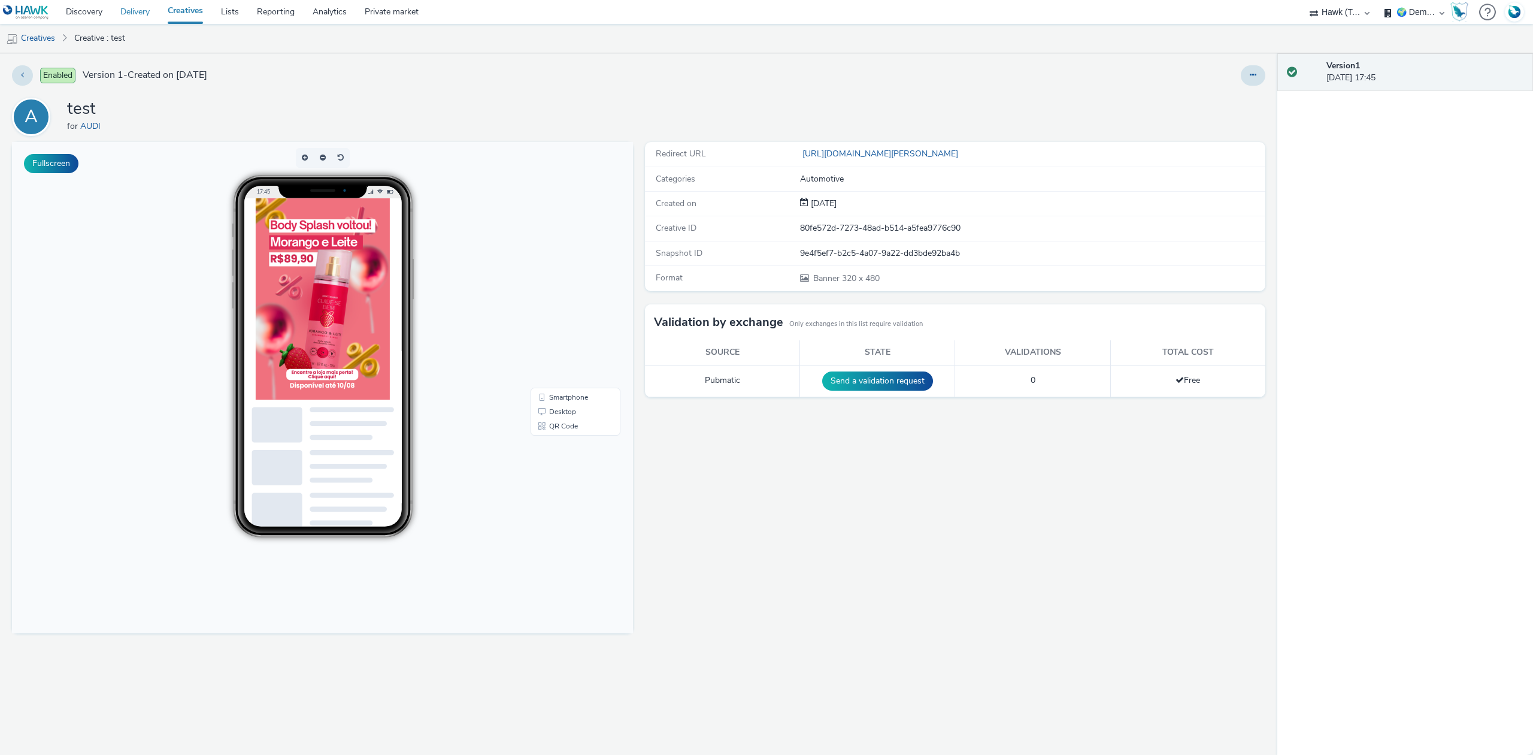
click at [137, 8] on link "Delivery" at bounding box center [134, 12] width 47 height 24
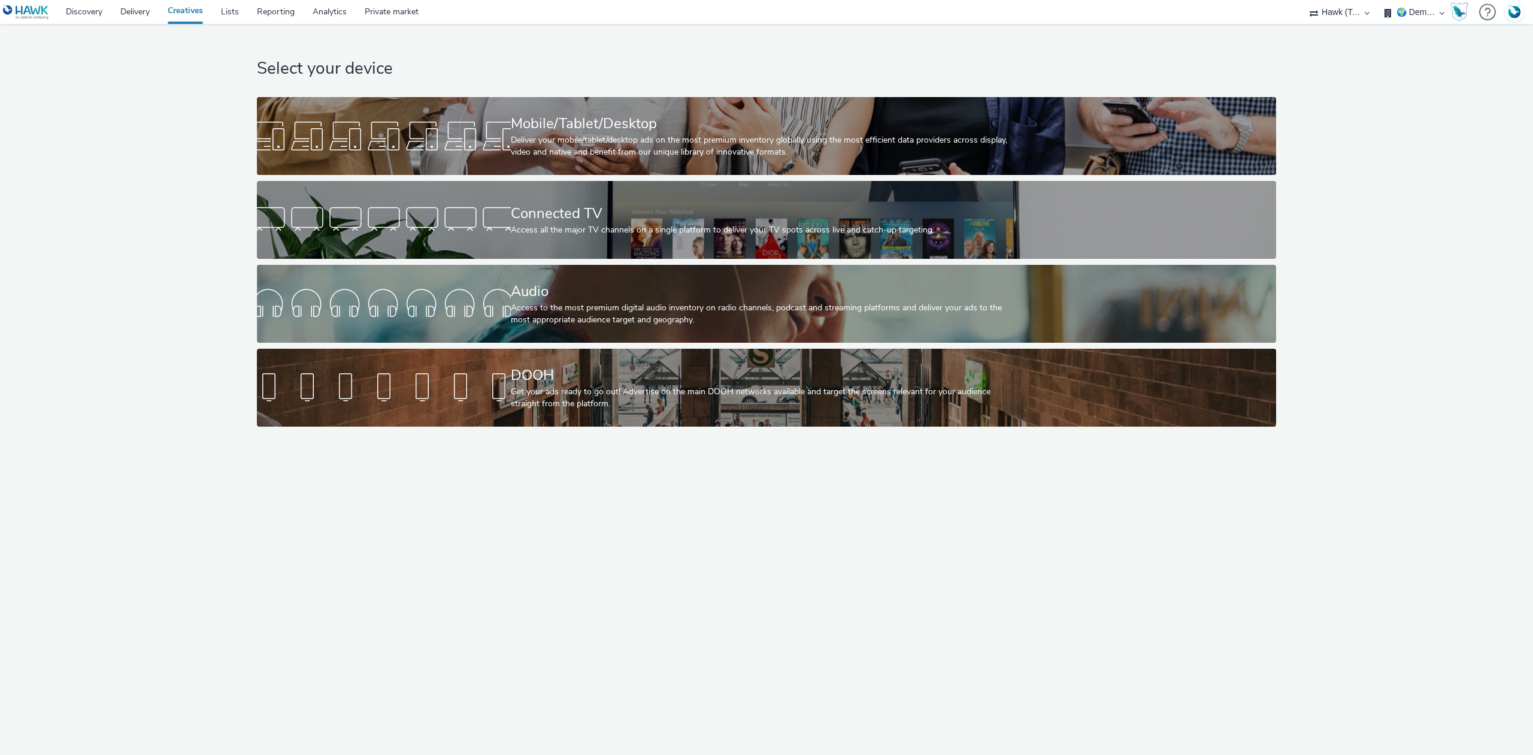
select select "2fc77e36-bb93-4aa3-9dff-dcb08e02eac6"
select select "633458d8-165b-4764-9f55-7760eda36fe8"
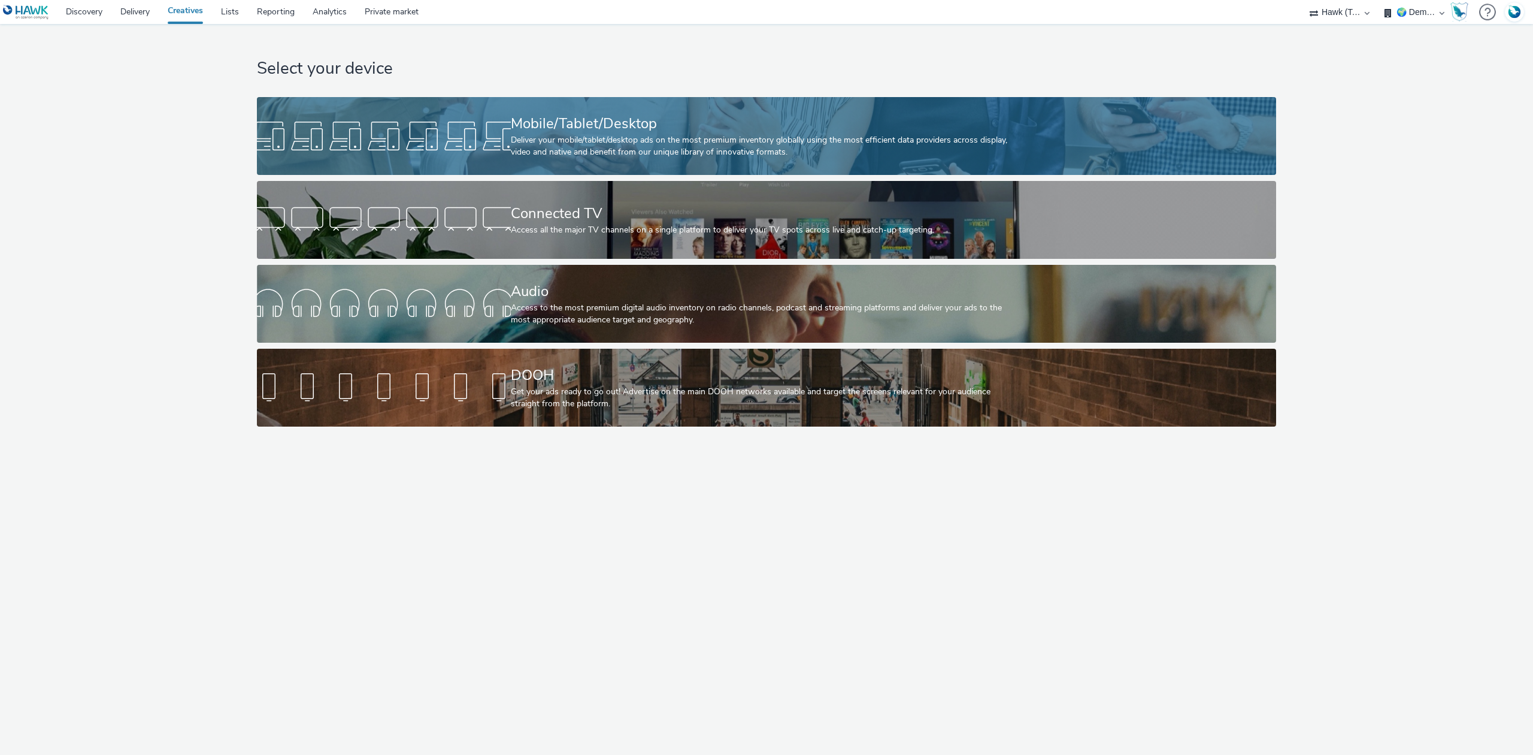
click at [636, 113] on div "Mobile/Tablet/Desktop" at bounding box center [764, 123] width 507 height 21
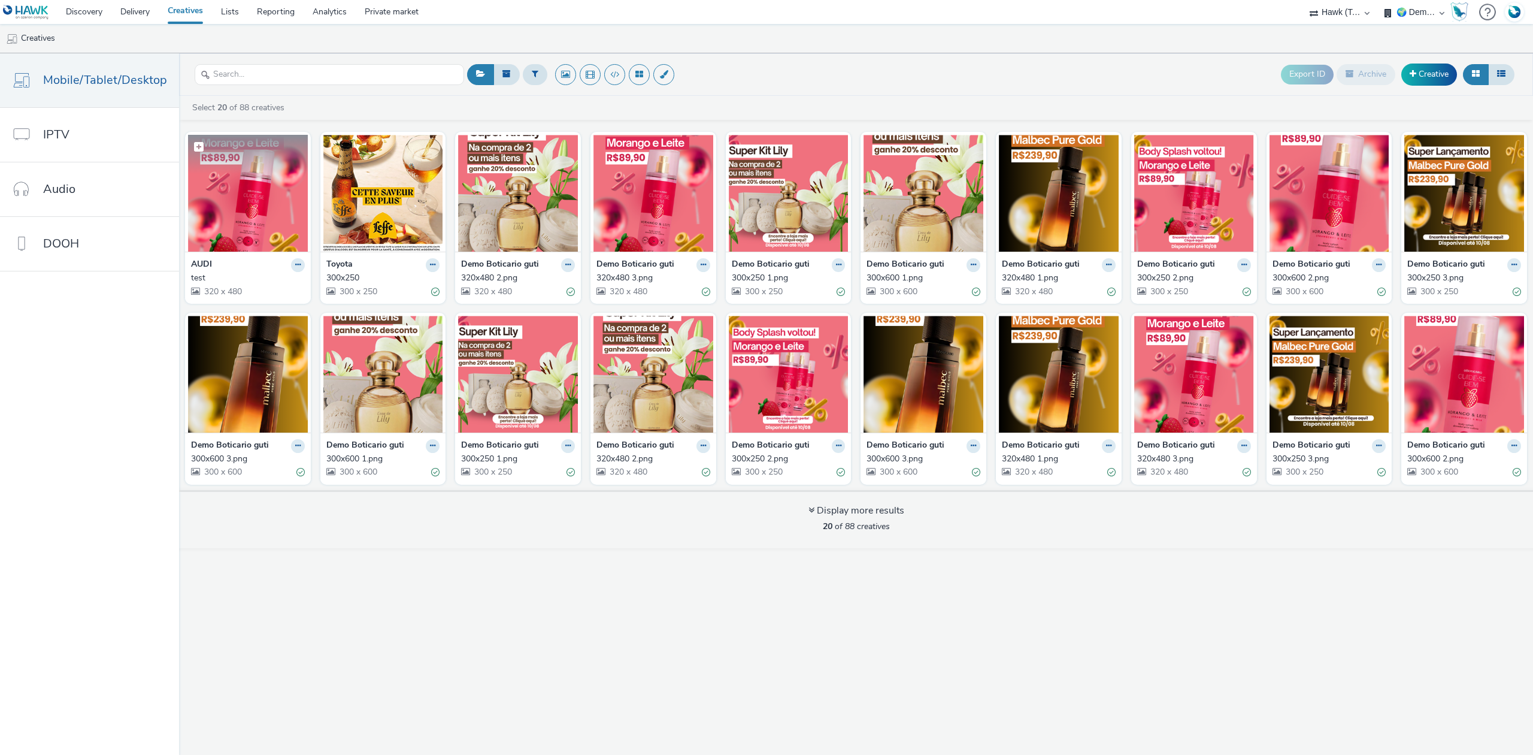
click at [268, 195] on img at bounding box center [248, 193] width 120 height 117
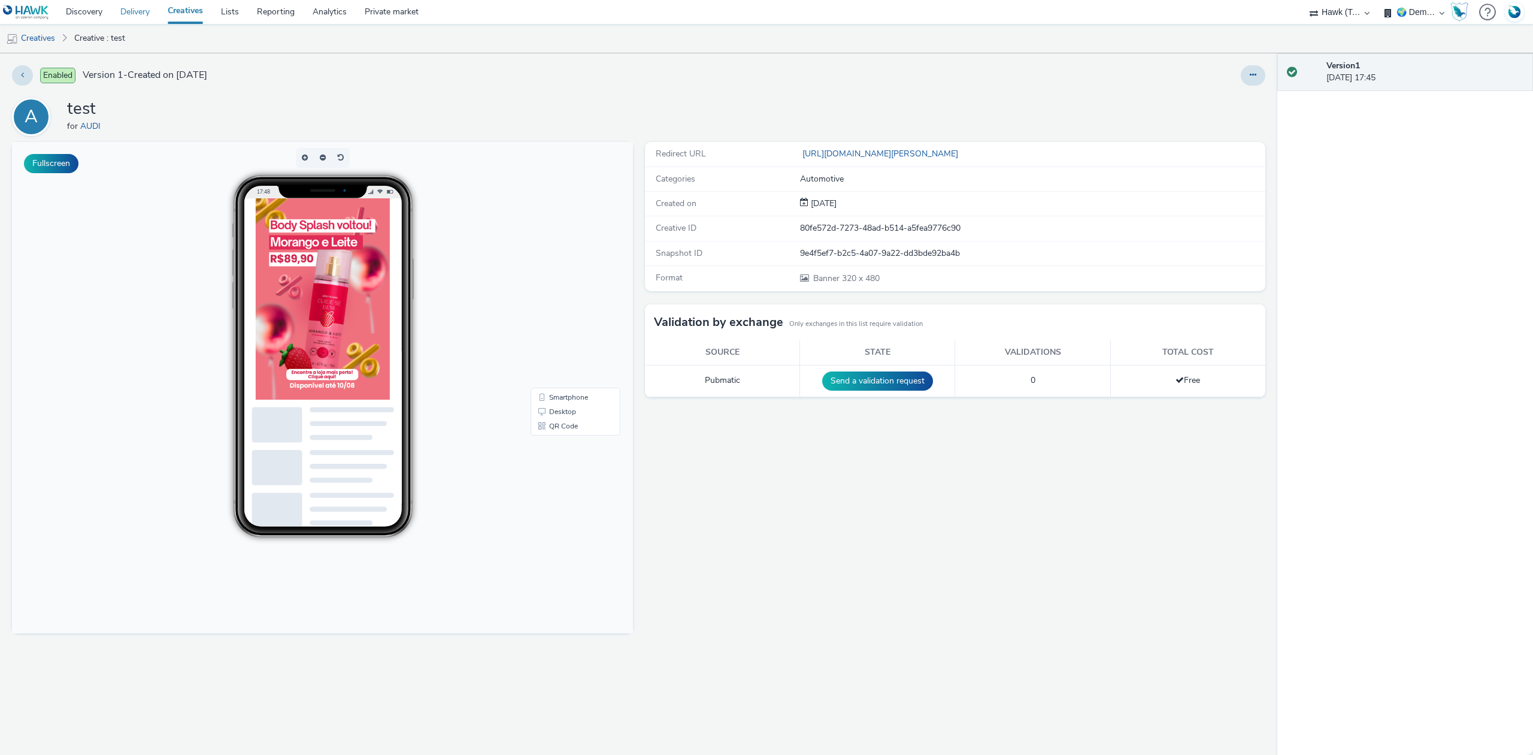
click at [114, 17] on link "Delivery" at bounding box center [134, 12] width 47 height 24
